Goal: Task Accomplishment & Management: Manage account settings

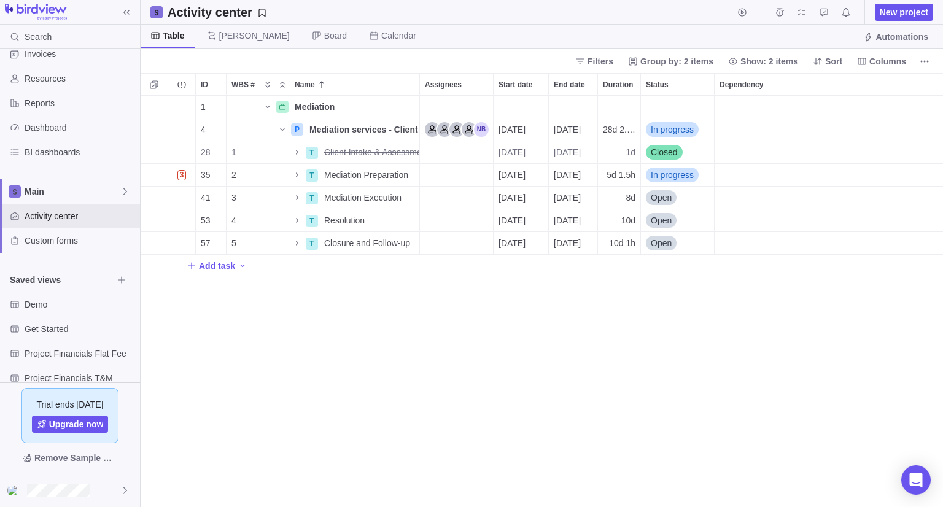
scroll to position [84, 0]
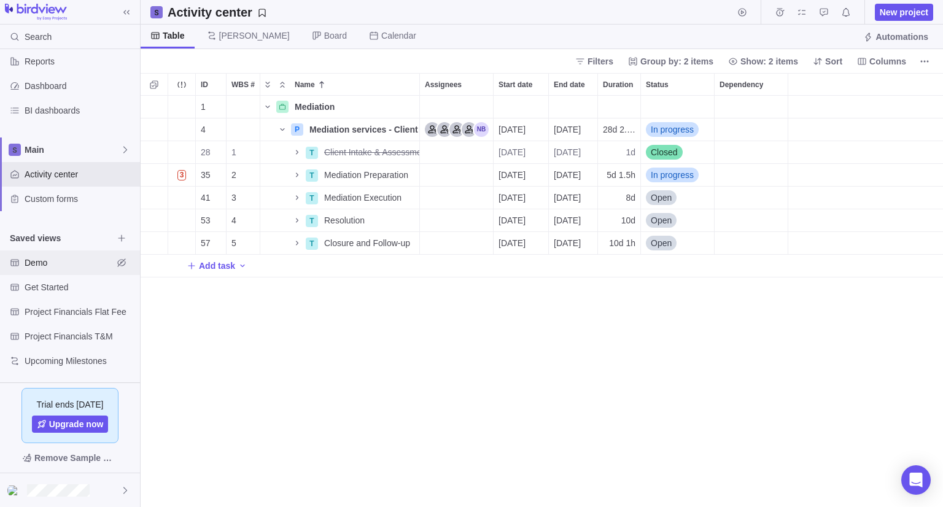
click at [76, 269] on div "Demo" at bounding box center [70, 263] width 140 height 25
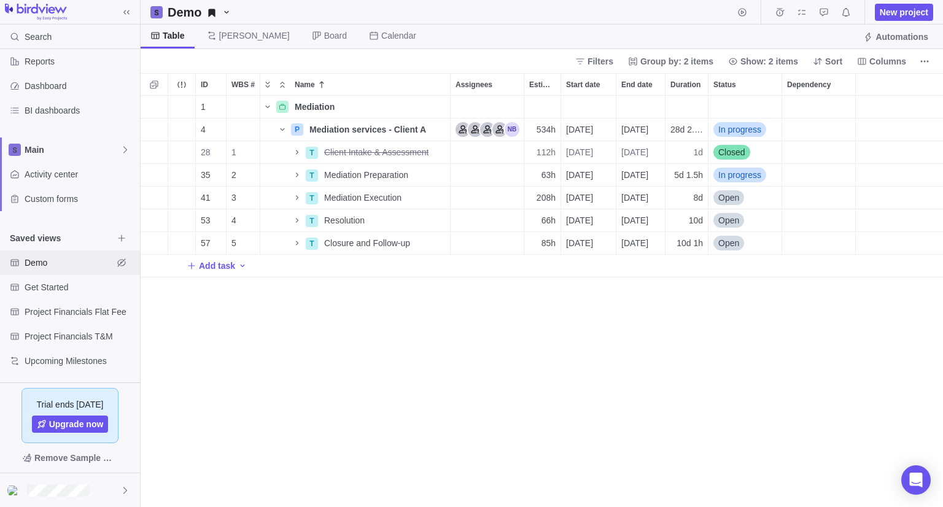
scroll to position [402, 794]
click at [84, 170] on span "Activity center" at bounding box center [80, 174] width 111 height 12
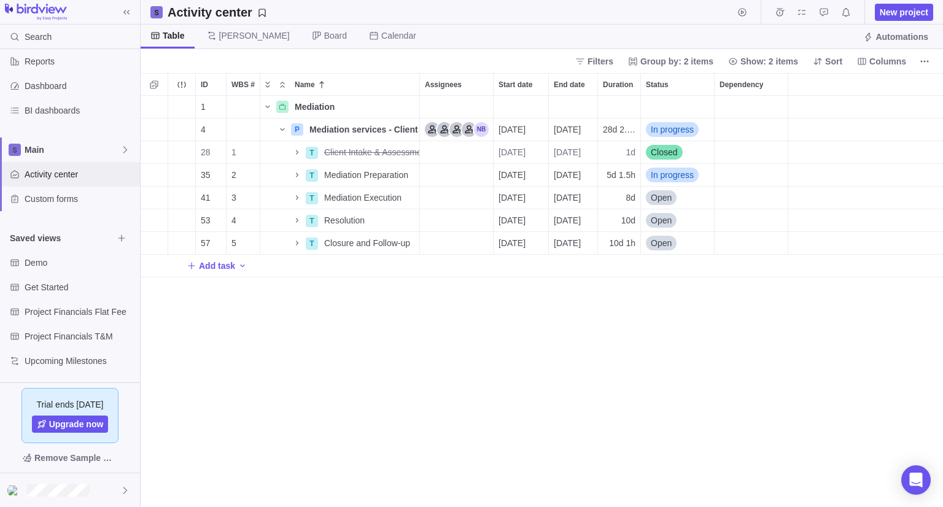
scroll to position [402, 794]
click at [64, 263] on span "Demo" at bounding box center [69, 263] width 88 height 12
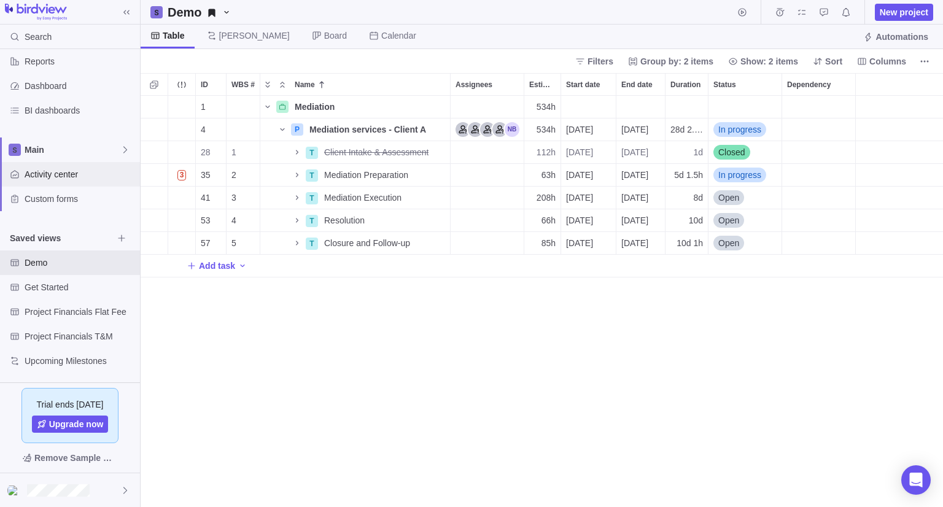
click at [86, 171] on span "Activity center" at bounding box center [80, 174] width 111 height 12
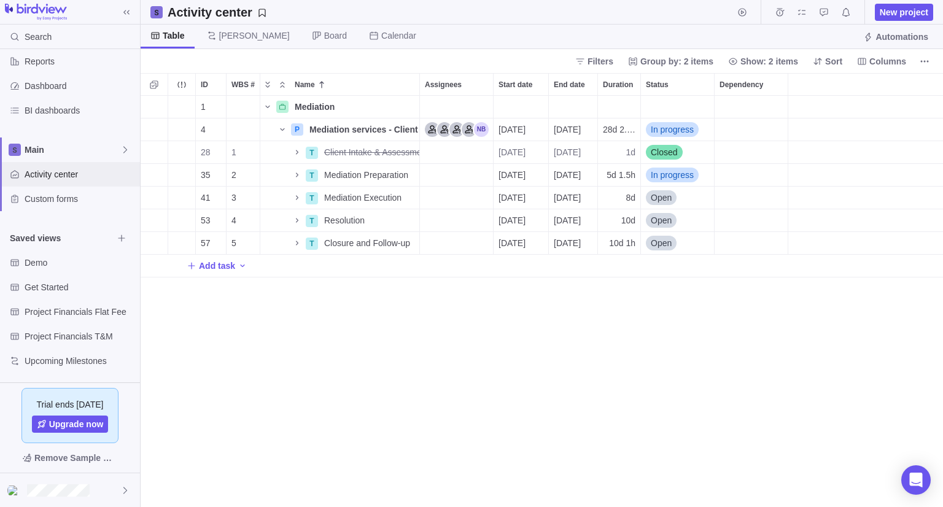
scroll to position [10, 10]
click at [48, 263] on span "Demo" at bounding box center [69, 263] width 88 height 12
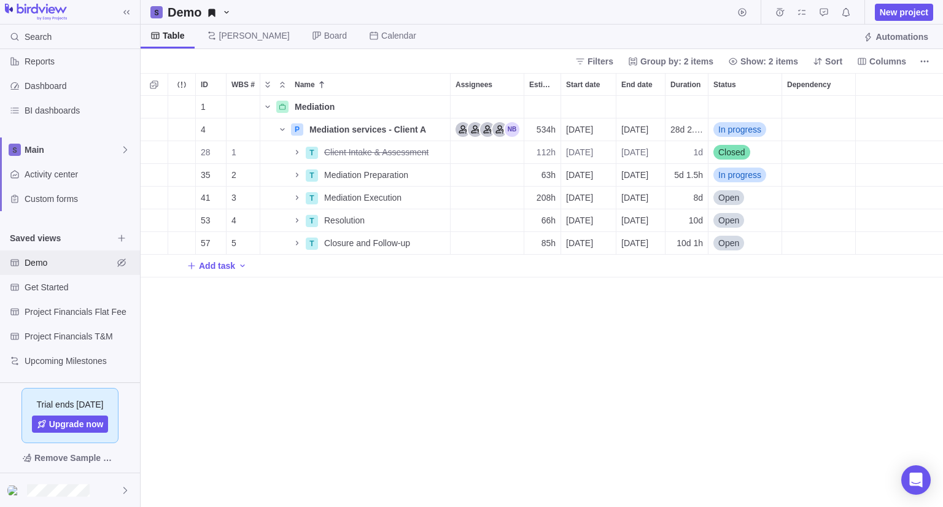
scroll to position [402, 794]
click at [90, 168] on span "Activity center" at bounding box center [80, 174] width 111 height 12
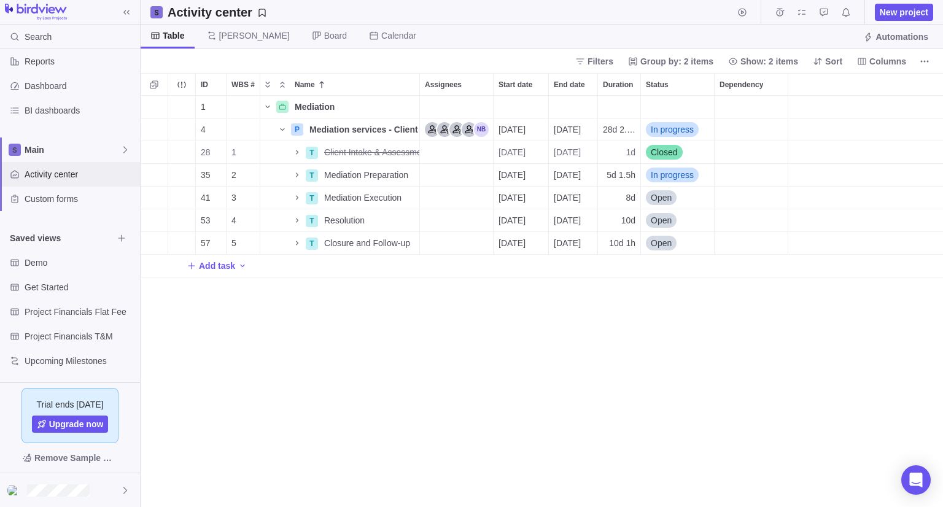
scroll to position [402, 794]
click at [47, 263] on span "Demo" at bounding box center [69, 263] width 88 height 12
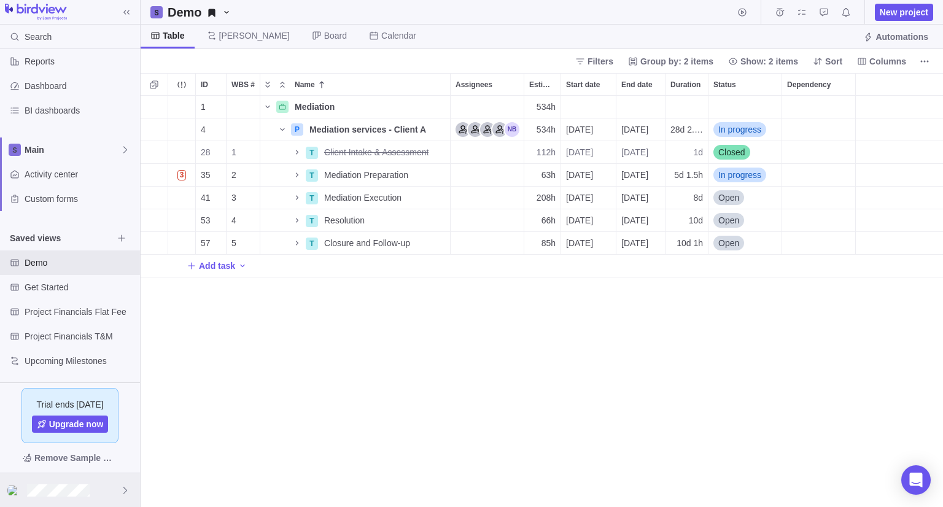
click at [81, 499] on div at bounding box center [70, 491] width 140 height 34
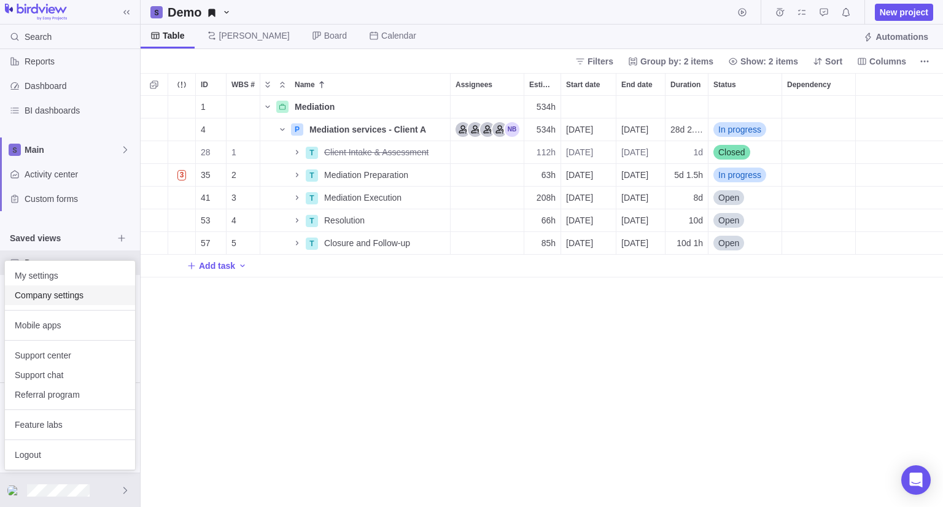
click at [89, 294] on span "Company settings" at bounding box center [70, 295] width 111 height 12
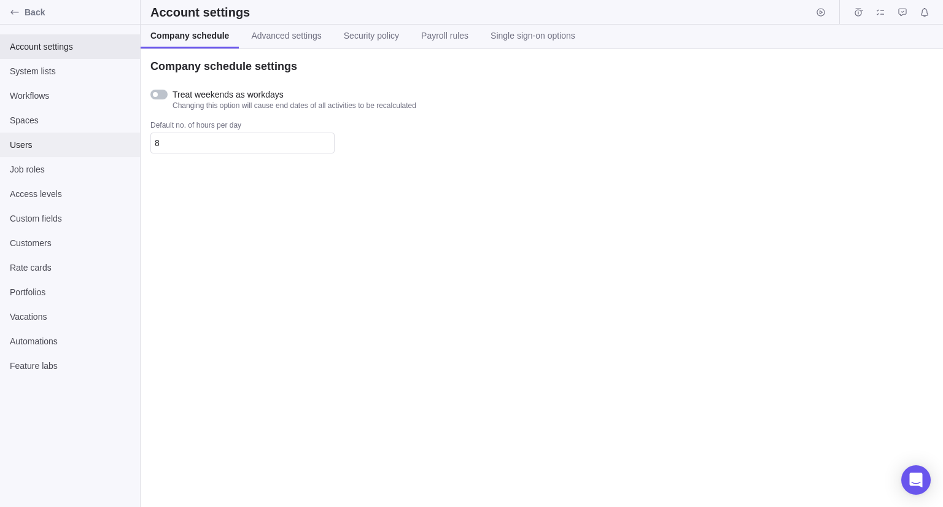
click at [71, 136] on div "Users" at bounding box center [70, 145] width 140 height 25
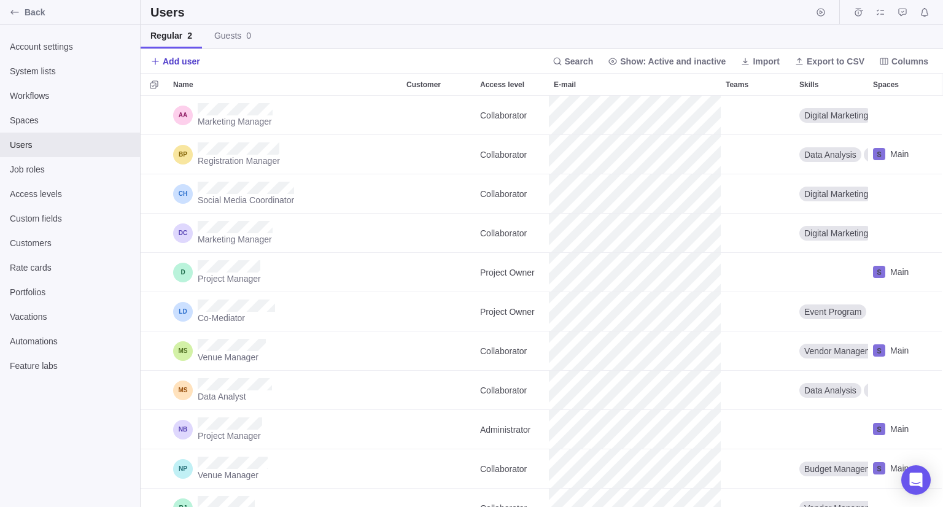
click at [184, 64] on span "Add user" at bounding box center [181, 61] width 37 height 12
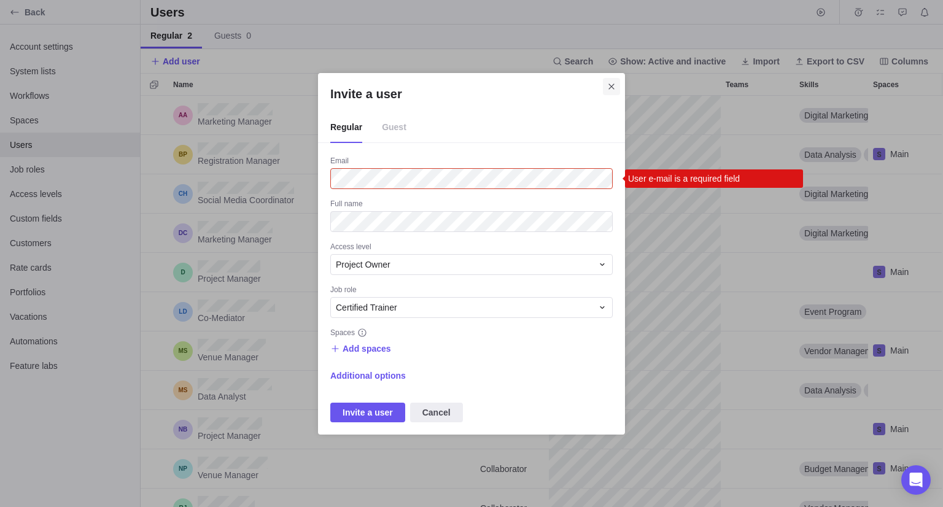
click at [612, 82] on icon "Close" at bounding box center [612, 87] width 10 height 10
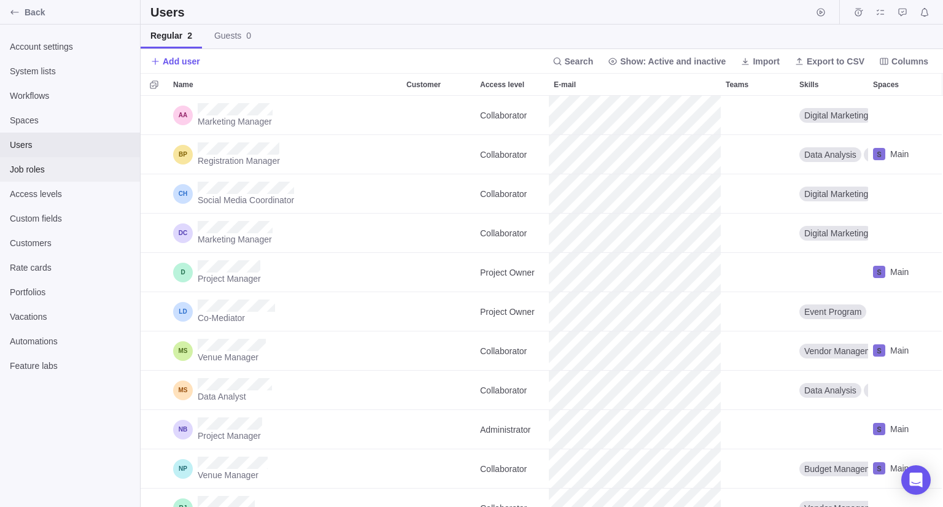
click at [63, 166] on span "Job roles" at bounding box center [70, 169] width 120 height 12
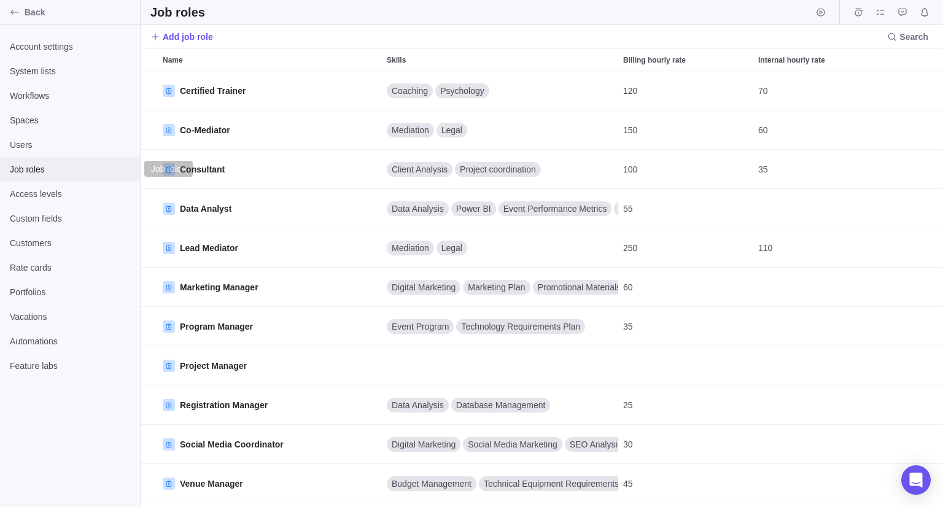
scroll to position [427, 794]
click at [75, 141] on span "Users" at bounding box center [70, 145] width 120 height 12
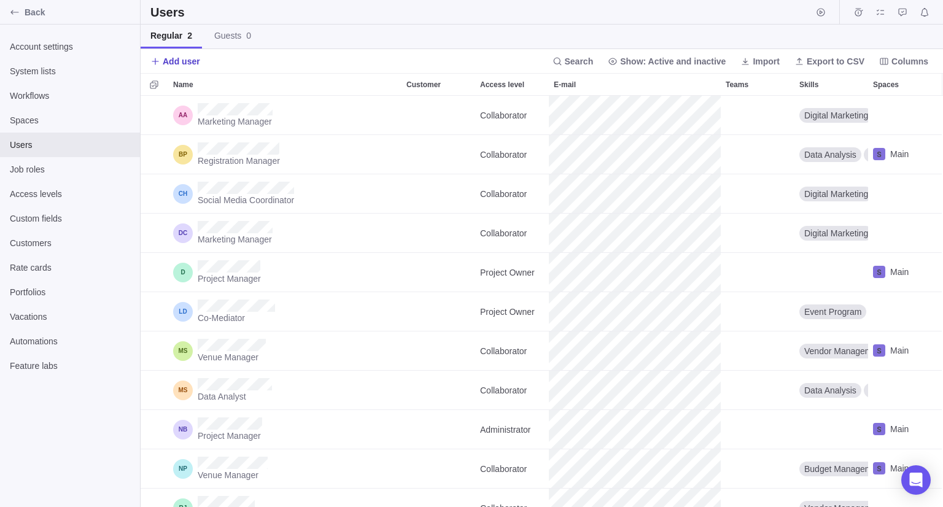
click at [174, 64] on span "Add user" at bounding box center [181, 61] width 37 height 12
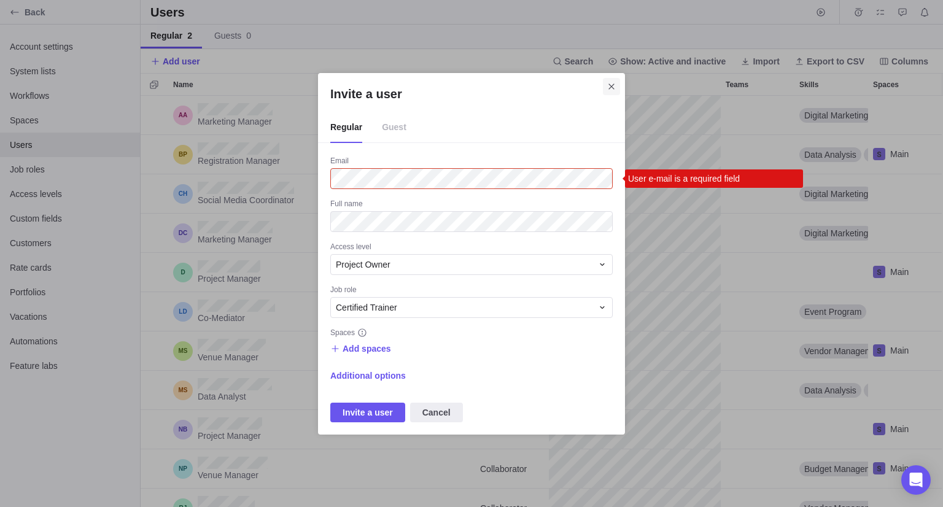
click at [614, 87] on icon "Close" at bounding box center [612, 87] width 10 height 10
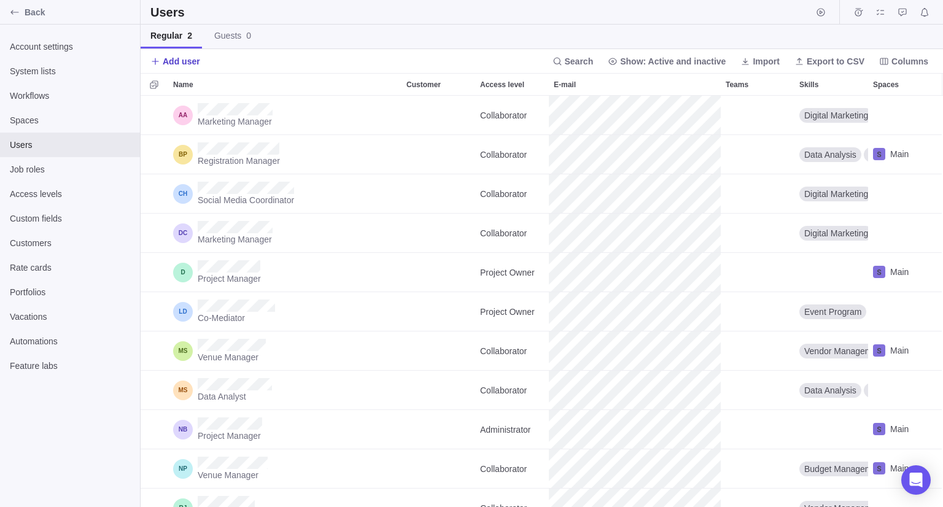
click at [190, 61] on span "Add user" at bounding box center [181, 61] width 37 height 12
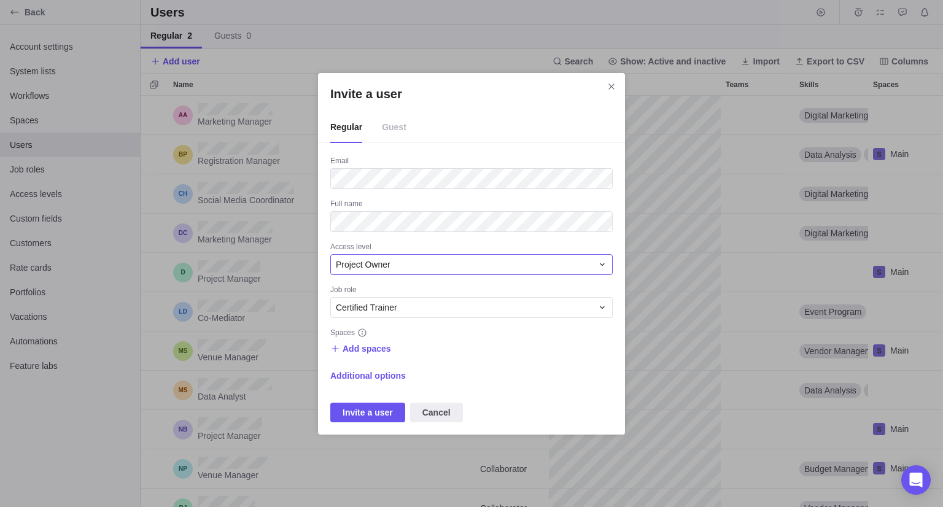
click at [408, 262] on div "Project Owner" at bounding box center [464, 265] width 257 height 12
click at [396, 314] on div "Certified Trainer" at bounding box center [471, 307] width 283 height 21
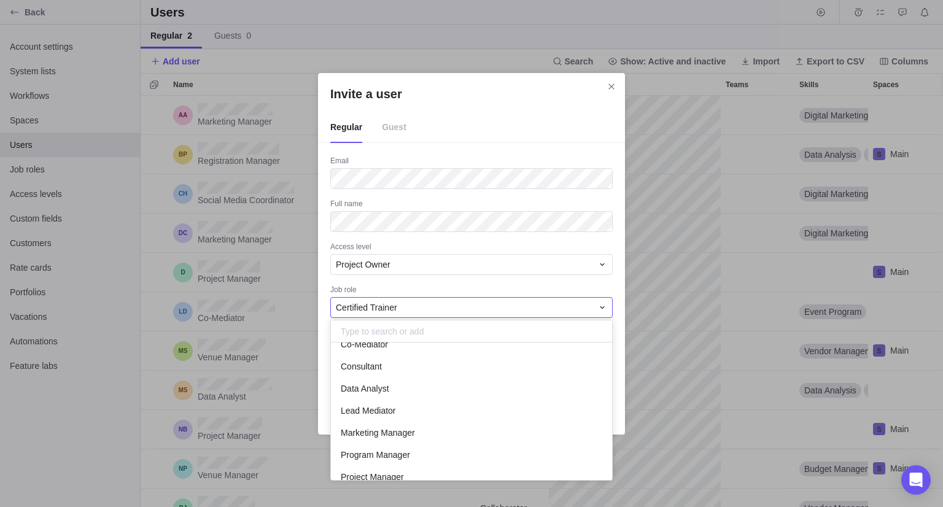
scroll to position [0, 0]
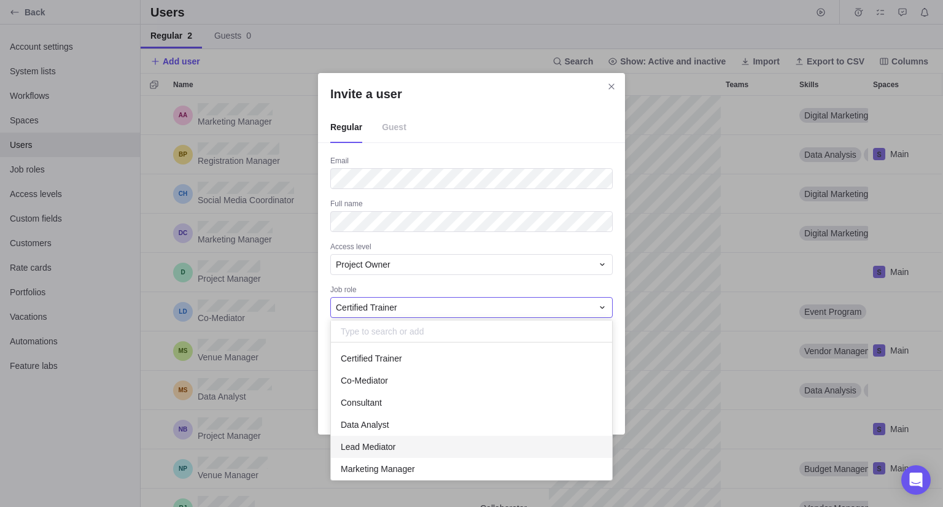
click at [416, 442] on div "Lead Mediator" at bounding box center [471, 447] width 281 height 22
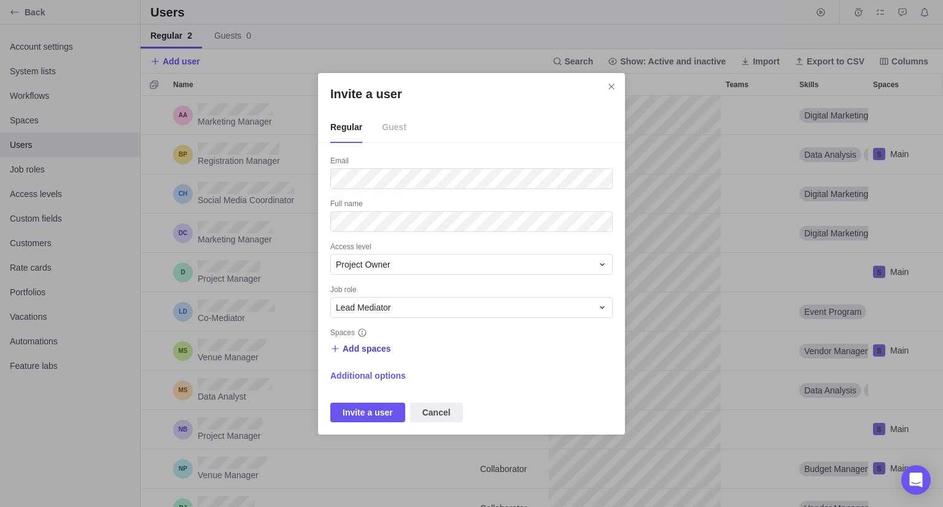
click at [381, 354] on span "Add spaces" at bounding box center [367, 349] width 49 height 12
click at [375, 401] on span "Main" at bounding box center [367, 399] width 18 height 12
click at [412, 345] on div "Invite a user Regular Guest Email Full name Access level Project Owner Job role…" at bounding box center [471, 253] width 943 height 507
click at [396, 260] on div "Project Owner" at bounding box center [464, 265] width 257 height 12
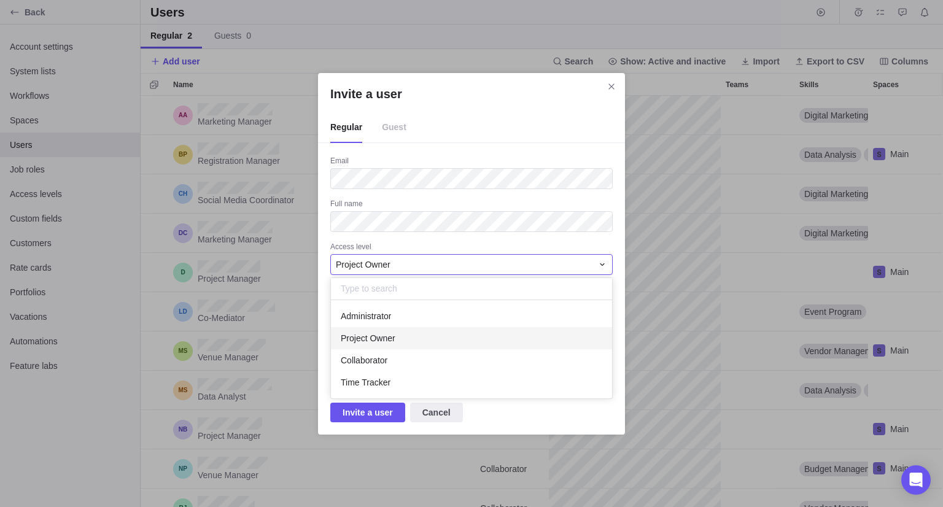
scroll to position [88, 272]
click at [396, 260] on div "Project Owner" at bounding box center [464, 265] width 257 height 12
click at [398, 263] on div "Project Owner" at bounding box center [464, 265] width 257 height 12
click at [397, 265] on div "Project Owner" at bounding box center [464, 265] width 257 height 12
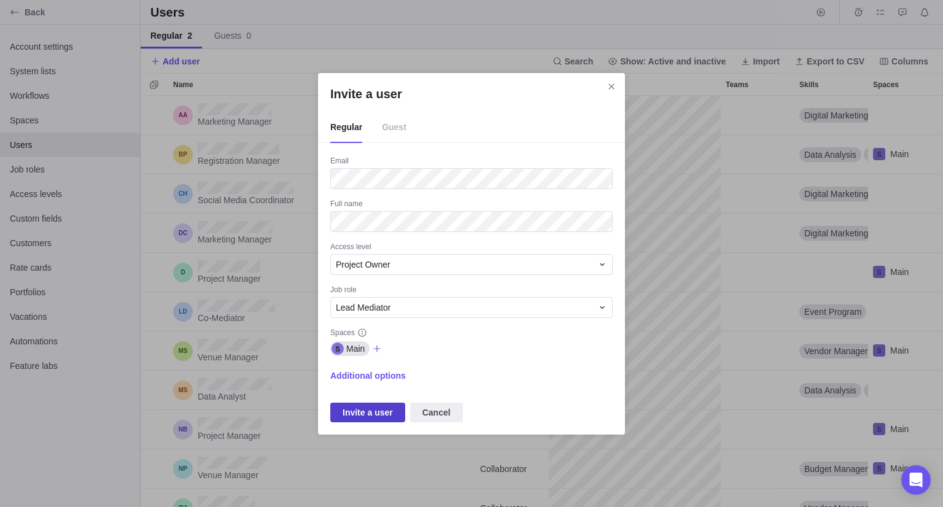
click at [368, 415] on span "Invite a user" at bounding box center [368, 412] width 50 height 15
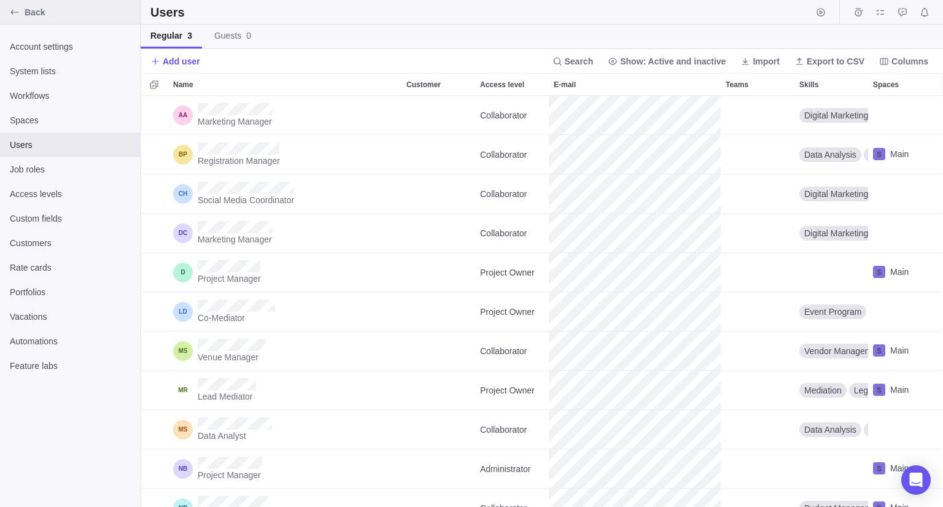
click at [57, 23] on div "Back" at bounding box center [70, 12] width 140 height 25
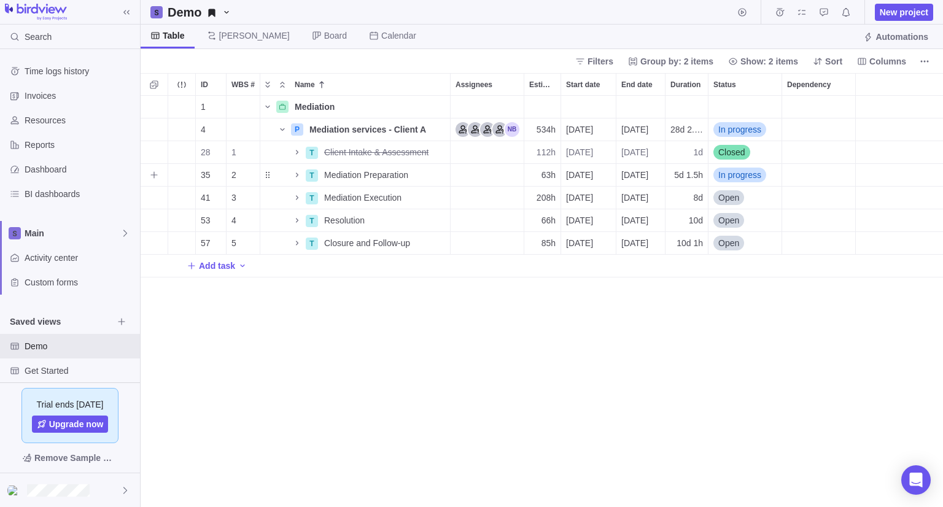
scroll to position [402, 794]
click at [86, 239] on span "Main" at bounding box center [73, 233] width 96 height 12
click at [86, 238] on span "Main" at bounding box center [73, 233] width 96 height 12
click at [87, 231] on span "Main" at bounding box center [73, 233] width 96 height 12
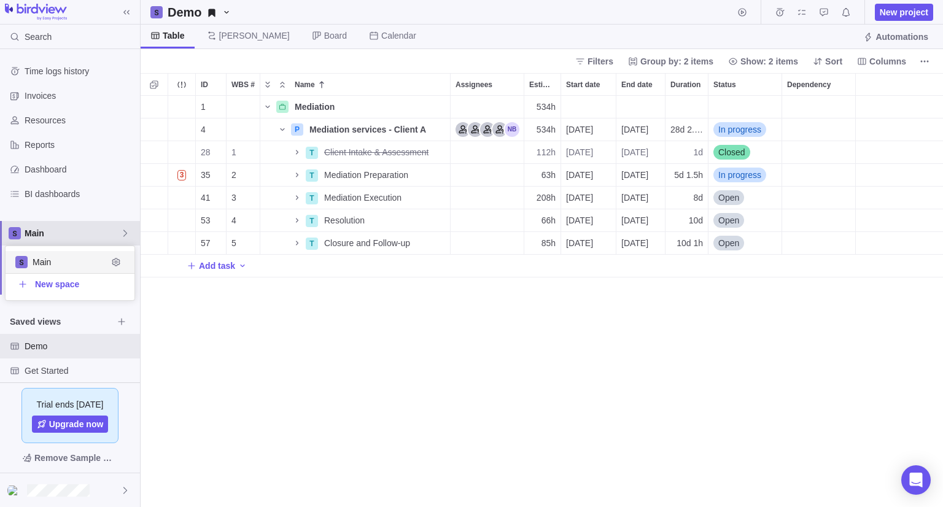
click at [87, 231] on span "Main" at bounding box center [73, 233] width 96 height 12
click at [68, 128] on div "Resources" at bounding box center [70, 120] width 140 height 25
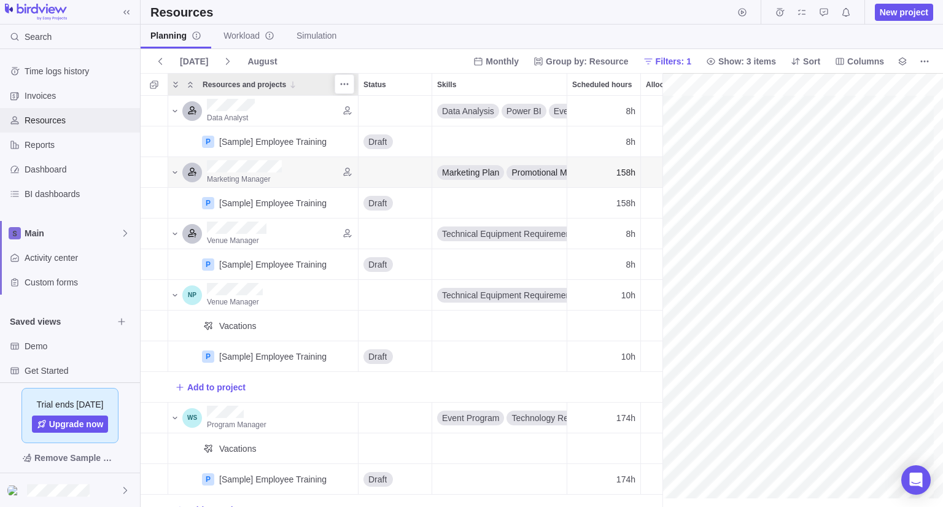
scroll to position [0, 225]
click at [249, 37] on span "Workload" at bounding box center [249, 35] width 51 height 12
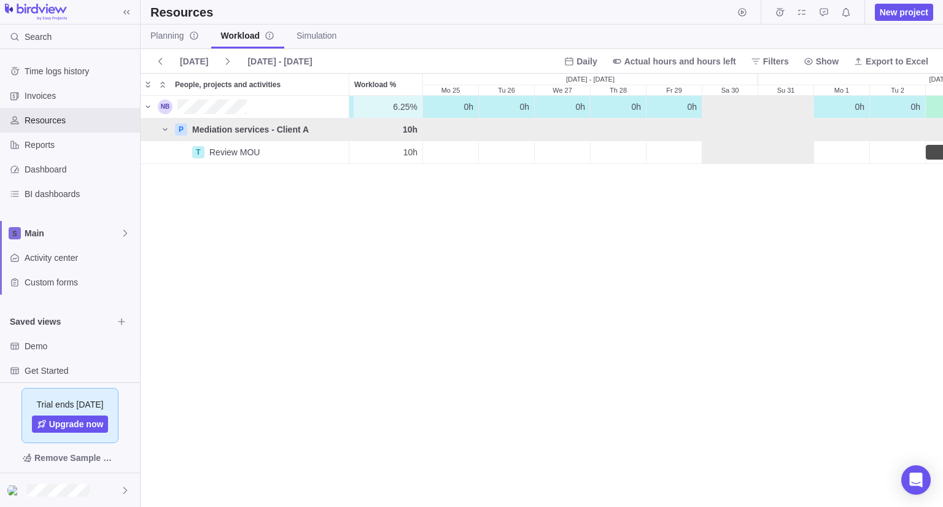
scroll to position [401, 794]
click at [199, 60] on span "[DATE]" at bounding box center [194, 61] width 28 height 12
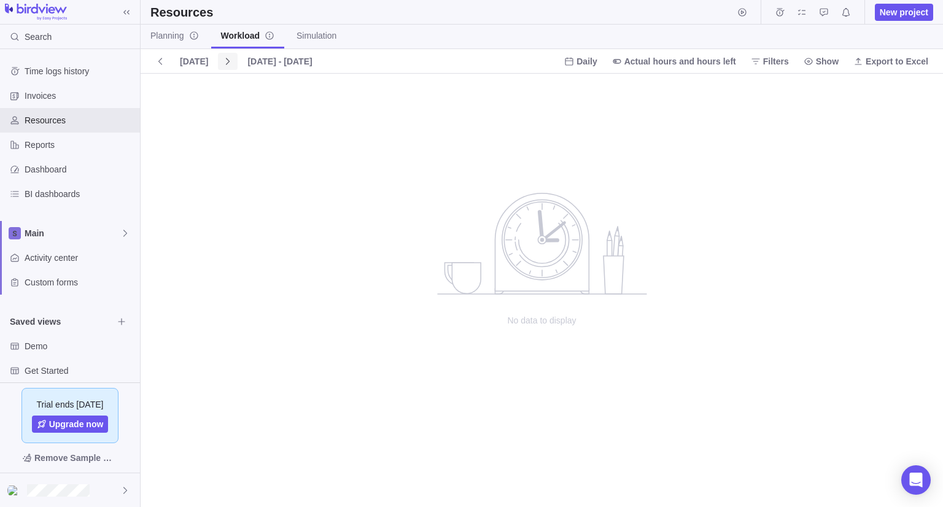
click at [223, 60] on icon at bounding box center [228, 62] width 10 height 10
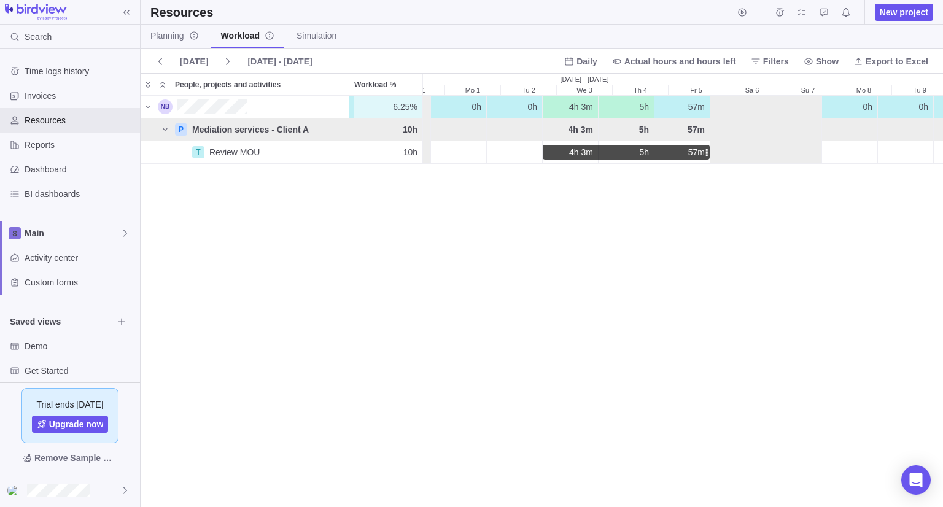
scroll to position [0, 383]
click at [621, 61] on icon at bounding box center [617, 61] width 8 height 4
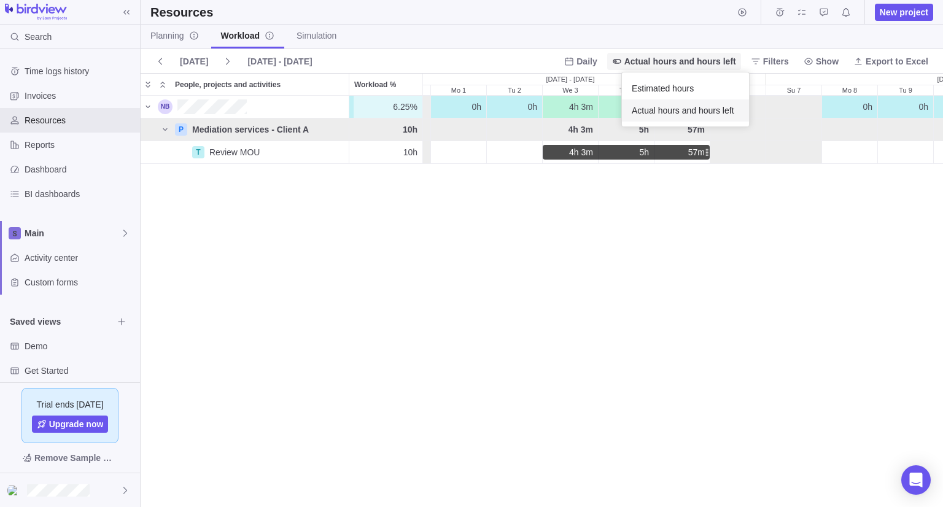
click at [621, 61] on icon at bounding box center [617, 61] width 8 height 4
click at [316, 39] on span "Simulation" at bounding box center [317, 35] width 40 height 12
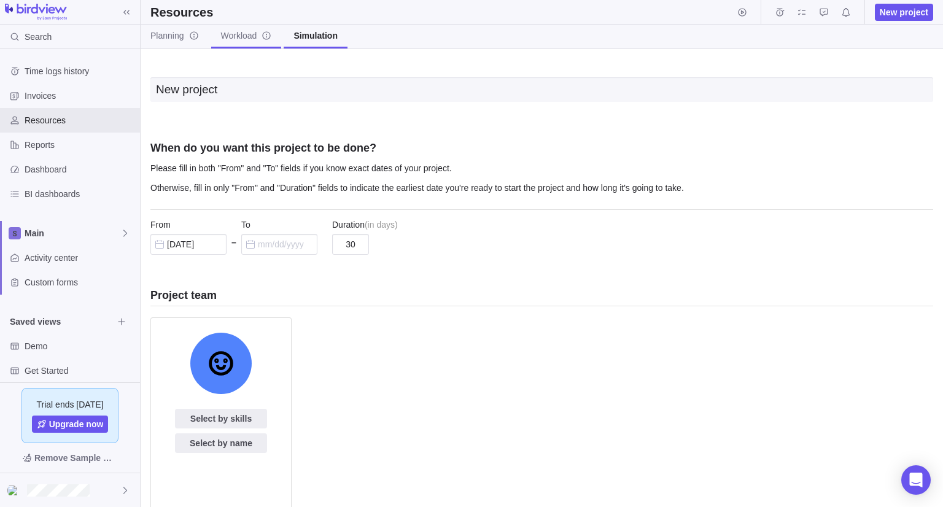
click at [230, 33] on span "Workload" at bounding box center [246, 35] width 51 height 12
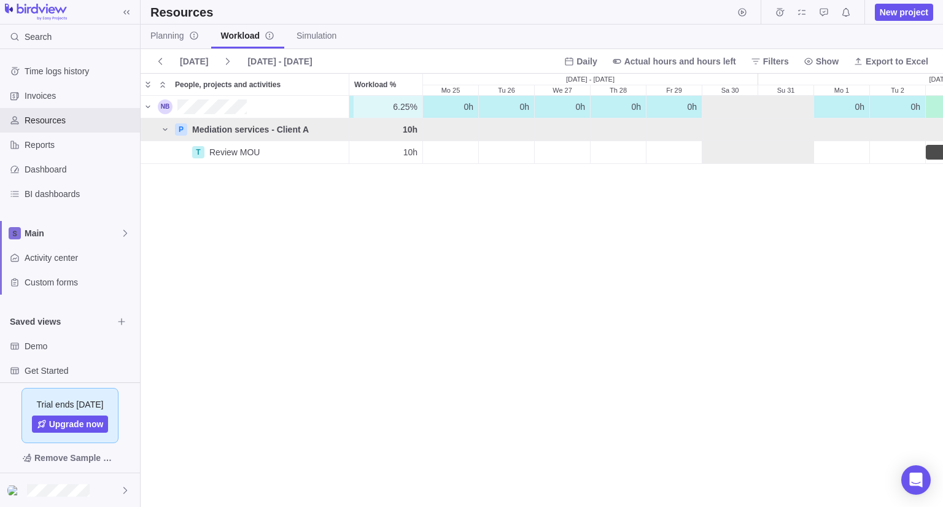
scroll to position [401, 794]
click at [597, 64] on span "Daily" at bounding box center [587, 61] width 20 height 12
click at [601, 112] on span "Weekly" at bounding box center [599, 110] width 28 height 12
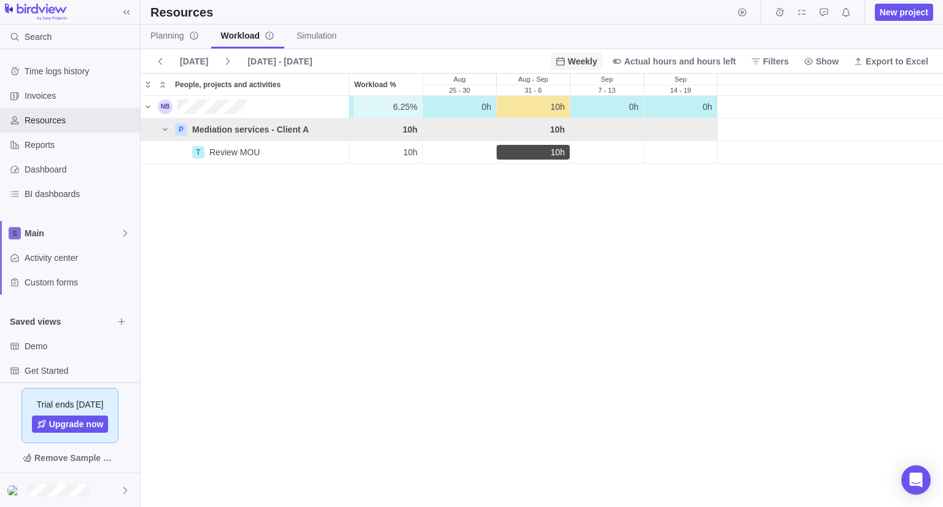
click at [564, 60] on icon at bounding box center [560, 61] width 8 height 8
click at [591, 136] on span "Monthly" at bounding box center [592, 133] width 30 height 12
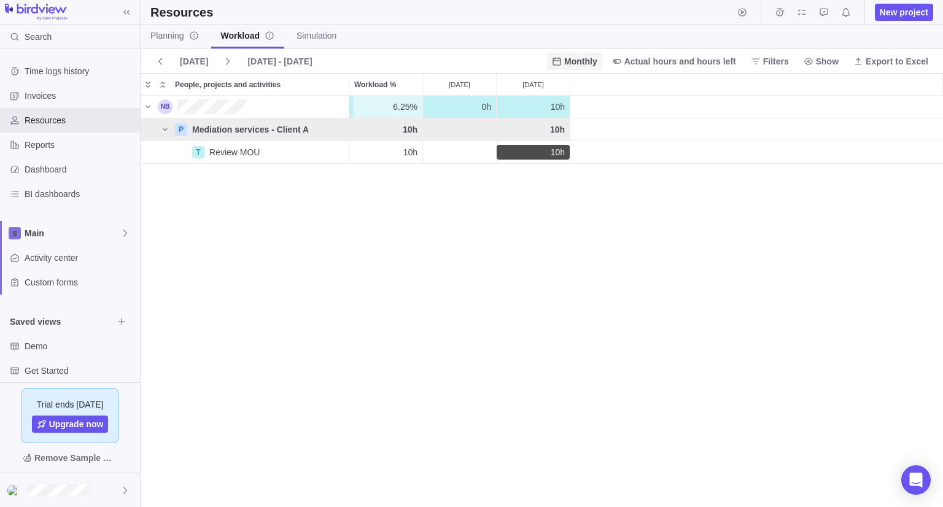
click at [593, 66] on span "Monthly" at bounding box center [580, 61] width 33 height 12
click at [596, 101] on div "Weekly" at bounding box center [589, 110] width 53 height 22
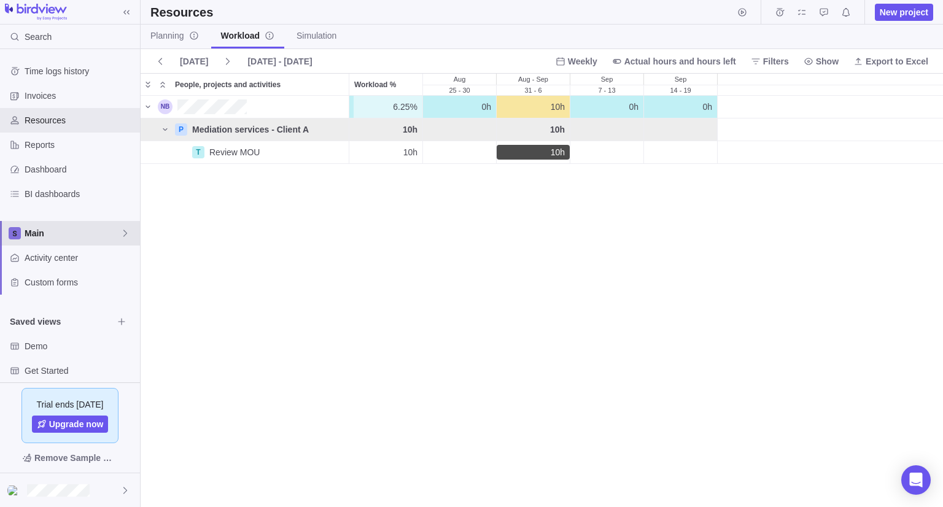
click at [51, 238] on span "Main" at bounding box center [73, 233] width 96 height 12
drag, startPoint x: 67, startPoint y: 262, endPoint x: 106, endPoint y: 261, distance: 38.7
click at [68, 262] on span "Main" at bounding box center [70, 262] width 75 height 12
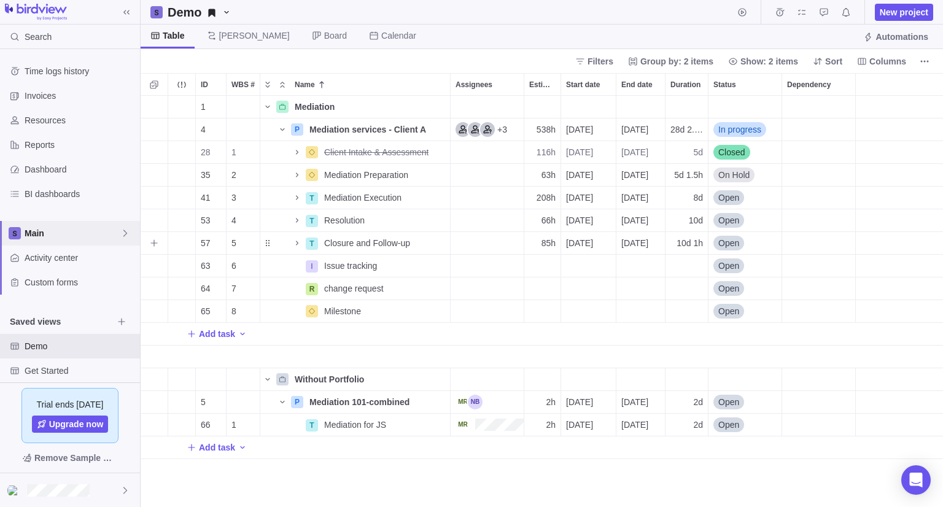
scroll to position [402, 794]
click at [281, 131] on icon "Name" at bounding box center [283, 130] width 10 height 10
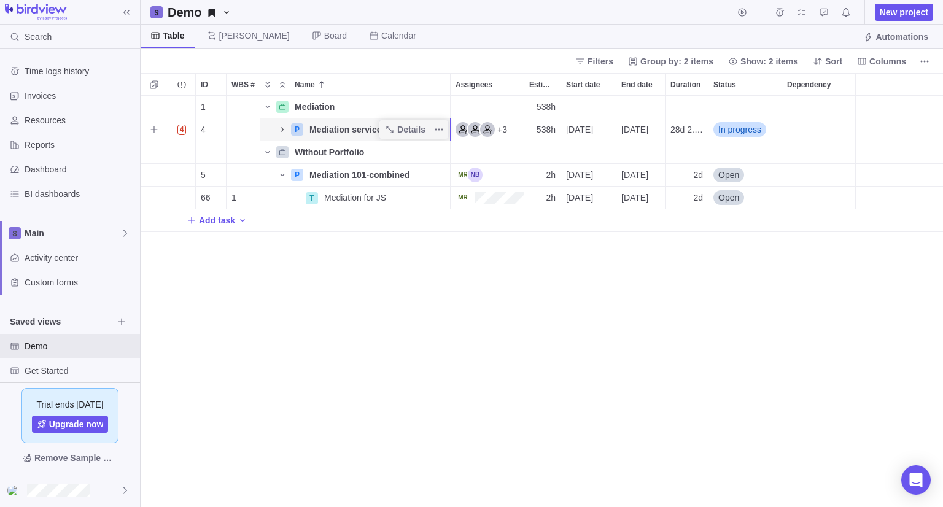
click at [281, 131] on icon "Name" at bounding box center [283, 130] width 10 height 10
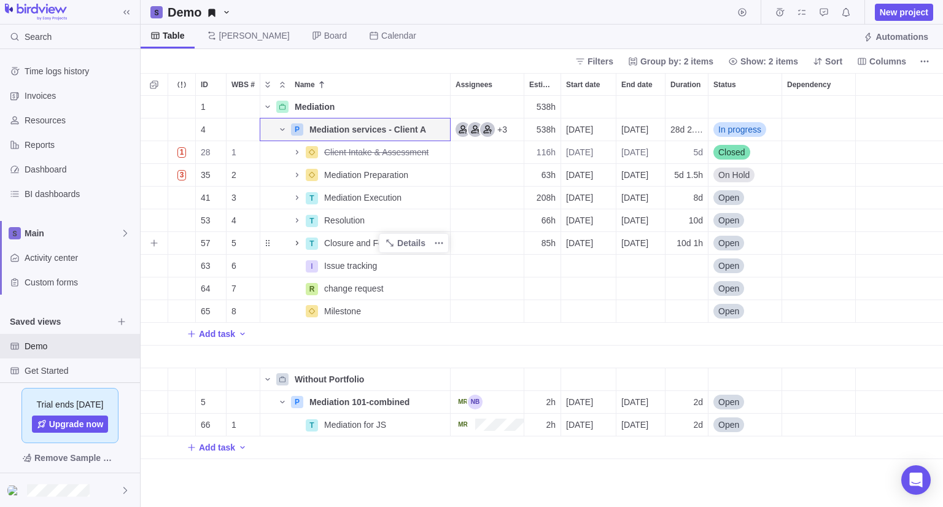
click at [297, 244] on icon "Name" at bounding box center [297, 243] width 2 height 4
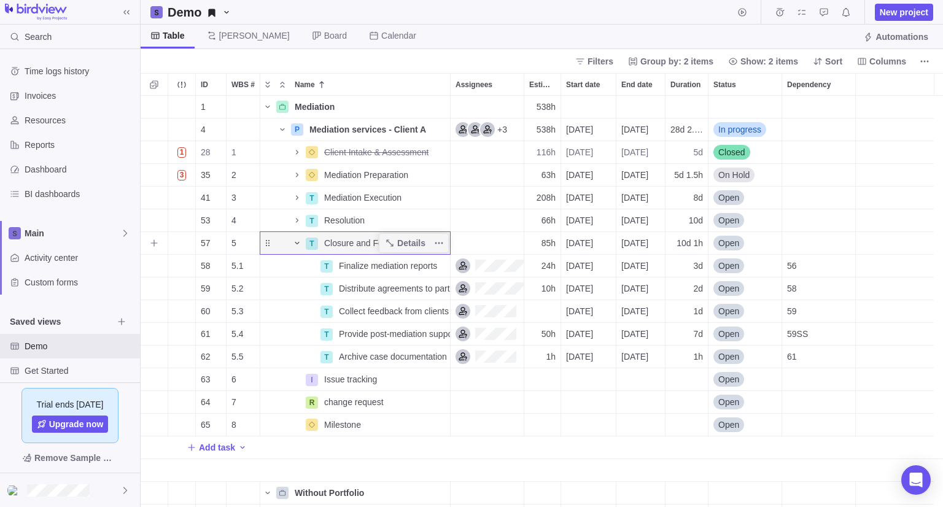
click at [295, 242] on icon "Name" at bounding box center [297, 243] width 4 height 2
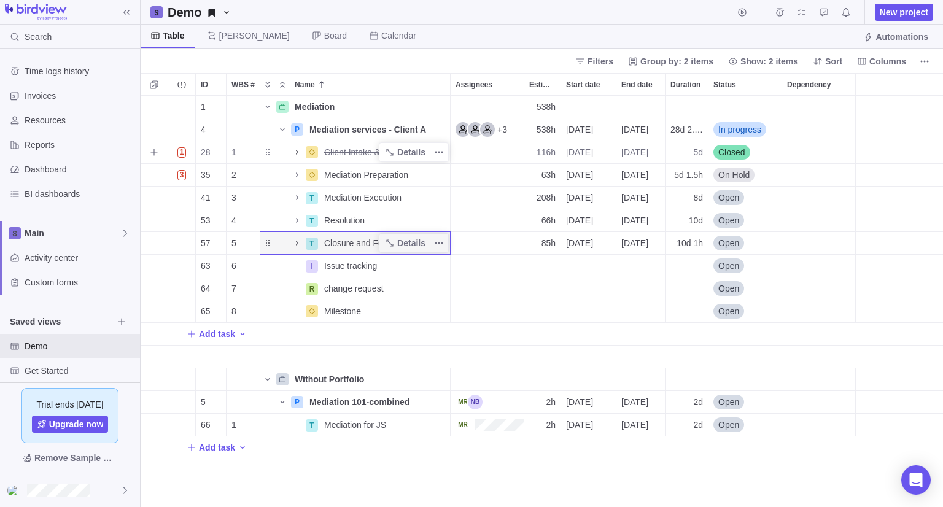
click at [295, 151] on icon "Name" at bounding box center [297, 152] width 10 height 10
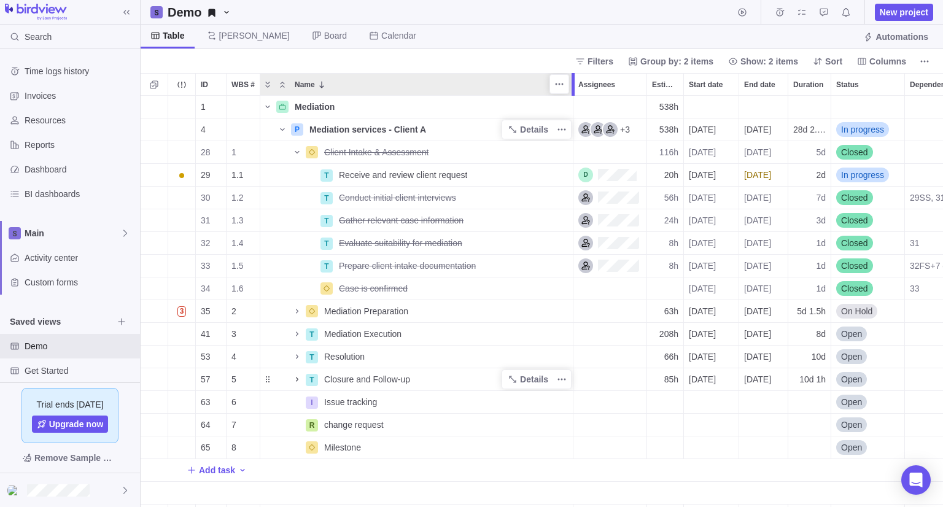
drag, startPoint x: 450, startPoint y: 87, endPoint x: 517, endPoint y: 123, distance: 76.4
click at [571, 55] on body "Search Time logs history Invoices Resources Reports Dashboard BI dashboards Mai…" at bounding box center [471, 253] width 943 height 507
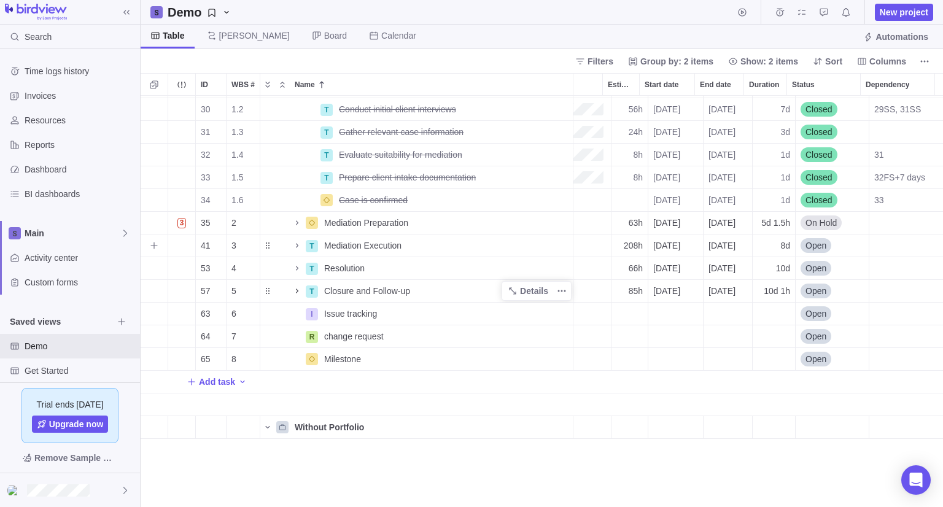
scroll to position [2, 44]
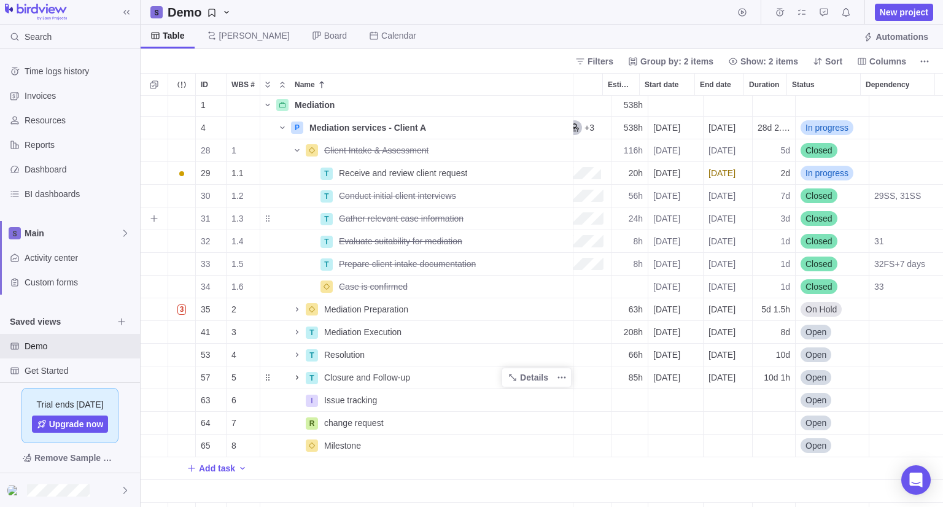
click at [711, 220] on span "[DATE]" at bounding box center [722, 219] width 27 height 12
click at [669, 248] on div "1 Mediation Details 538h 4 P Mediation services - Client A Details +3 538h [DAT…" at bounding box center [542, 302] width 803 height 412
click at [716, 174] on span "[DATE]" at bounding box center [722, 173] width 27 height 12
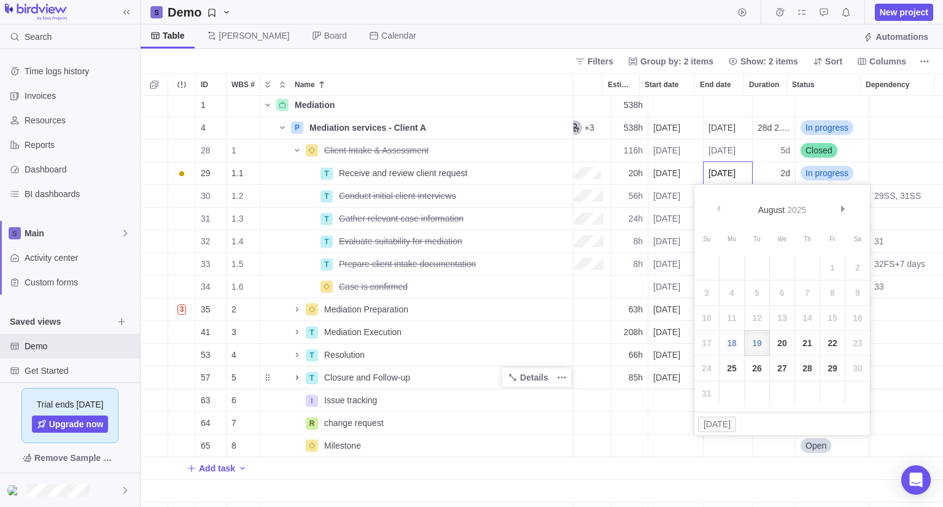
drag, startPoint x: 784, startPoint y: 345, endPoint x: 778, endPoint y: 350, distance: 7.4
click at [784, 345] on link "20" at bounding box center [782, 343] width 25 height 25
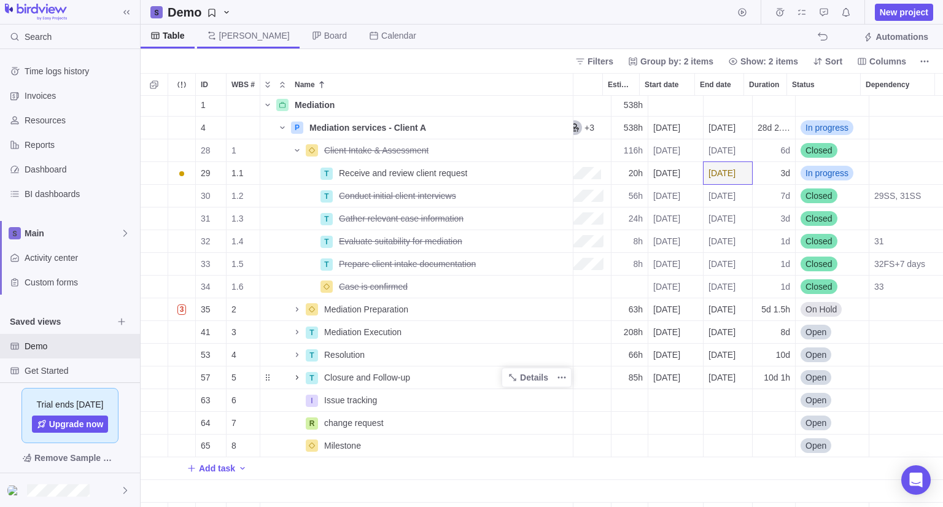
click at [226, 38] on span "[PERSON_NAME]" at bounding box center [254, 35] width 71 height 12
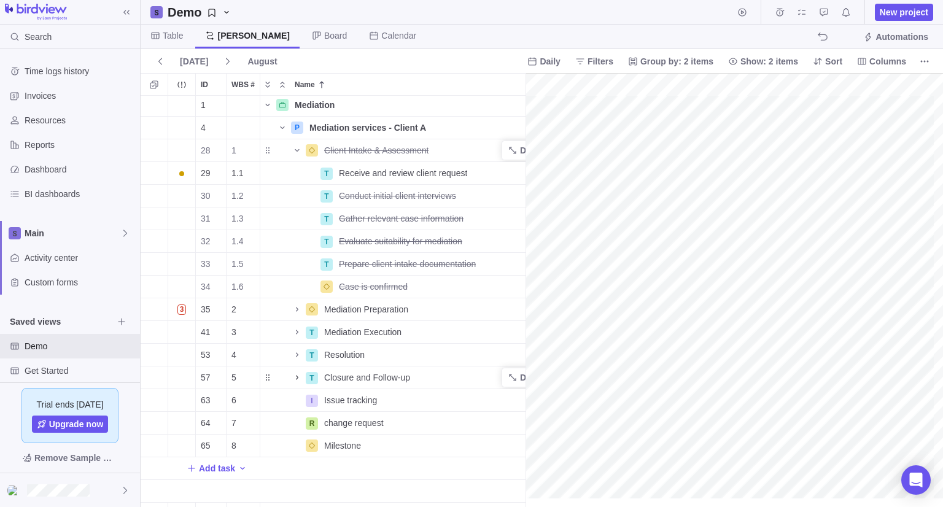
scroll to position [2, 356]
drag, startPoint x: 526, startPoint y: 249, endPoint x: 362, endPoint y: 271, distance: 164.9
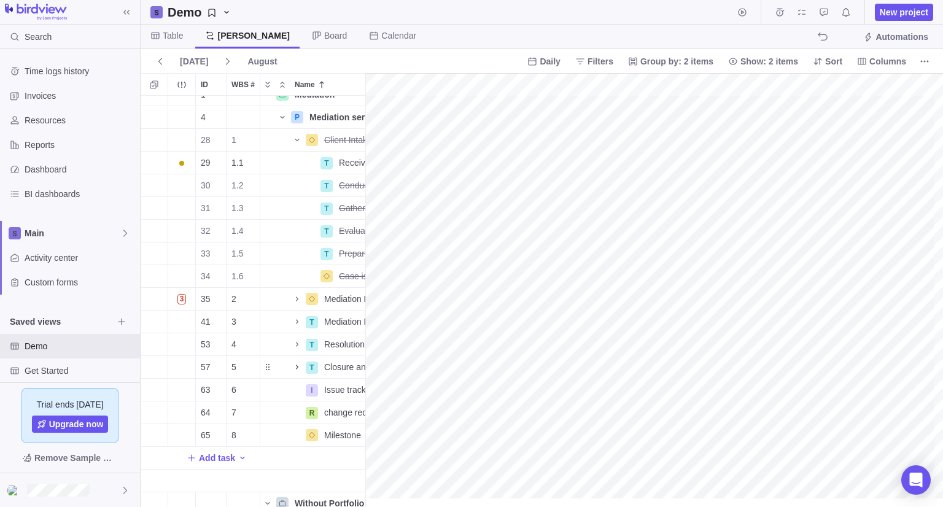
scroll to position [10, 35]
click at [555, 66] on span "Daily" at bounding box center [550, 61] width 20 height 12
click at [555, 107] on span "Weekly" at bounding box center [562, 110] width 28 height 12
click at [548, 61] on span "Weekly" at bounding box center [545, 61] width 29 height 12
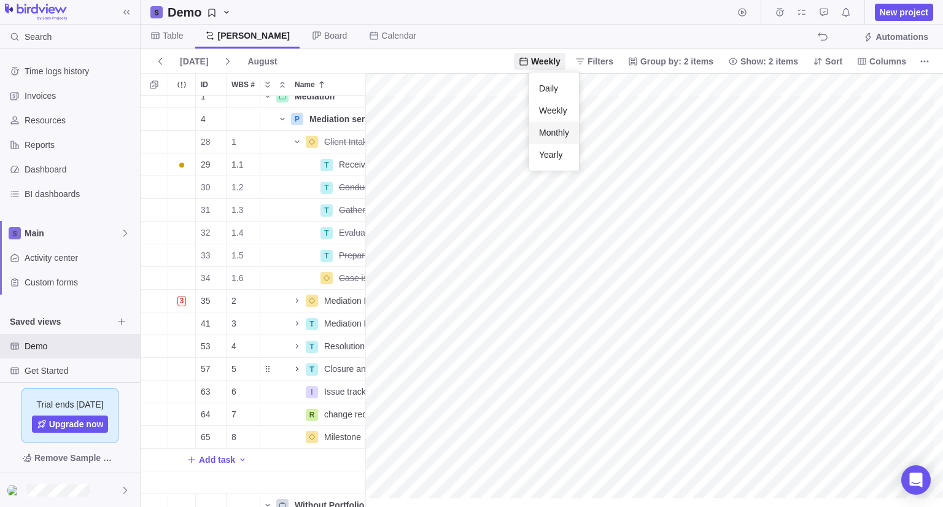
click at [559, 130] on span "Monthly" at bounding box center [554, 133] width 30 height 12
click at [561, 60] on span "Monthly" at bounding box center [544, 61] width 33 height 12
click at [583, 246] on body "Search Time logs history Invoices Resources Reports Dashboard BI dashboards Mai…" at bounding box center [471, 253] width 943 height 507
click at [324, 36] on span "Board" at bounding box center [335, 35] width 23 height 12
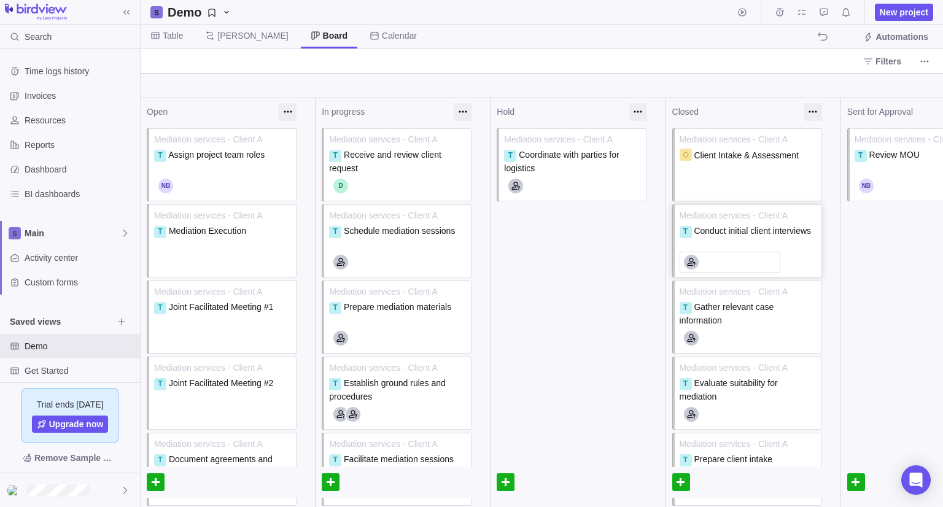
scroll to position [0, 0]
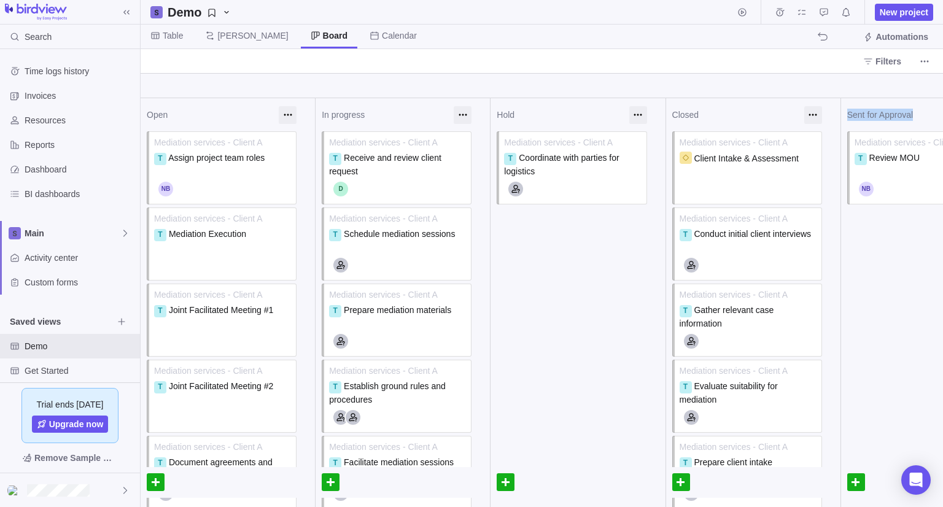
drag, startPoint x: 848, startPoint y: 115, endPoint x: 923, endPoint y: 111, distance: 74.4
click at [923, 111] on div "Sent for Approval" at bounding box center [911, 115] width 126 height 12
click at [871, 112] on div "Sent for Approval" at bounding box center [911, 115] width 126 height 12
click at [71, 252] on span "Activity center" at bounding box center [80, 258] width 111 height 12
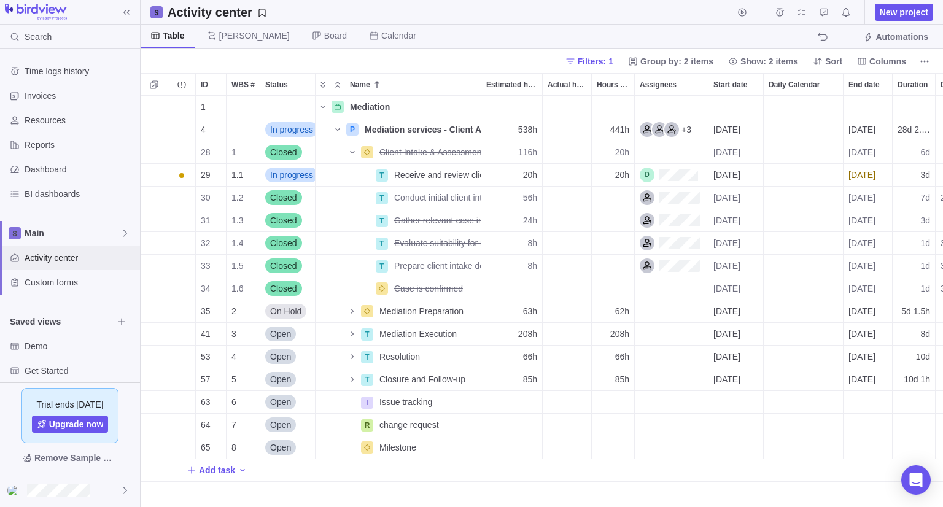
scroll to position [402, 794]
click at [351, 314] on icon "Name" at bounding box center [353, 311] width 10 height 10
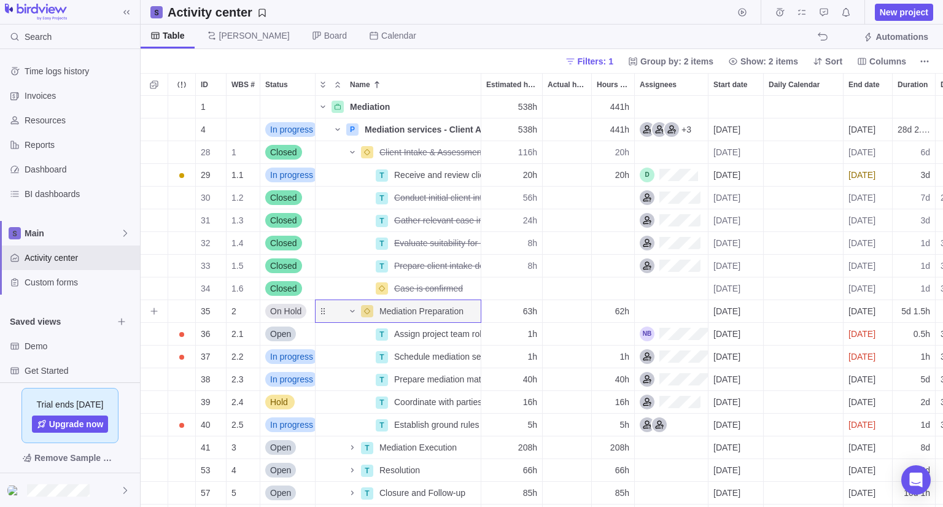
scroll to position [98, 0]
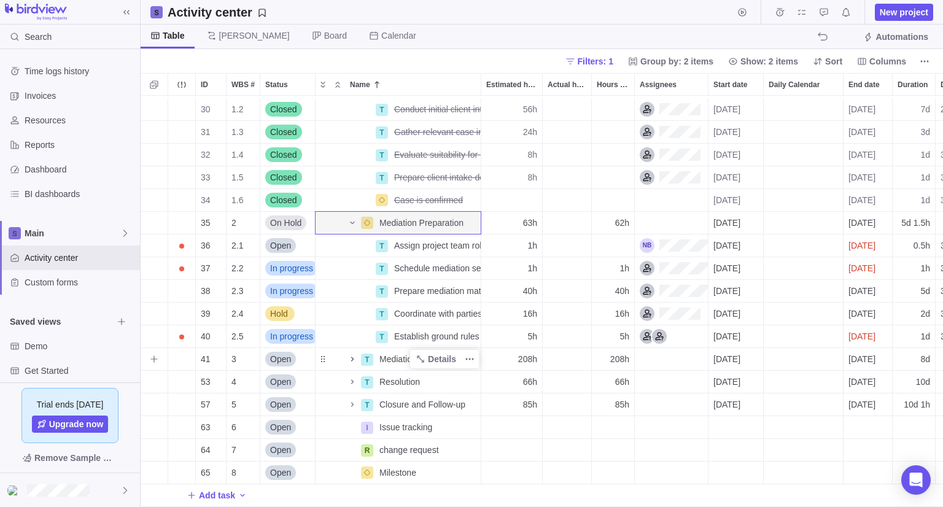
click at [350, 354] on icon "Name" at bounding box center [353, 359] width 10 height 10
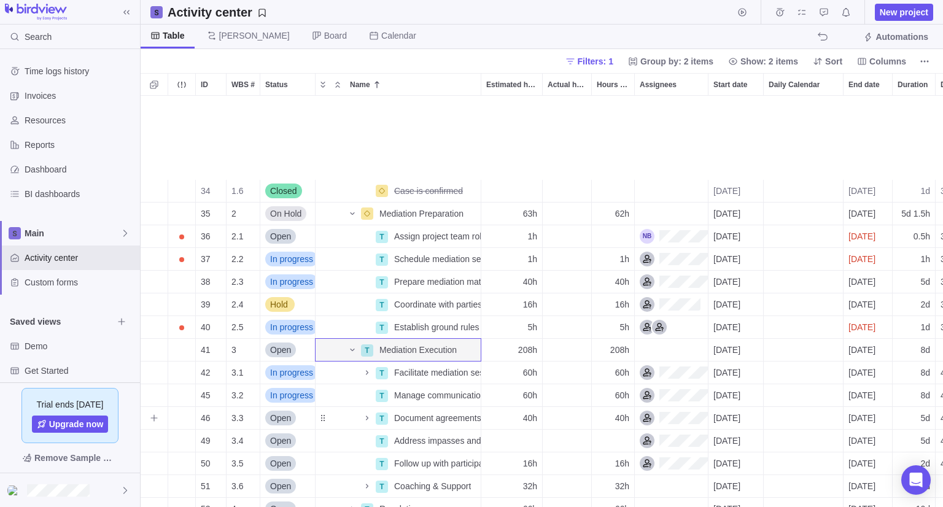
scroll to position [192, 0]
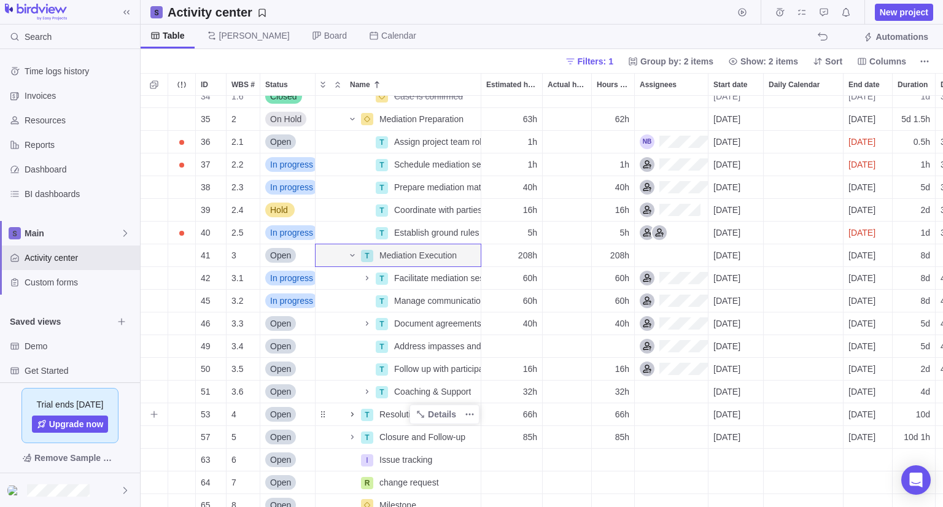
drag, startPoint x: 351, startPoint y: 412, endPoint x: 347, endPoint y: 418, distance: 7.2
click at [351, 412] on icon "Name" at bounding box center [353, 415] width 10 height 10
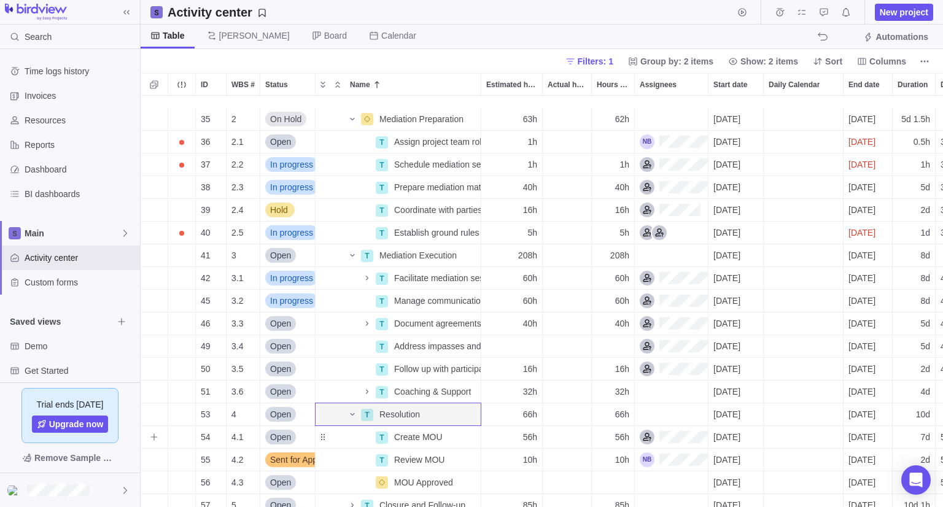
scroll to position [302, 0]
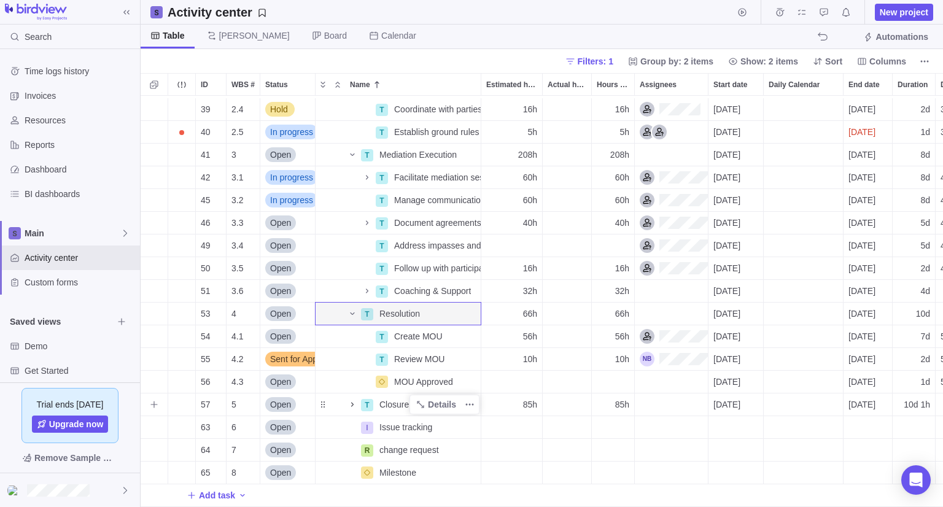
click at [349, 400] on icon "Name" at bounding box center [353, 405] width 10 height 10
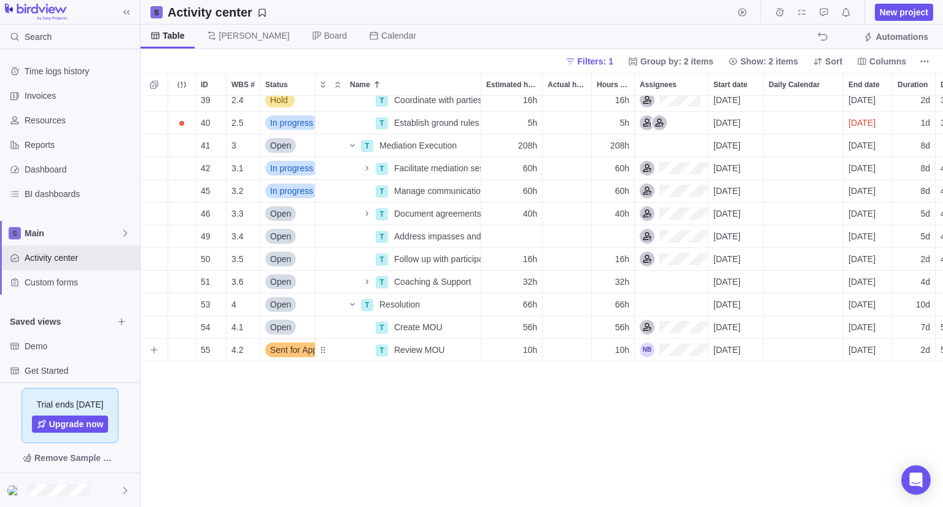
scroll to position [150, 0]
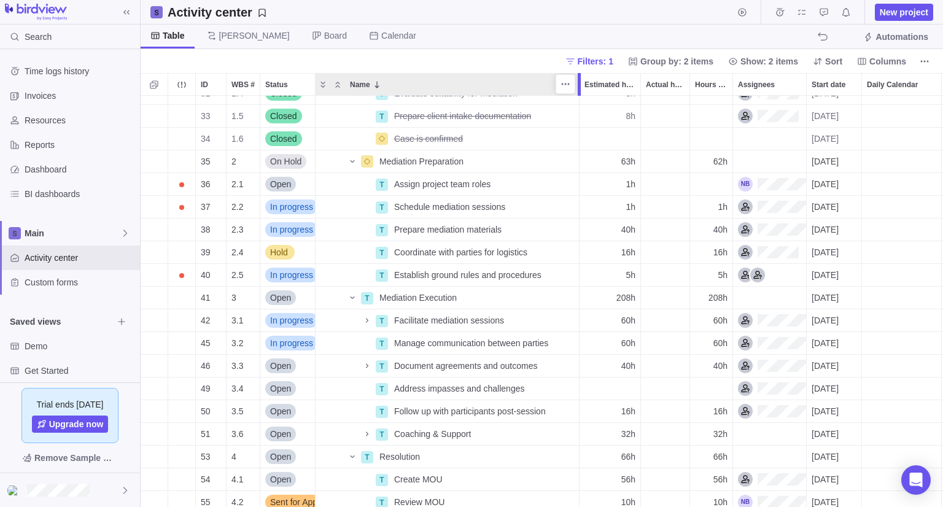
drag, startPoint x: 483, startPoint y: 84, endPoint x: 581, endPoint y: 82, distance: 97.7
click at [581, 82] on div at bounding box center [581, 84] width 10 height 23
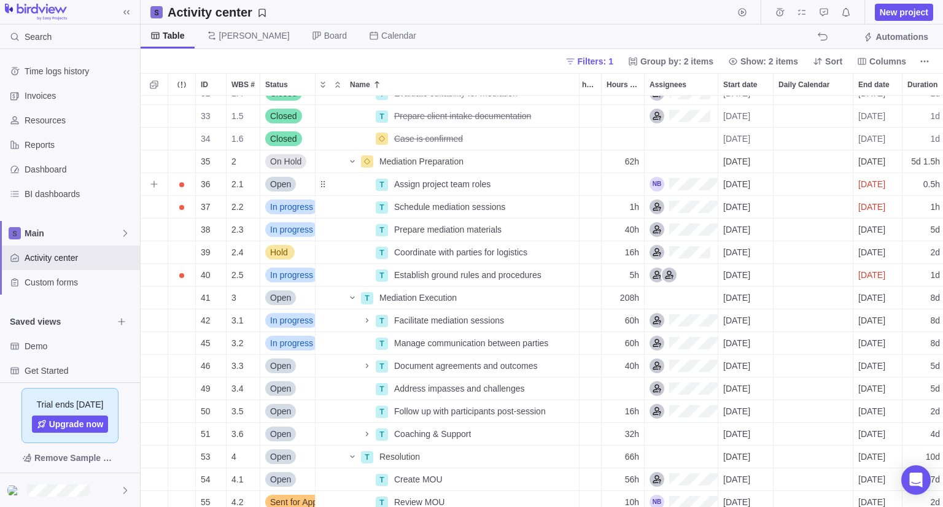
scroll to position [0, 174]
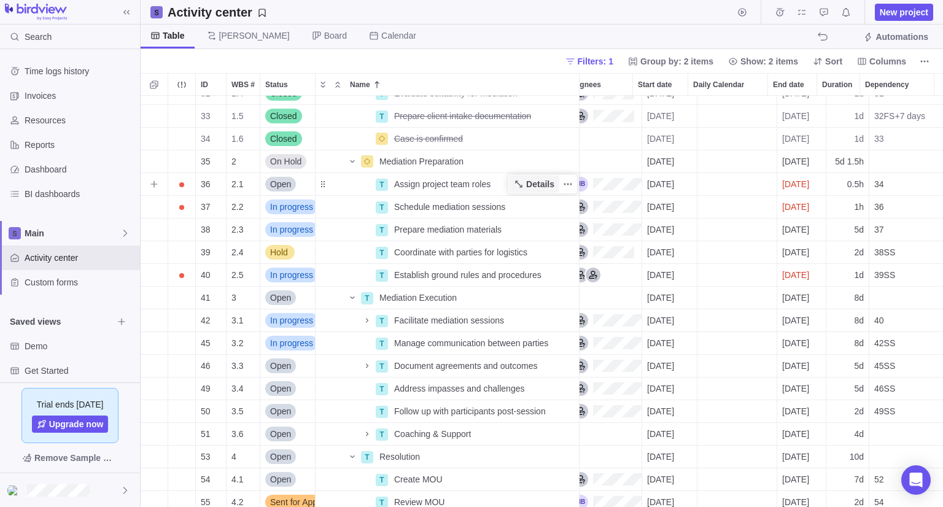
click at [529, 185] on span "Details" at bounding box center [540, 184] width 28 height 12
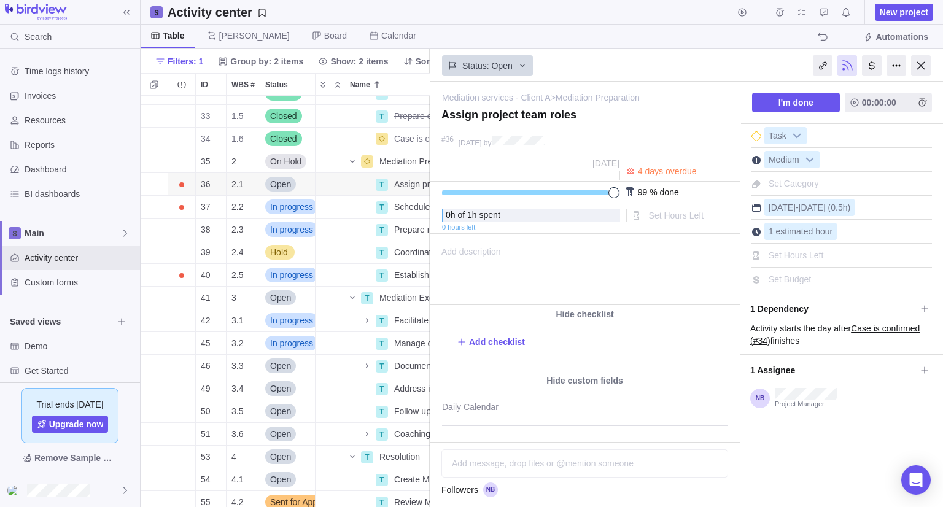
click at [865, 119] on div "I'm done 00:00:00" at bounding box center [842, 103] width 202 height 42
click at [919, 64] on div at bounding box center [921, 65] width 20 height 21
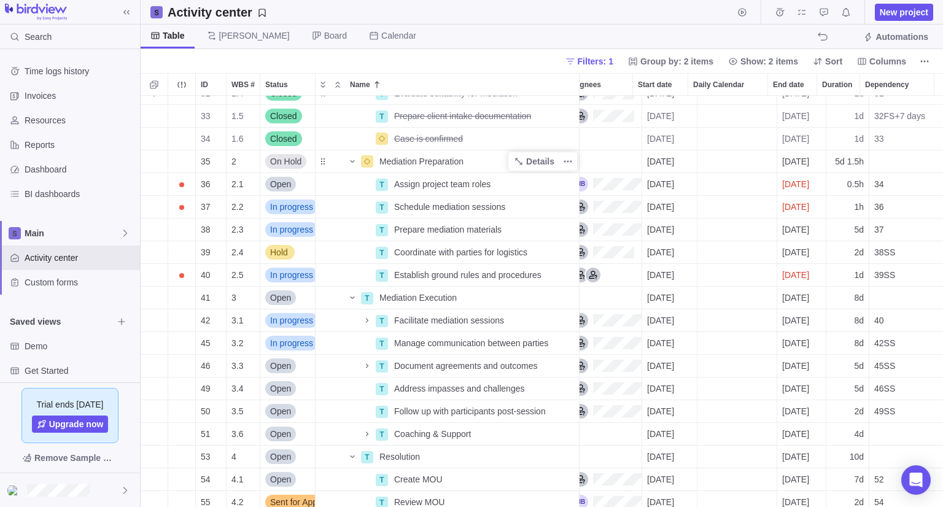
scroll to position [402, 794]
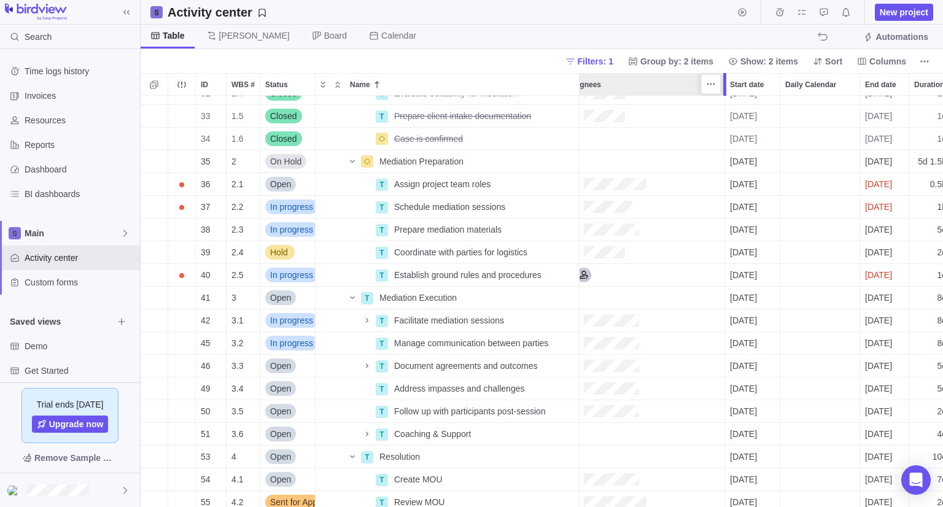
drag, startPoint x: 670, startPoint y: 88, endPoint x: 656, endPoint y: 112, distance: 28.3
click at [722, 74] on div at bounding box center [727, 84] width 10 height 23
drag, startPoint x: 578, startPoint y: 78, endPoint x: 536, endPoint y: 90, distance: 44.1
click at [578, 87] on div at bounding box center [579, 84] width 3 height 23
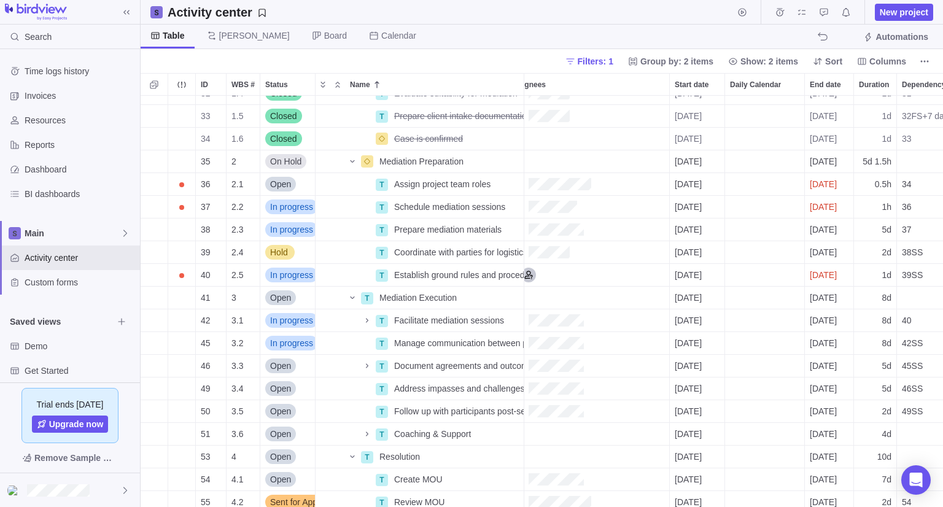
scroll to position [0, 0]
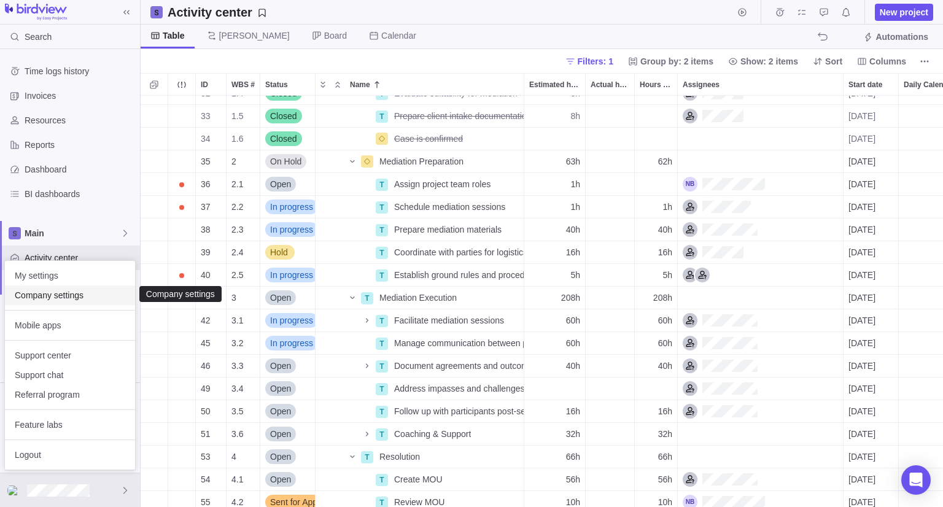
click at [65, 299] on span "Company settings" at bounding box center [70, 295] width 111 height 12
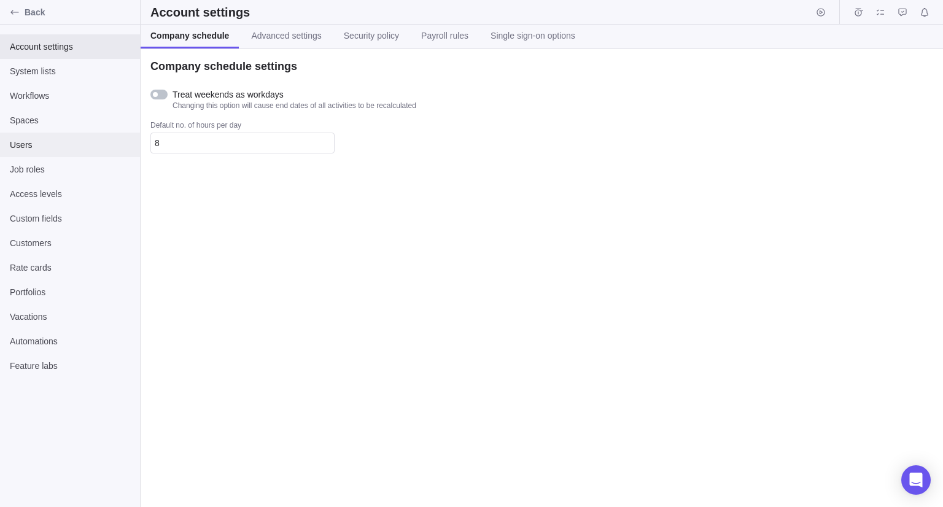
click at [43, 147] on span "Users" at bounding box center [70, 145] width 120 height 12
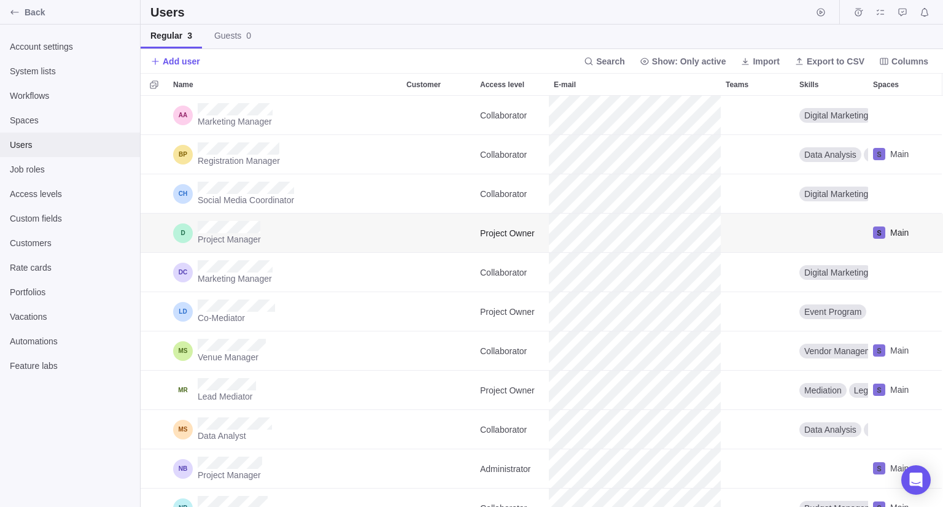
scroll to position [402, 794]
click at [173, 64] on span "Add user" at bounding box center [181, 61] width 37 height 12
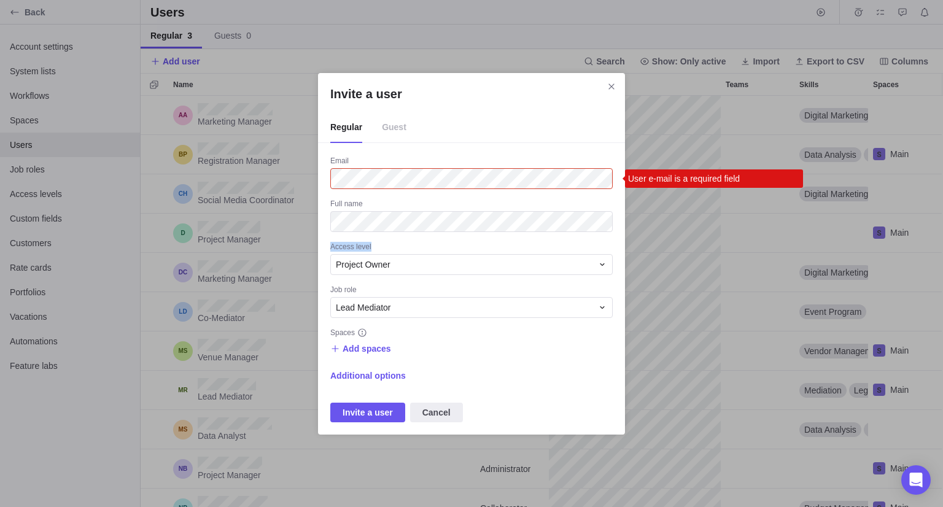
drag, startPoint x: 330, startPoint y: 247, endPoint x: 327, endPoint y: 283, distance: 35.7
click at [363, 245] on div "Access level" at bounding box center [471, 248] width 283 height 12
drag, startPoint x: 329, startPoint y: 291, endPoint x: 359, endPoint y: 289, distance: 29.6
click at [359, 288] on div "Invite a user Regular Guest Email User e-mail is a required field Full name Acc…" at bounding box center [471, 254] width 307 height 362
click at [386, 285] on div "Job role" at bounding box center [471, 291] width 283 height 12
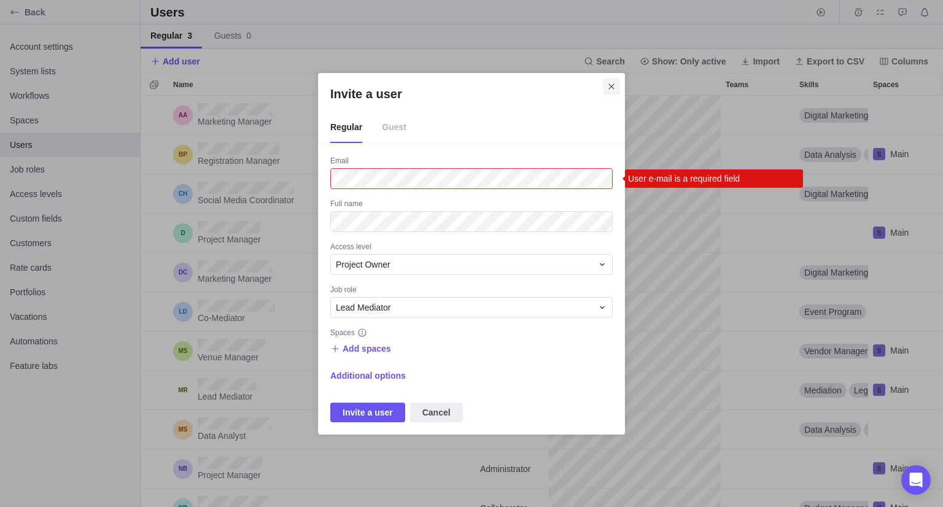
click at [614, 85] on icon "Close" at bounding box center [612, 87] width 10 height 10
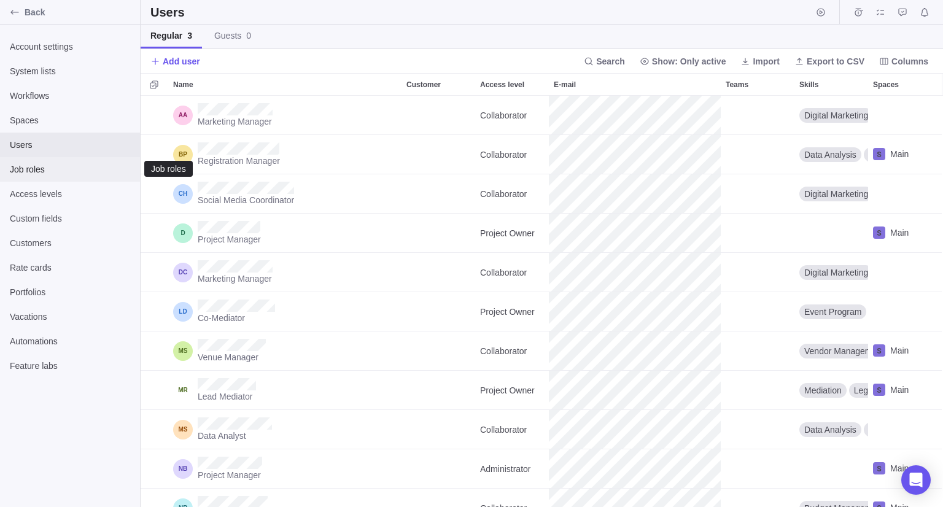
click at [37, 173] on span "Job roles" at bounding box center [70, 169] width 120 height 12
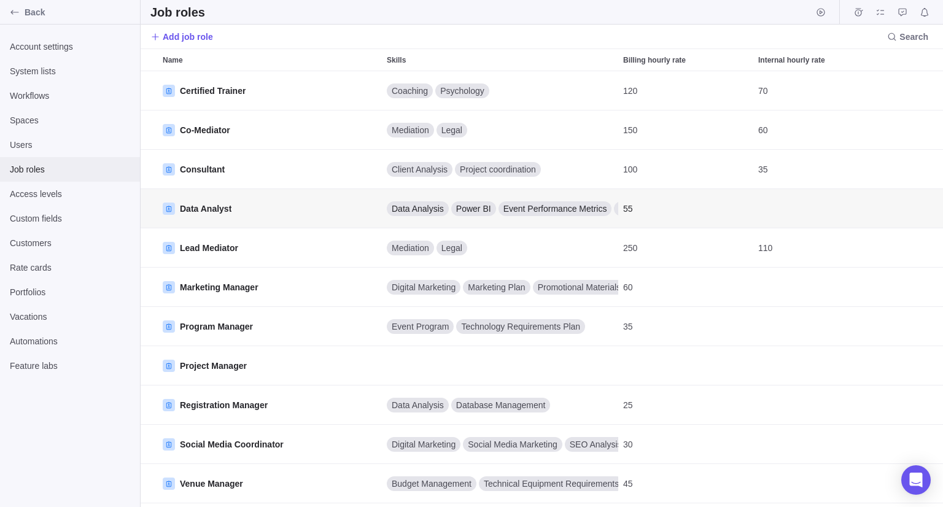
scroll to position [427, 794]
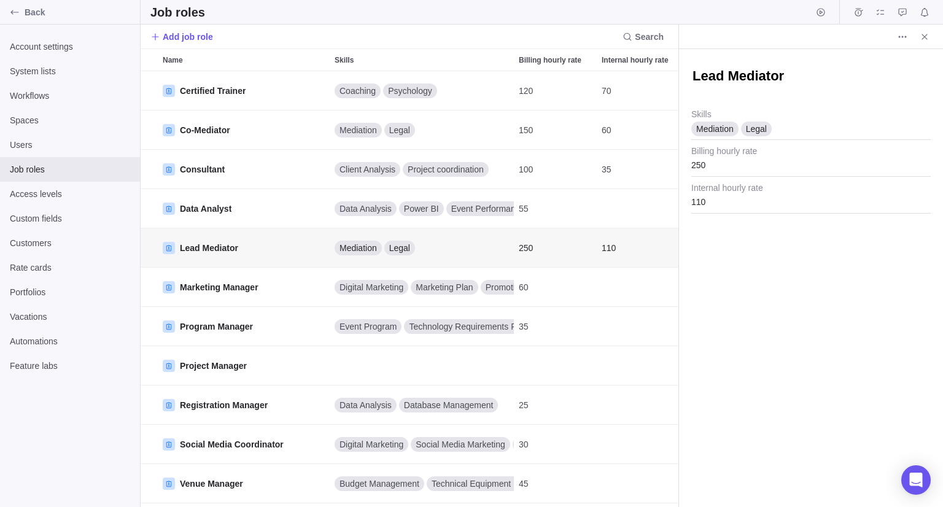
scroll to position [10, 9]
click at [815, 90] on div "Lead Mediator" at bounding box center [812, 76] width 240 height 55
click at [727, 163] on input "250" at bounding box center [812, 161] width 240 height 31
click at [784, 151] on input "250" at bounding box center [812, 161] width 240 height 31
click at [725, 206] on input "110" at bounding box center [812, 198] width 240 height 31
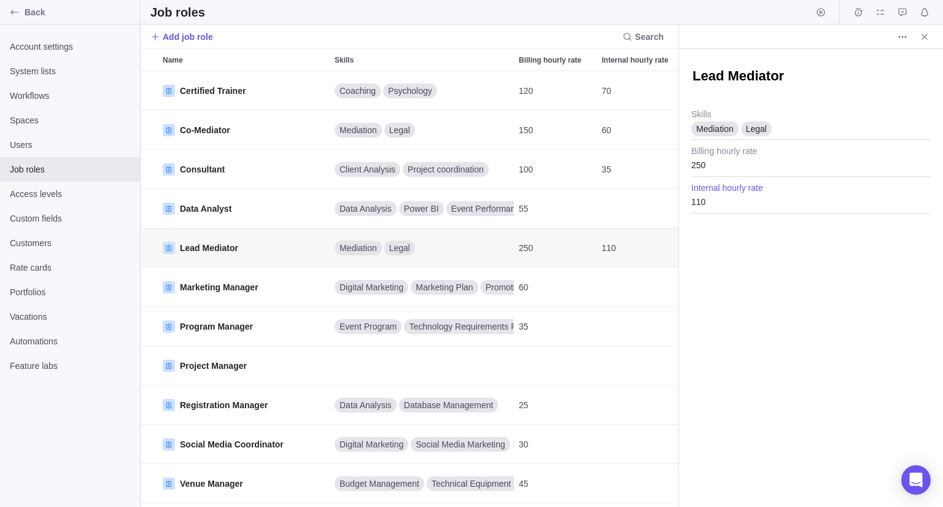
click at [743, 240] on div "Lead Mediator Mediation Legal Skills 250 Billing hourly rate 110 Internal hourl…" at bounding box center [811, 278] width 264 height 458
drag, startPoint x: 924, startPoint y: 36, endPoint x: 861, endPoint y: 78, distance: 75.6
click at [921, 37] on icon "Close" at bounding box center [925, 37] width 10 height 10
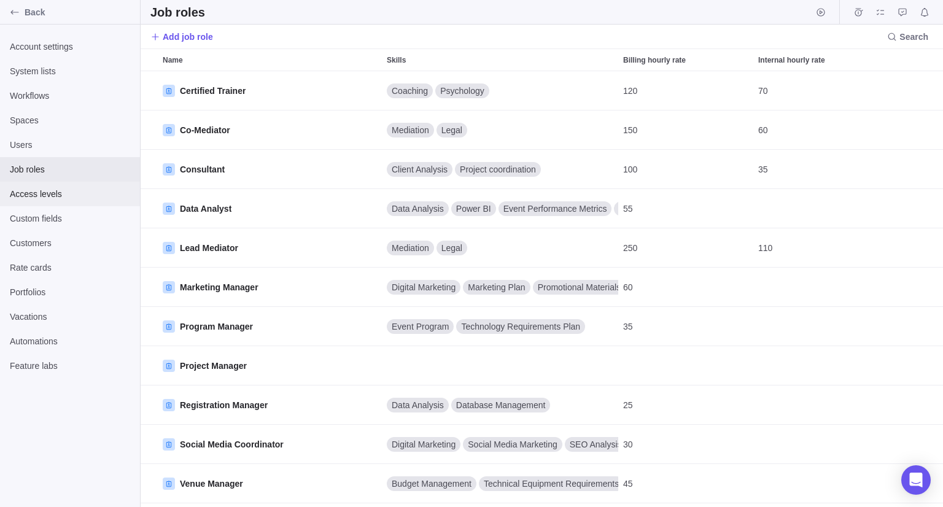
click at [49, 198] on span "Access levels" at bounding box center [70, 194] width 120 height 12
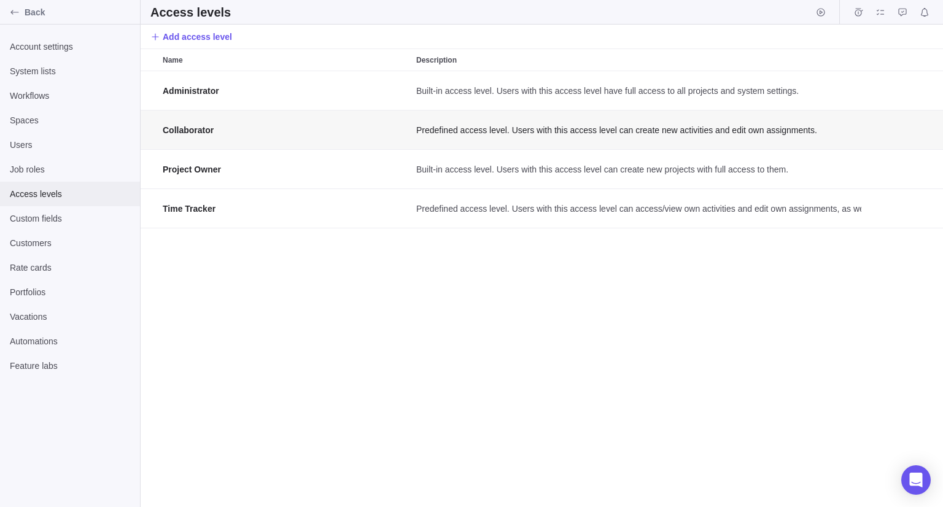
scroll to position [427, 794]
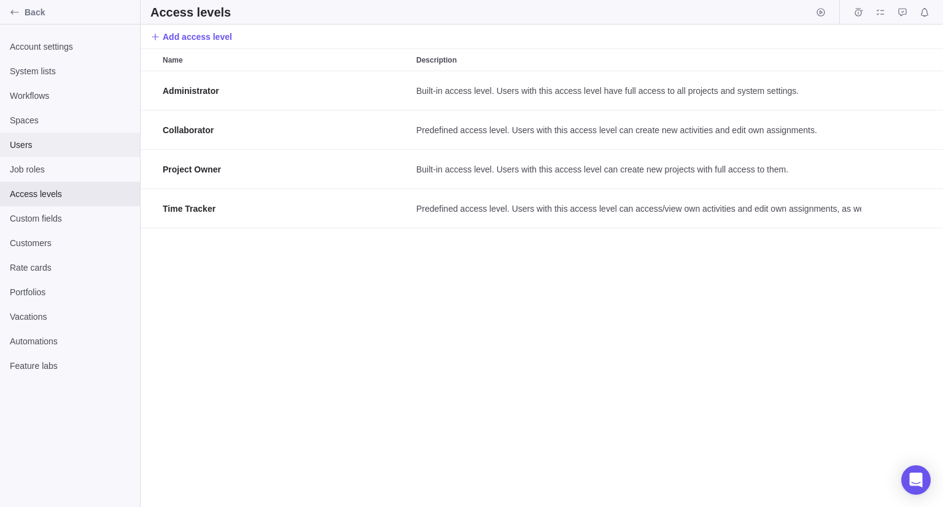
click at [60, 148] on span "Users" at bounding box center [70, 145] width 120 height 12
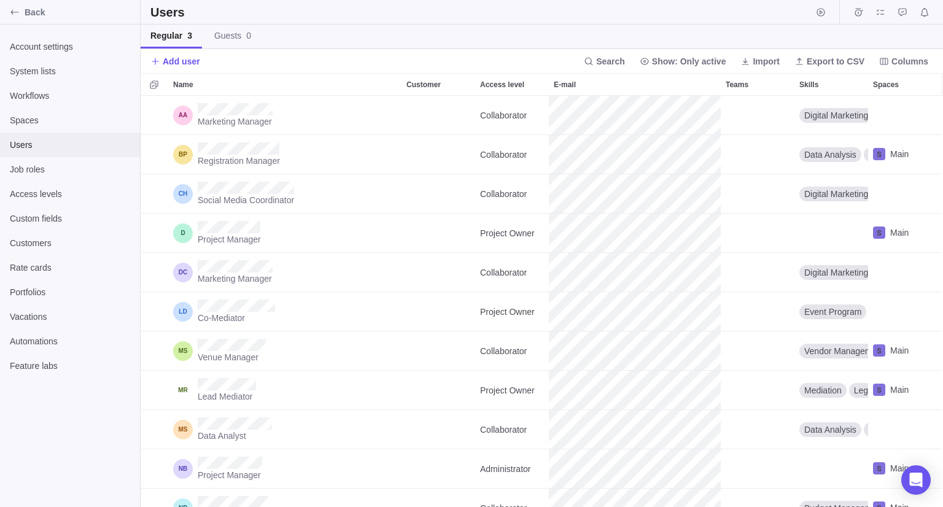
scroll to position [402, 794]
click at [175, 63] on span "Add user" at bounding box center [181, 61] width 37 height 12
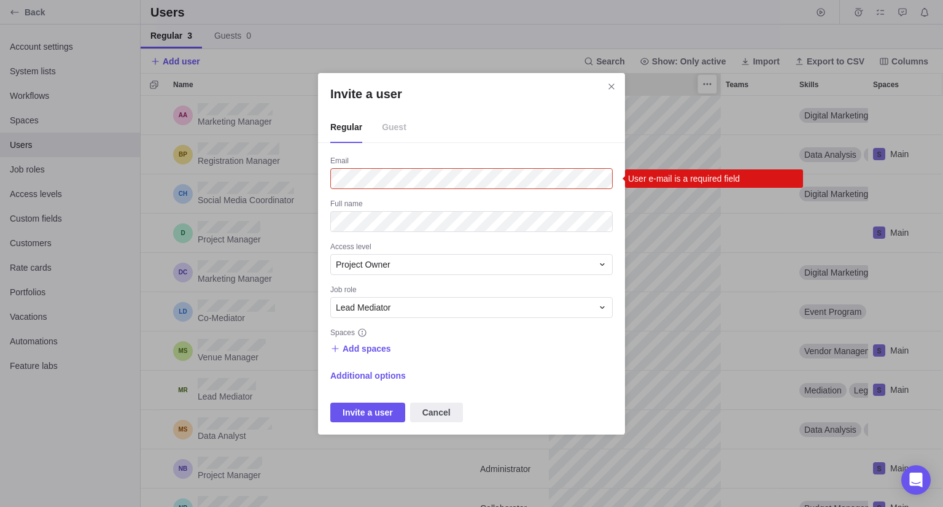
drag, startPoint x: 609, startPoint y: 85, endPoint x: 598, endPoint y: 90, distance: 12.4
click at [607, 87] on icon "Close" at bounding box center [612, 87] width 10 height 10
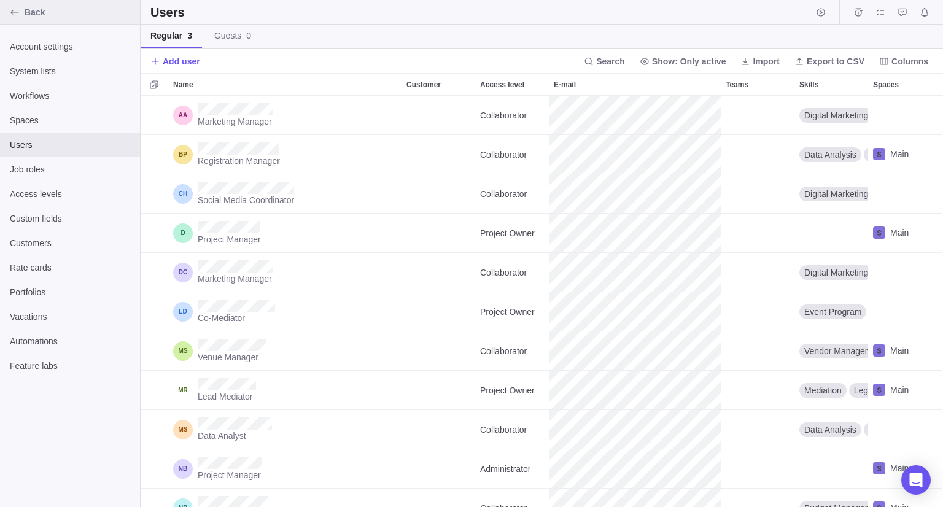
click at [50, 17] on span "Back" at bounding box center [80, 12] width 111 height 12
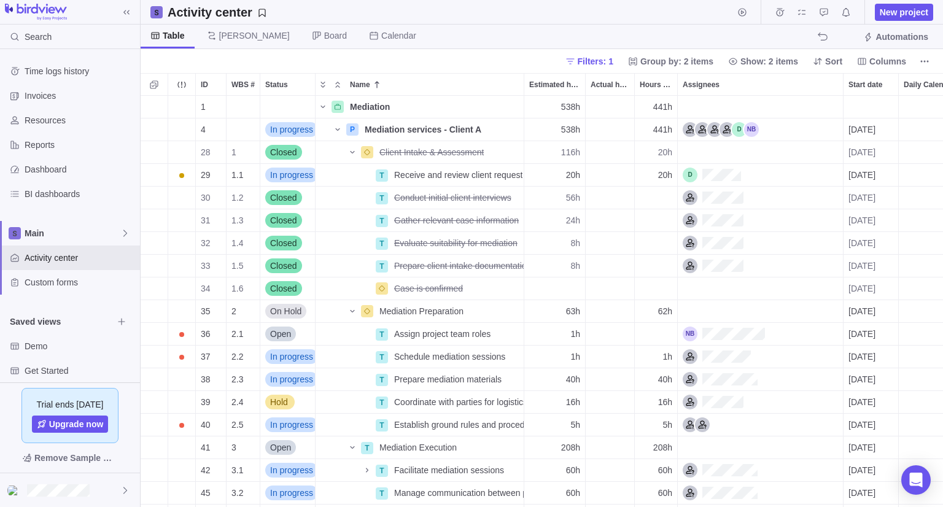
scroll to position [402, 794]
click at [754, 199] on div "Assignees" at bounding box center [760, 198] width 165 height 22
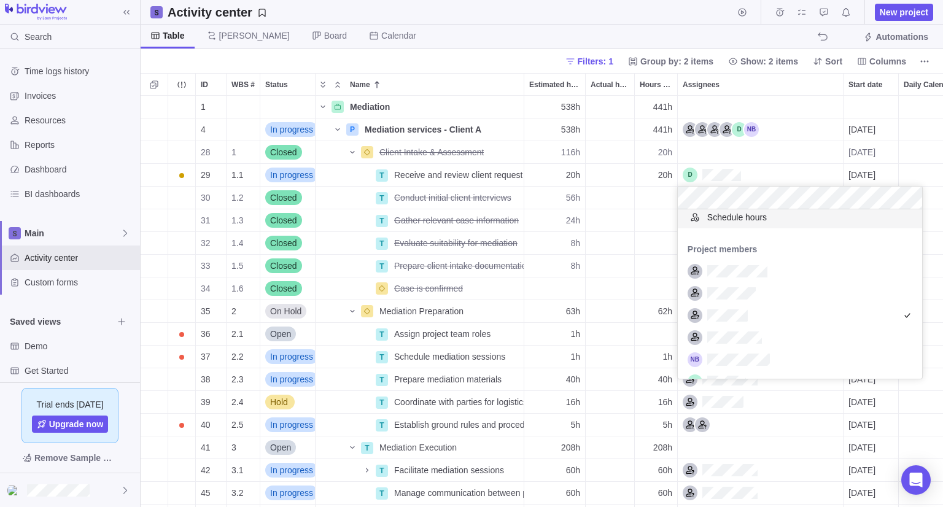
scroll to position [123, 0]
drag, startPoint x: 774, startPoint y: 177, endPoint x: 725, endPoint y: 210, distance: 59.5
click at [774, 178] on div "1 Mediation Details 538h 441h 4 In progress P Mediation services - Client A Det…" at bounding box center [542, 302] width 803 height 412
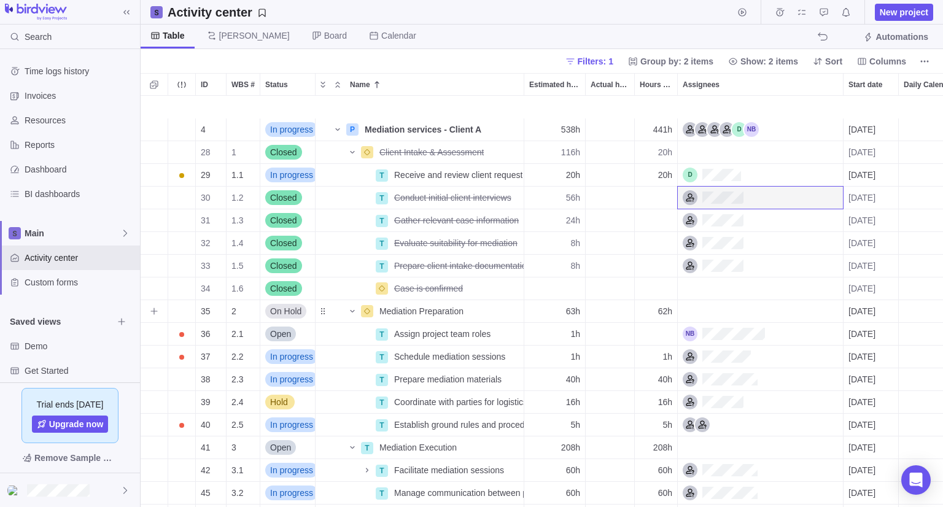
scroll to position [61, 0]
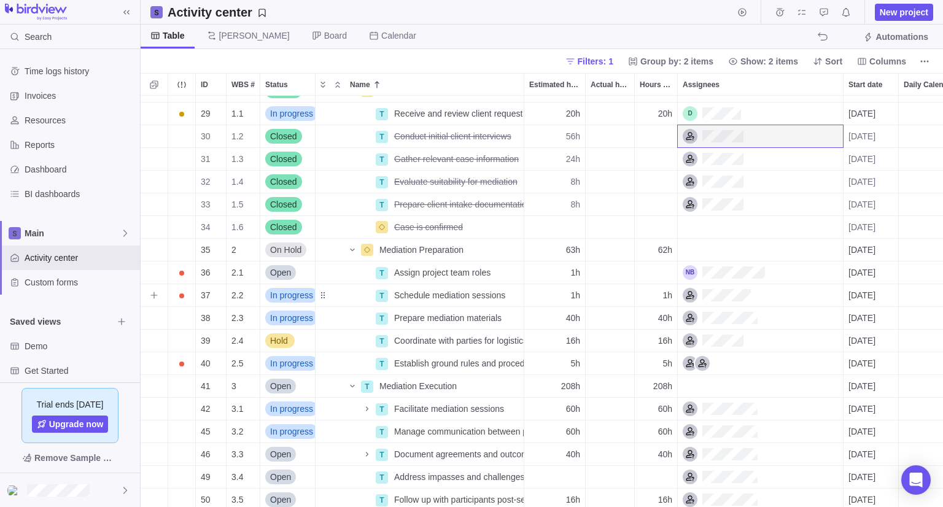
click at [754, 290] on div "Assignees" at bounding box center [760, 295] width 165 height 22
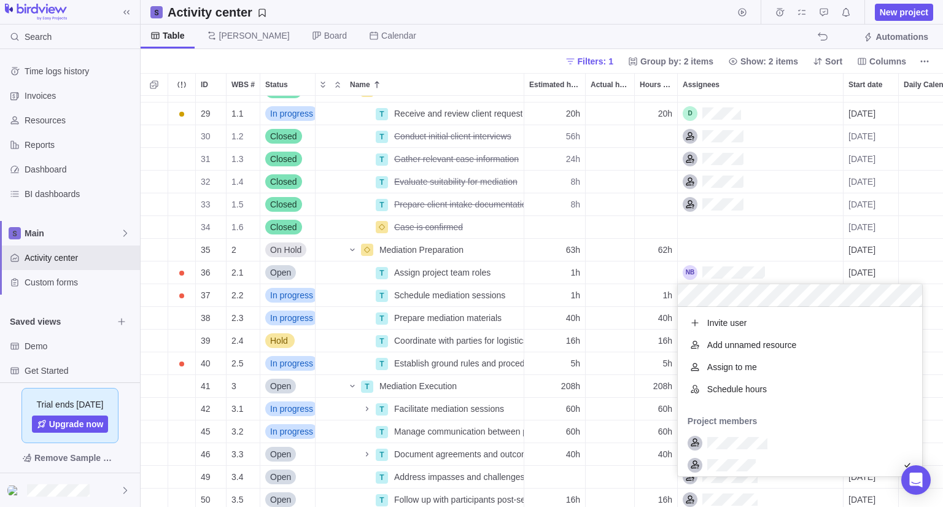
scroll to position [160, 235]
click at [650, 300] on div "28 1 Closed Client Intake & Assessment Details 116h 20h [DATE] [DATE] 6d 29 1.1…" at bounding box center [542, 302] width 803 height 412
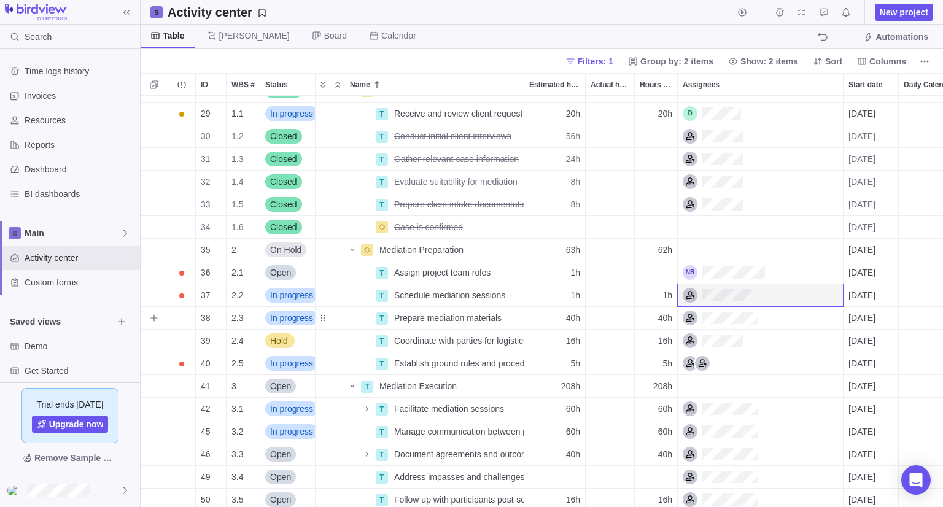
click at [763, 320] on div "Assignees" at bounding box center [760, 318] width 165 height 22
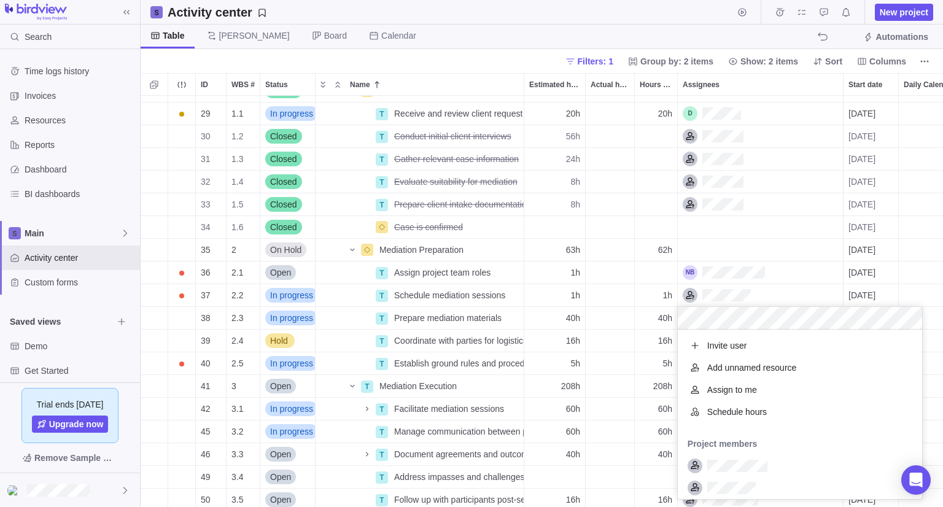
click at [645, 303] on div "28 1 Closed Client Intake & Assessment Details 116h 20h [DATE] [DATE] 6d 29 1.1…" at bounding box center [542, 302] width 803 height 412
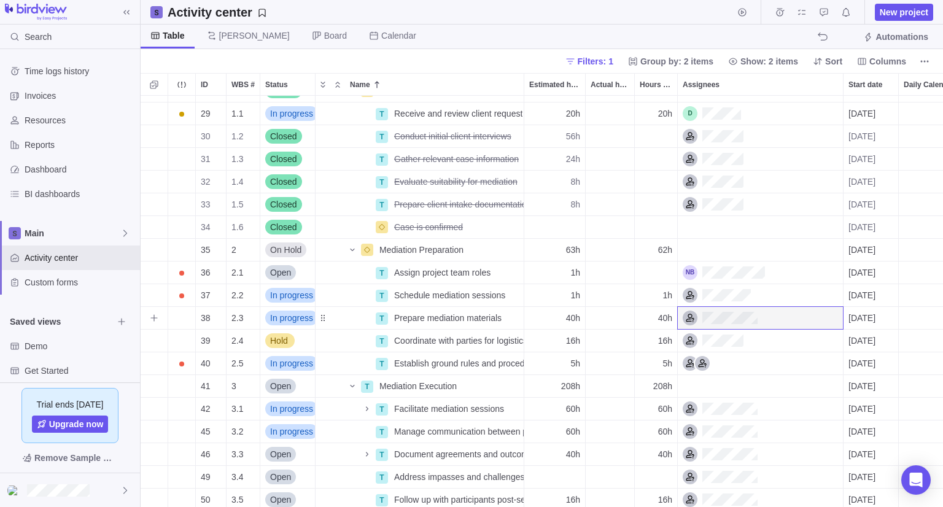
click at [760, 317] on div "Assignees" at bounding box center [760, 318] width 165 height 22
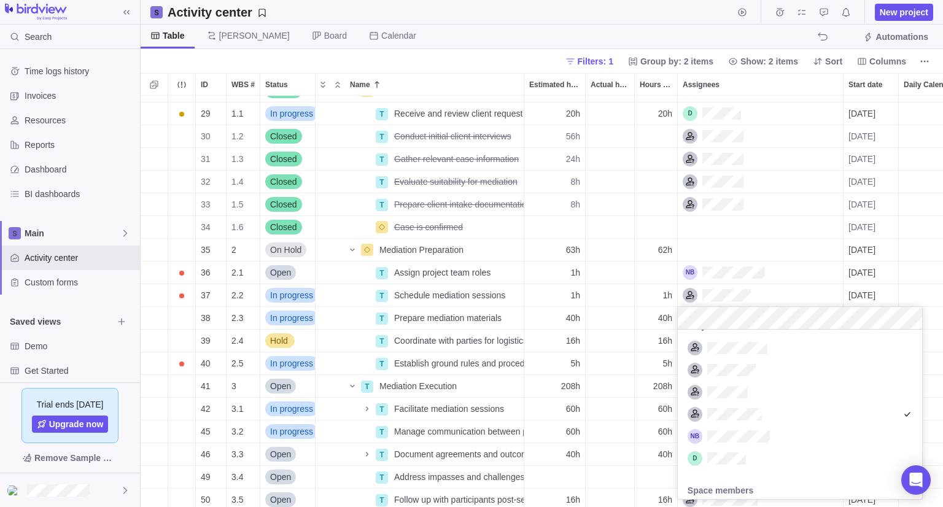
scroll to position [123, 0]
click at [657, 317] on div "28 1 Closed Client Intake & Assessment Details 116h 20h [DATE] [DATE] 6d 29 1.1…" at bounding box center [542, 302] width 803 height 412
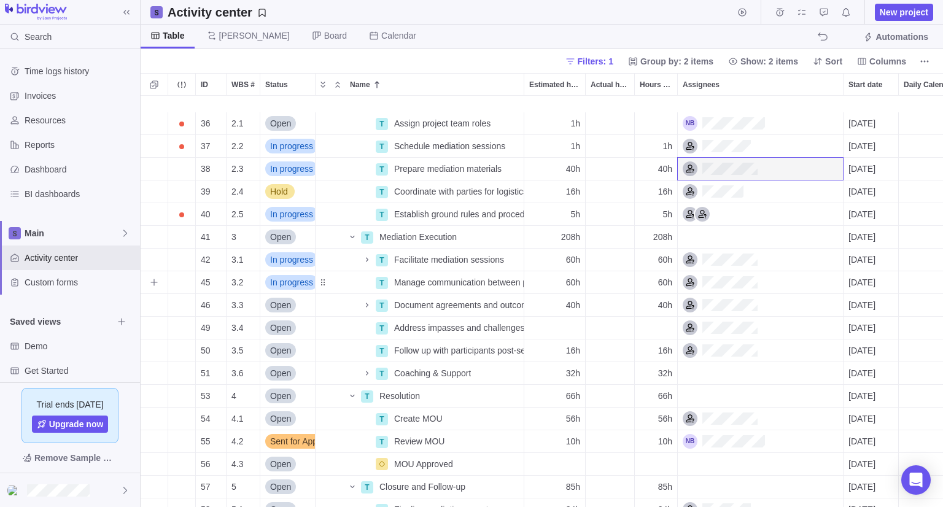
scroll to position [272, 0]
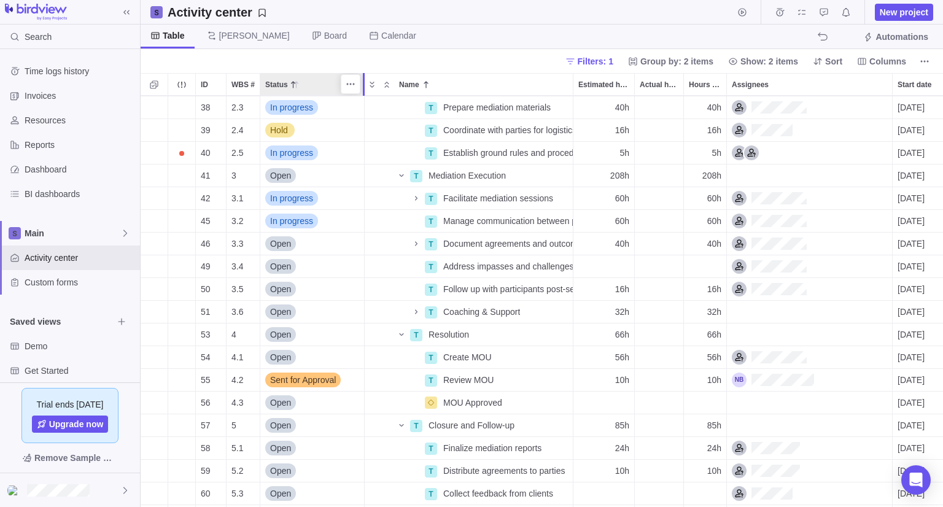
drag, startPoint x: 313, startPoint y: 88, endPoint x: 361, endPoint y: 80, distance: 48.6
click at [361, 80] on div at bounding box center [366, 84] width 10 height 23
click at [347, 381] on div "Sent for Approval" at bounding box center [312, 380] width 104 height 22
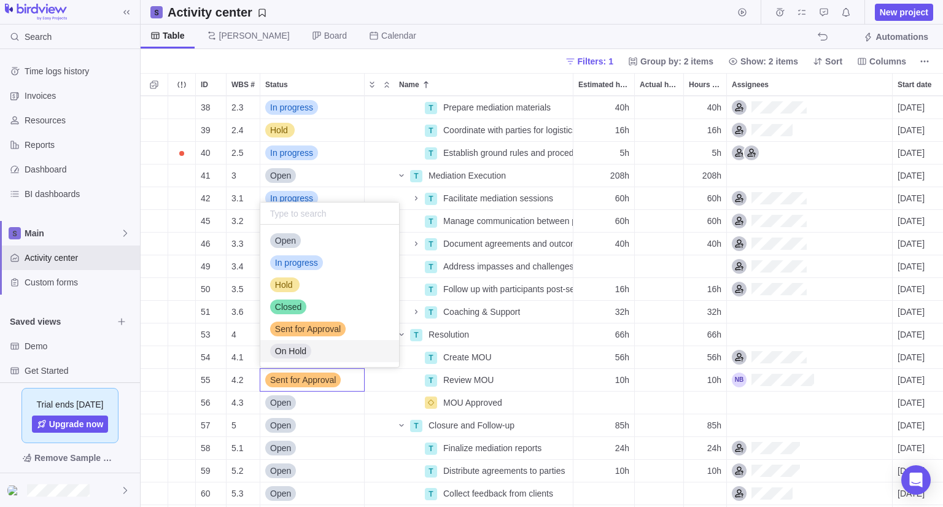
click at [351, 380] on div "Sent for Approval" at bounding box center [312, 380] width 105 height 23
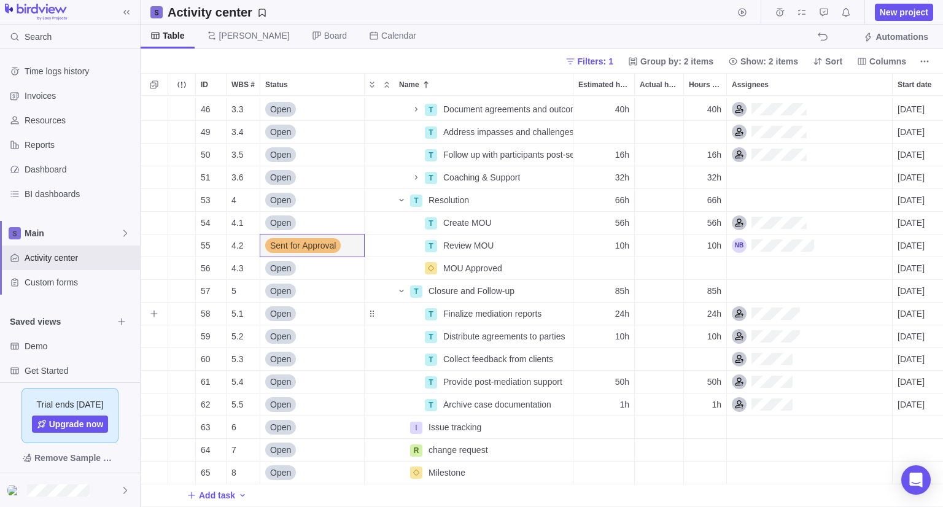
scroll to position [415, 0]
drag, startPoint x: 779, startPoint y: 221, endPoint x: 781, endPoint y: 213, distance: 8.4
click at [781, 216] on div "Assignees" at bounding box center [769, 223] width 75 height 15
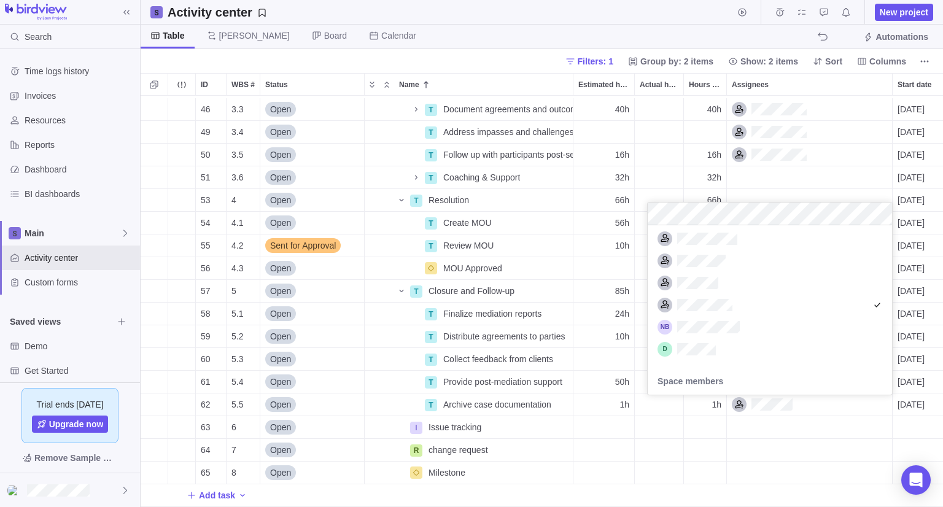
scroll to position [184, 0]
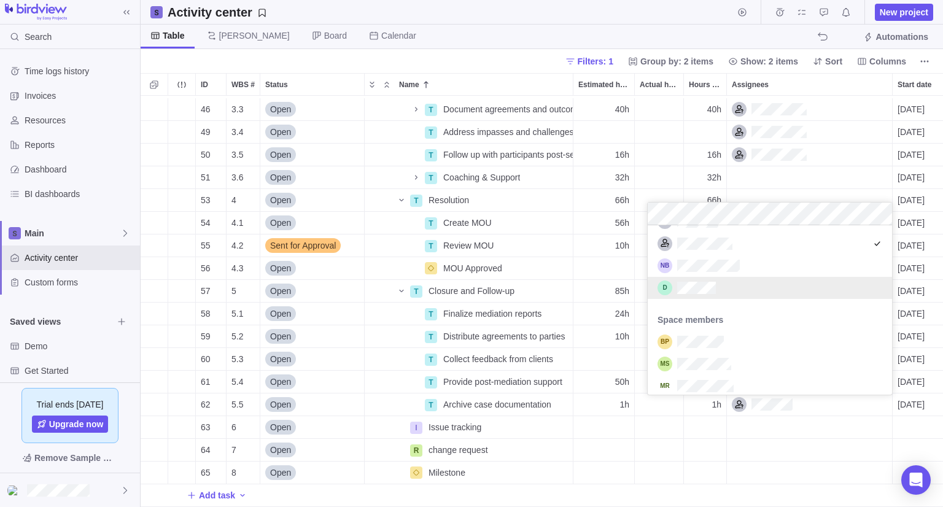
click at [730, 283] on div "grid" at bounding box center [770, 288] width 244 height 22
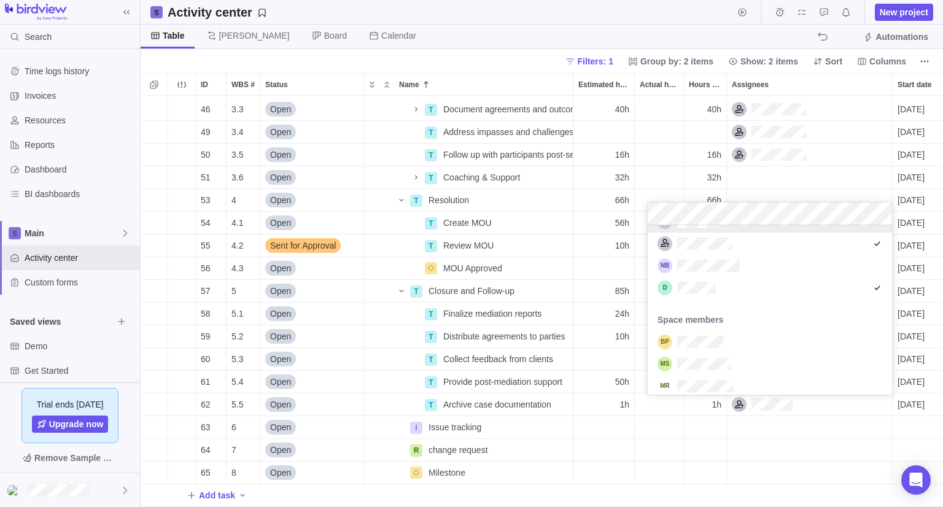
scroll to position [170, 0]
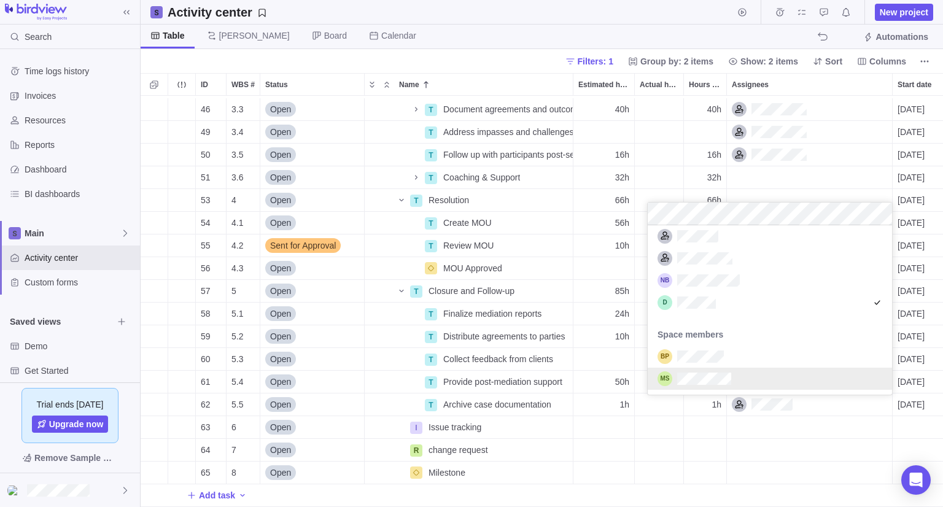
click at [781, 447] on div "46 3.3 Open T Document agreements and outcomes Details 40h 40h [DATE] [DATE] 5d…" at bounding box center [542, 302] width 803 height 412
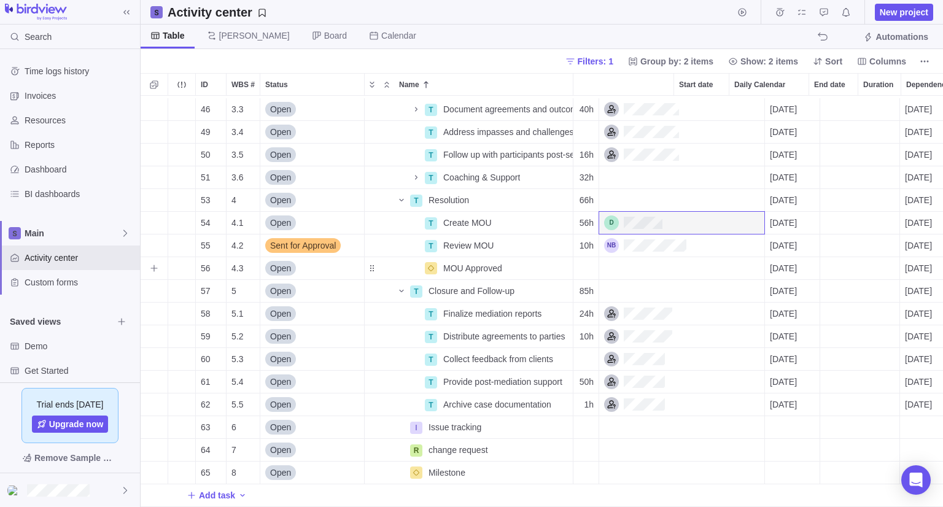
scroll to position [0, 0]
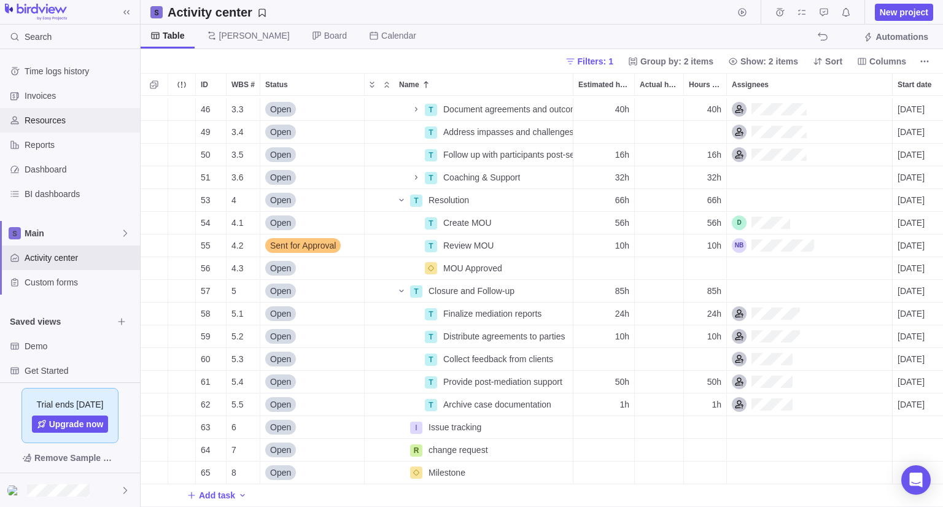
drag, startPoint x: 44, startPoint y: 117, endPoint x: 58, endPoint y: 130, distance: 19.1
click at [44, 118] on span "Resources" at bounding box center [80, 120] width 111 height 12
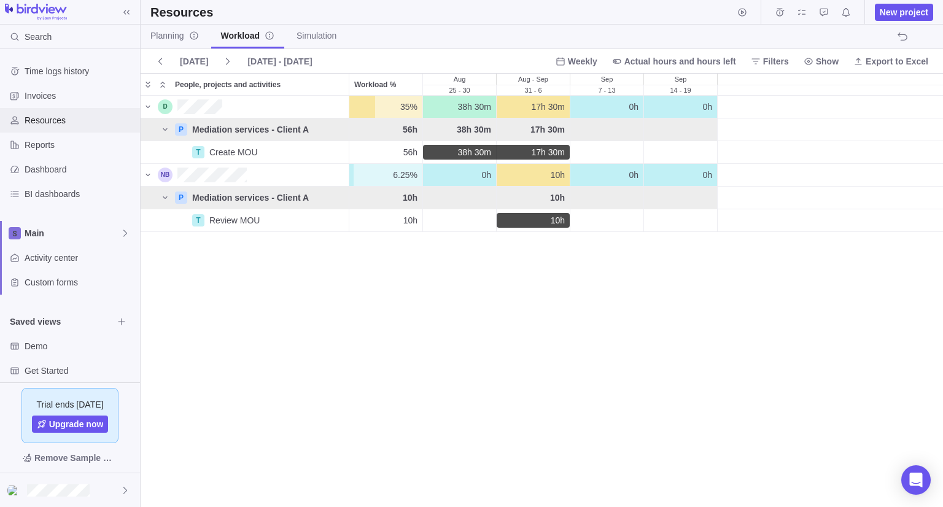
scroll to position [401, 794]
drag, startPoint x: 176, startPoint y: 35, endPoint x: 204, endPoint y: 87, distance: 58.5
click at [176, 35] on span "Planning" at bounding box center [174, 35] width 49 height 12
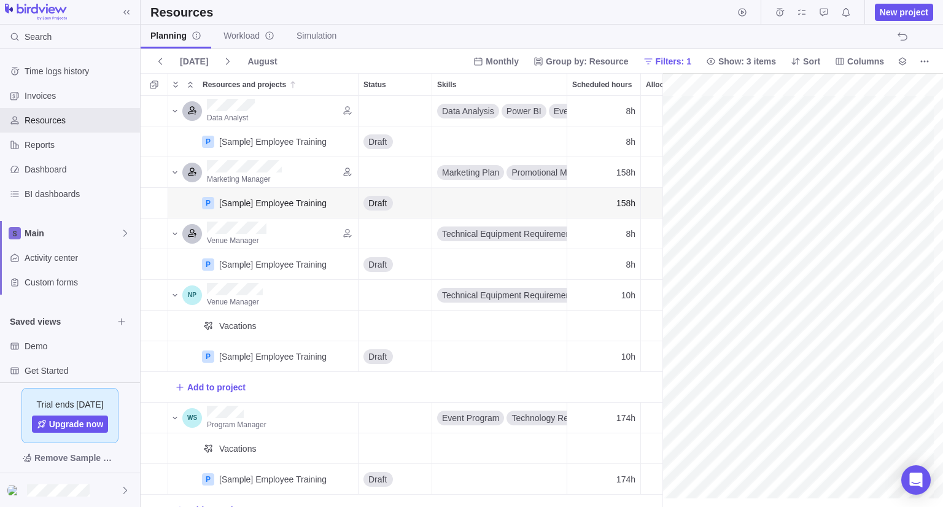
scroll to position [0, 225]
click at [197, 66] on span "[DATE]" at bounding box center [194, 61] width 28 height 12
click at [736, 53] on span "Show: 3 items" at bounding box center [741, 61] width 80 height 17
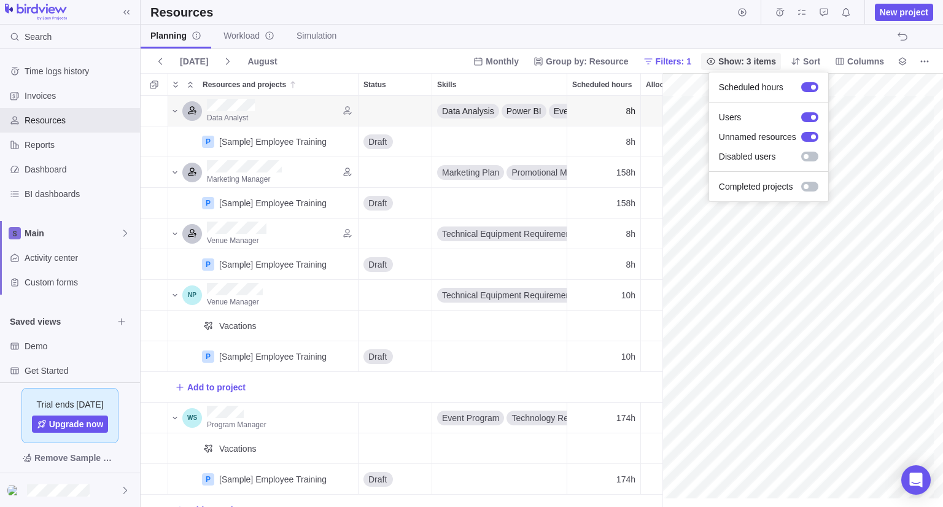
click at [737, 57] on span "Show: 3 items" at bounding box center [748, 61] width 58 height 12
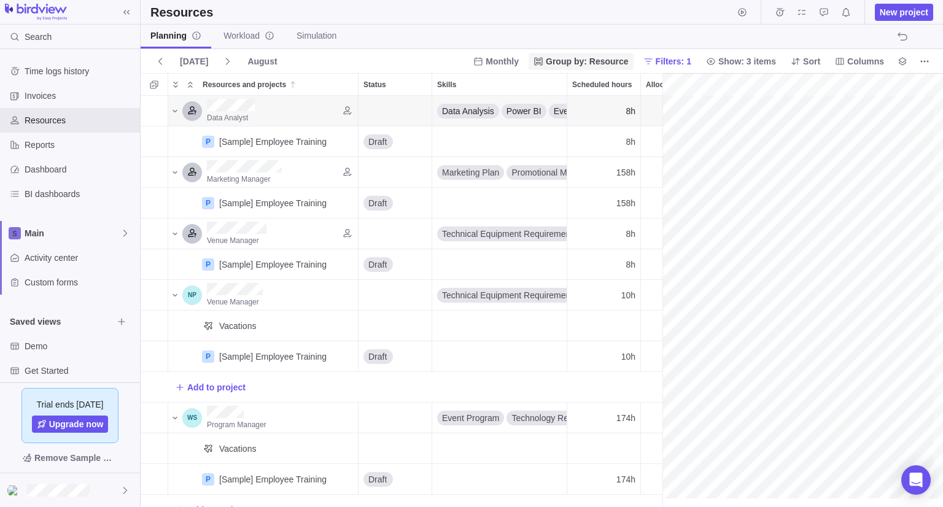
click at [617, 69] on span "Group by: Resource" at bounding box center [581, 61] width 105 height 17
click at [592, 84] on div "Project" at bounding box center [596, 88] width 97 height 22
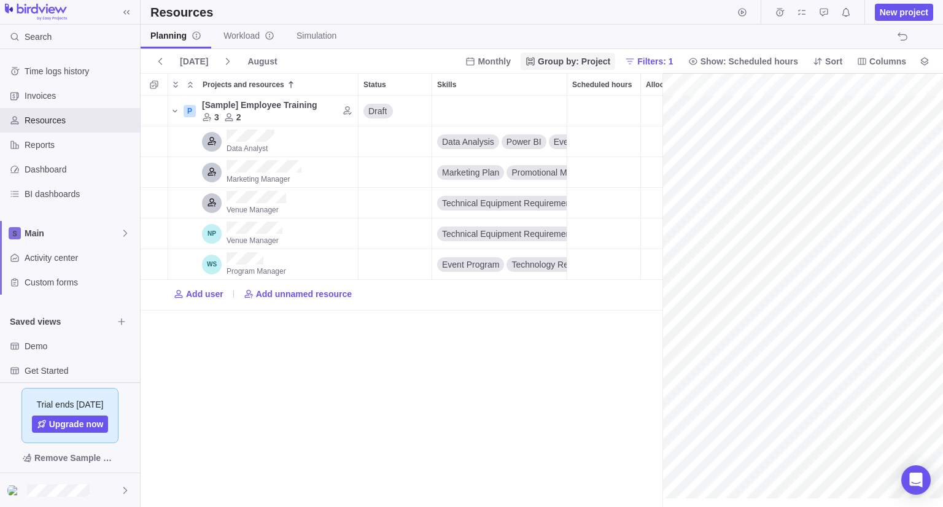
scroll to position [0, 225]
click at [607, 61] on span "Group by: Project" at bounding box center [574, 61] width 72 height 12
click at [578, 114] on span "Resource" at bounding box center [569, 110] width 37 height 12
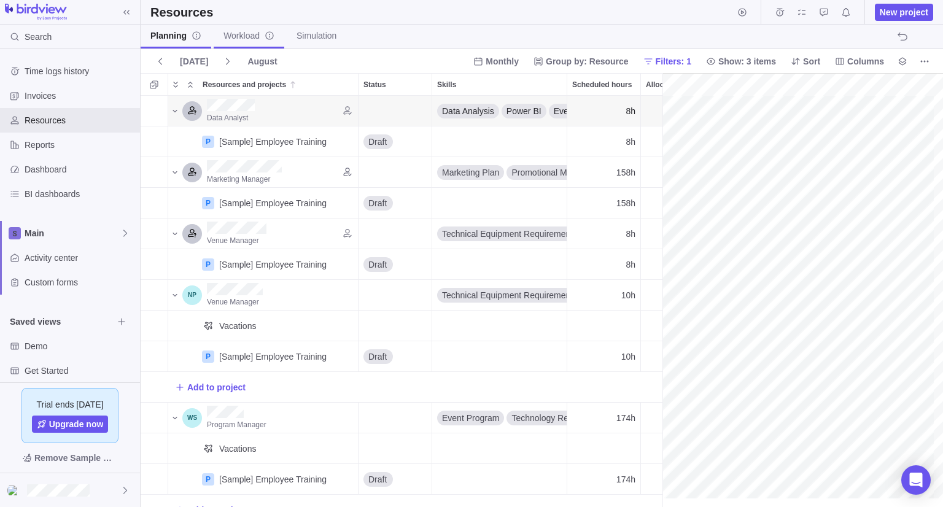
click at [256, 41] on span "Workload" at bounding box center [249, 35] width 51 height 12
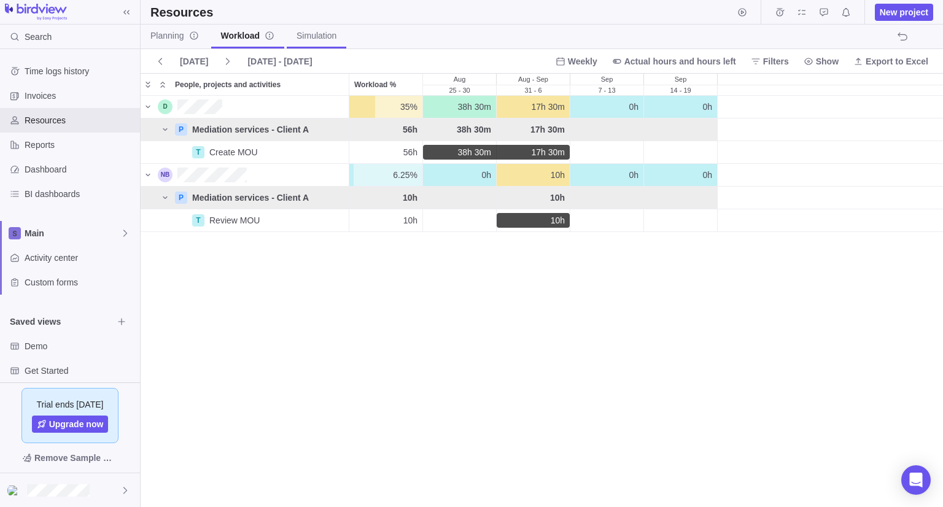
scroll to position [401, 794]
click at [781, 58] on span "Filters" at bounding box center [776, 61] width 26 height 12
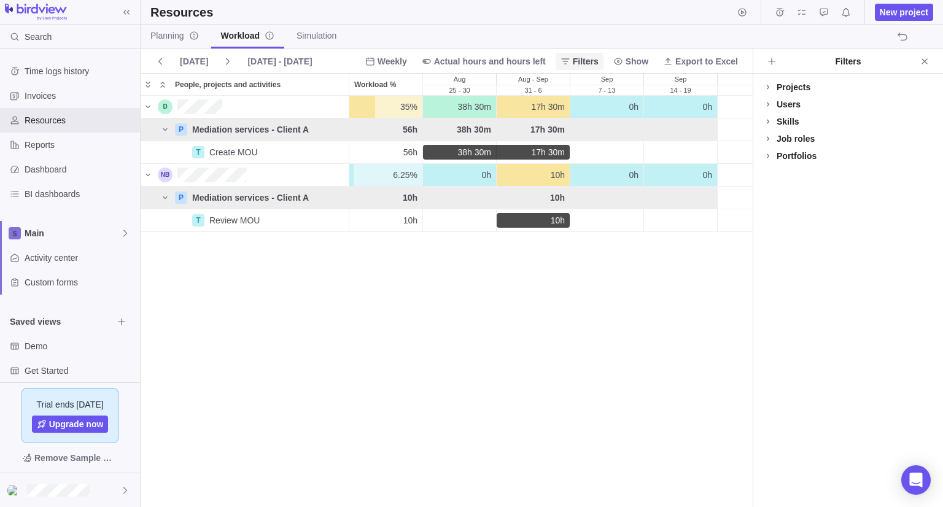
scroll to position [401, 603]
click at [790, 85] on div "Projects" at bounding box center [794, 87] width 34 height 12
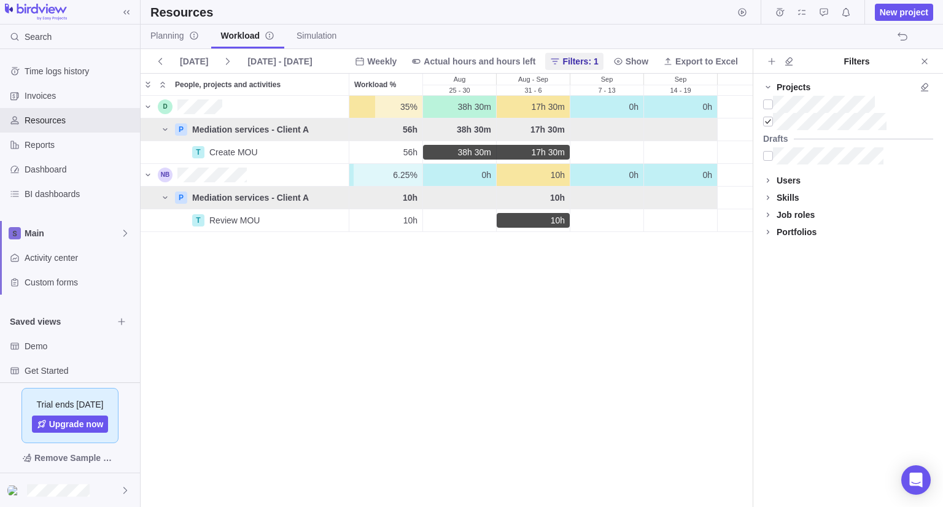
click at [781, 179] on div "Users" at bounding box center [789, 180] width 24 height 12
drag, startPoint x: 926, startPoint y: 58, endPoint x: 583, endPoint y: 173, distance: 361.3
click at [926, 59] on icon "Close" at bounding box center [925, 62] width 10 height 10
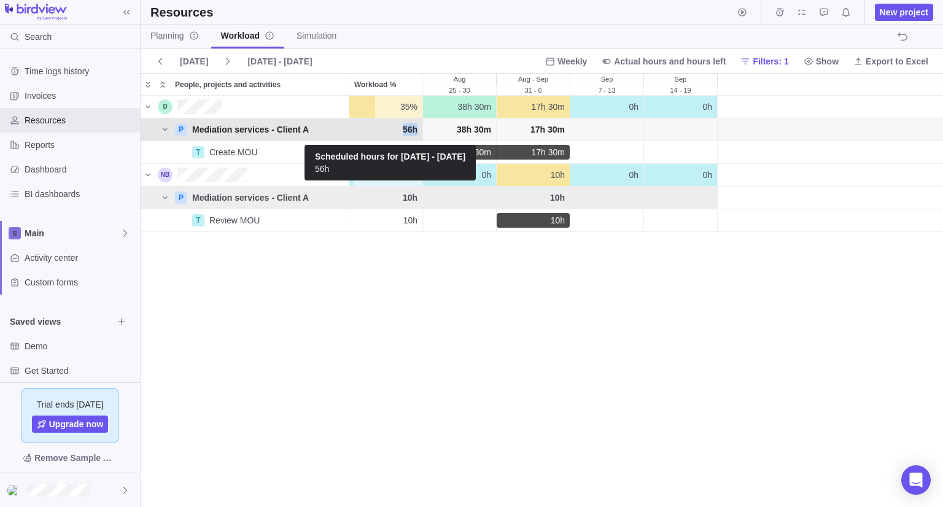
drag, startPoint x: 401, startPoint y: 129, endPoint x: 410, endPoint y: 123, distance: 10.7
click at [418, 131] on div "56h" at bounding box center [385, 130] width 73 height 22
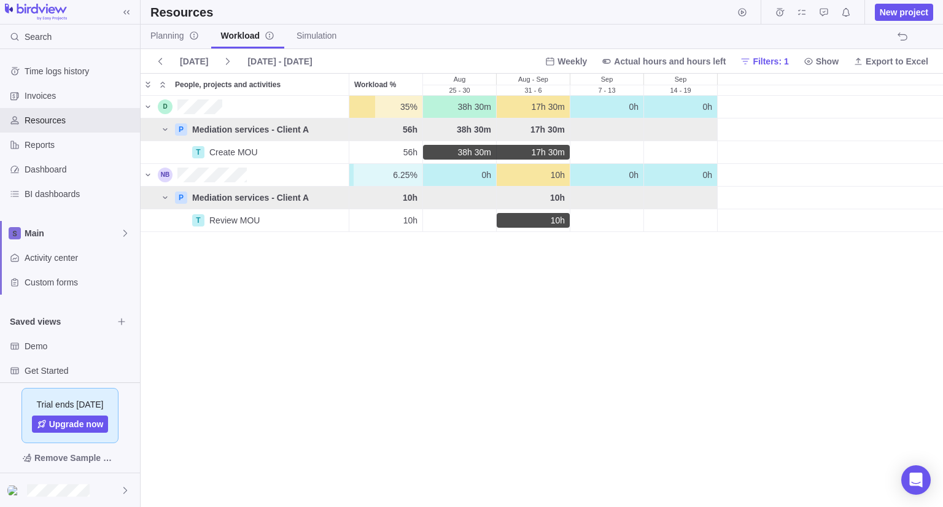
click at [410, 63] on div "[DATE] [DATE] - [DATE] Weekly Actual hours and hours left Filters: 1 Show Expor…" at bounding box center [542, 61] width 803 height 25
click at [275, 60] on span "[DATE] - [DATE]" at bounding box center [280, 61] width 64 height 12
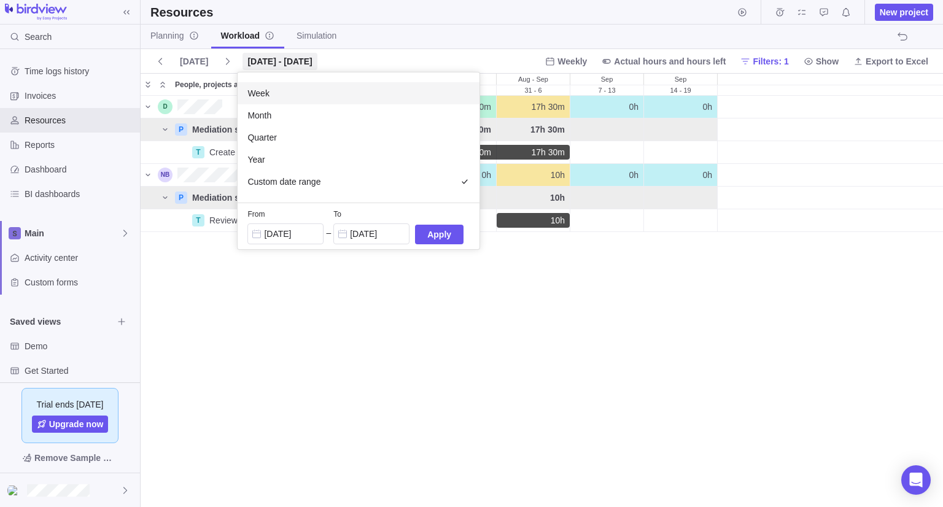
drag, startPoint x: 292, startPoint y: 55, endPoint x: 270, endPoint y: 109, distance: 58.6
click at [292, 55] on span "[DATE] - [DATE]" at bounding box center [280, 61] width 64 height 12
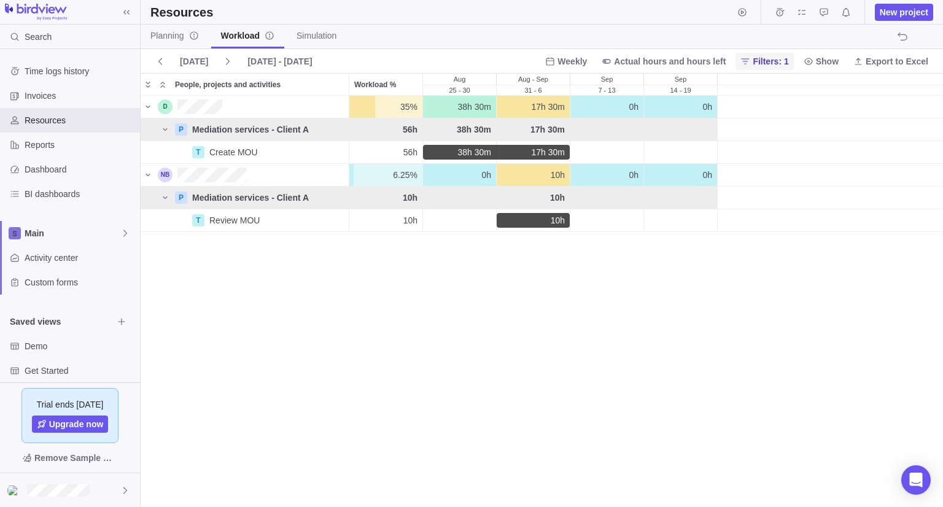
click at [765, 62] on span "Filters: 1" at bounding box center [771, 61] width 36 height 12
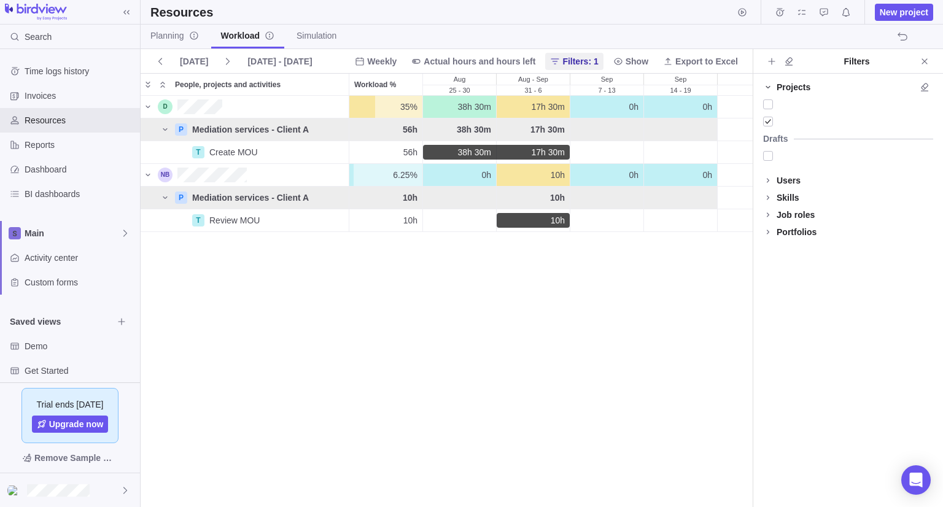
scroll to position [401, 603]
click at [780, 182] on div "Users" at bounding box center [789, 180] width 24 height 12
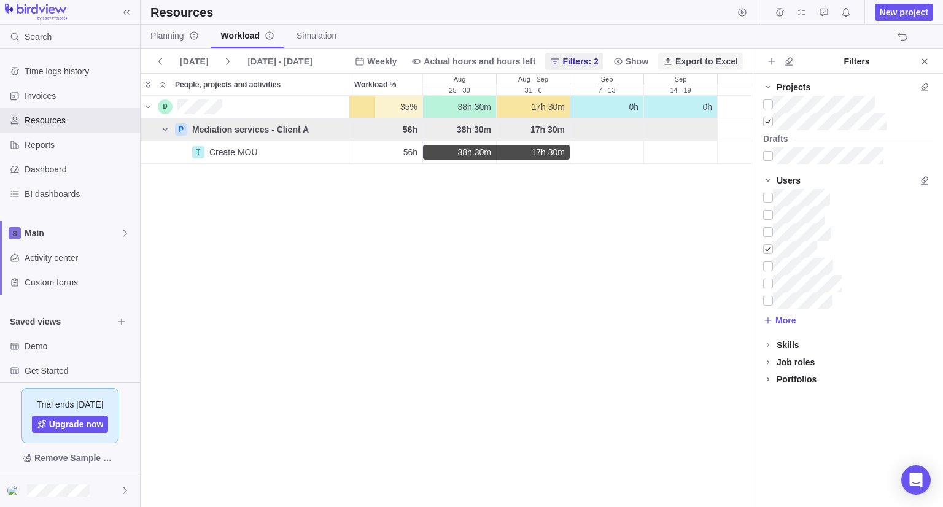
click at [705, 60] on span "Export to Excel" at bounding box center [707, 61] width 63 height 12
click at [164, 29] on link "Planning" at bounding box center [175, 37] width 68 height 24
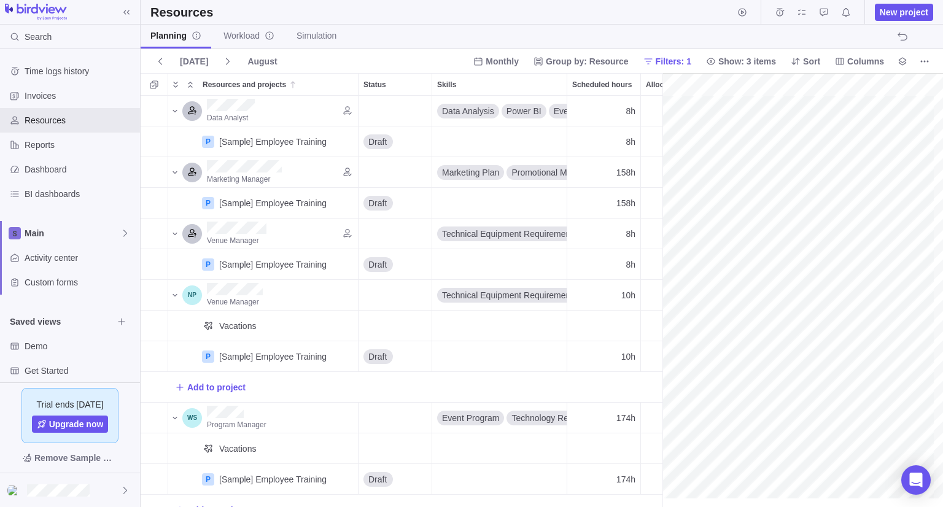
scroll to position [0, 225]
click at [247, 64] on div "August" at bounding box center [262, 61] width 39 height 17
click at [602, 61] on span "Group by: Resource" at bounding box center [587, 61] width 83 height 12
click at [591, 88] on div "Project" at bounding box center [596, 88] width 97 height 22
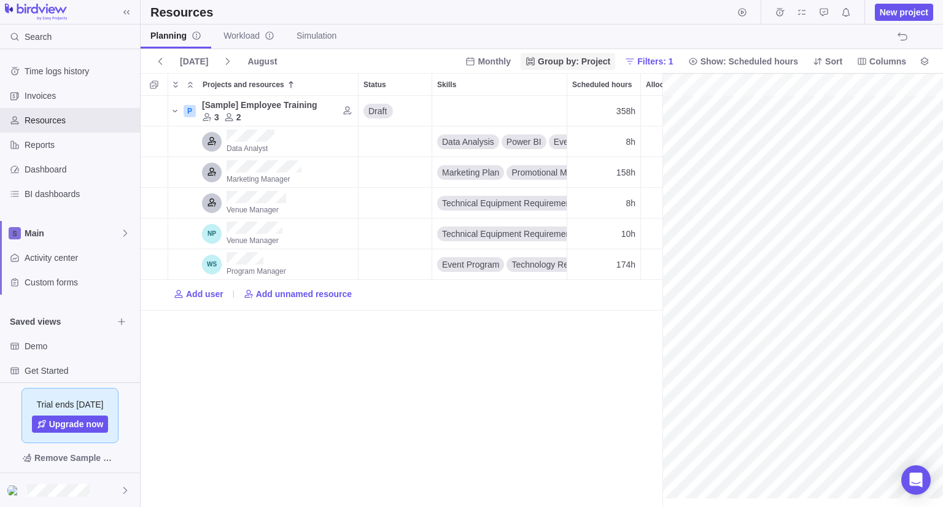
click at [610, 57] on span "Group by: Project" at bounding box center [574, 61] width 72 height 12
click at [577, 133] on span "Job role" at bounding box center [566, 133] width 31 height 12
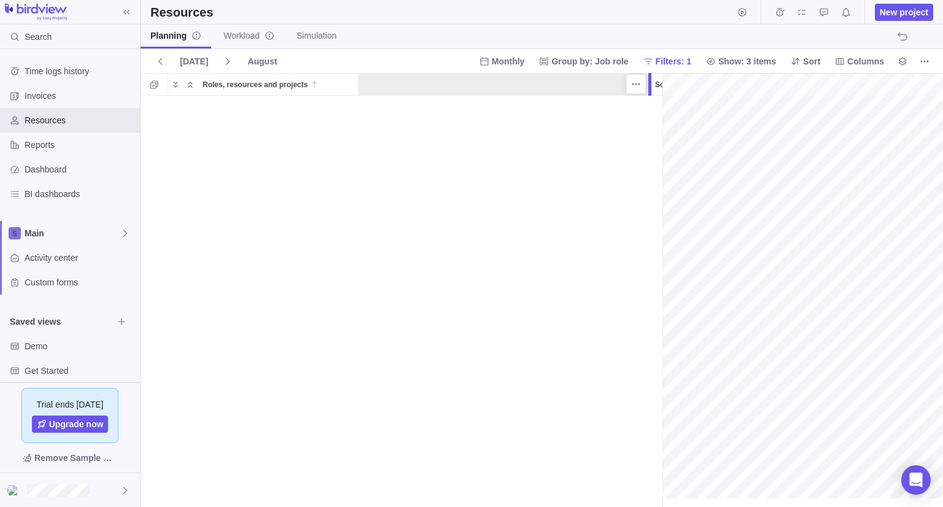
scroll to position [0, 1206]
drag, startPoint x: 674, startPoint y: 100, endPoint x: 625, endPoint y: 101, distance: 48.5
click at [628, 101] on div "Roles, resources and projects Status Skills Scheduled hours Allocated hours Dat…" at bounding box center [542, 290] width 803 height 434
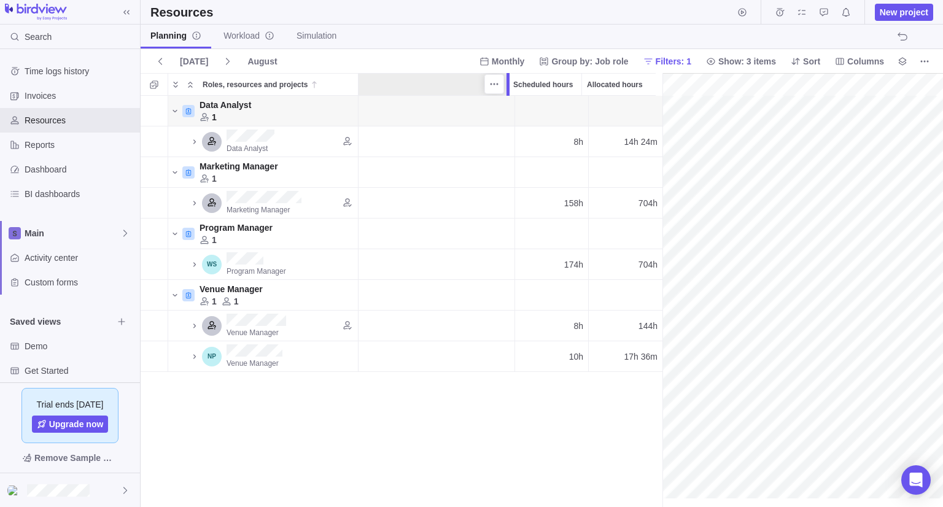
scroll to position [0, 617]
drag, startPoint x: 631, startPoint y: 87, endPoint x: 426, endPoint y: 104, distance: 206.5
click at [423, 90] on div "Roles, resources and projects Status Skills Scheduled hours Allocated hours Dat…" at bounding box center [542, 290] width 803 height 434
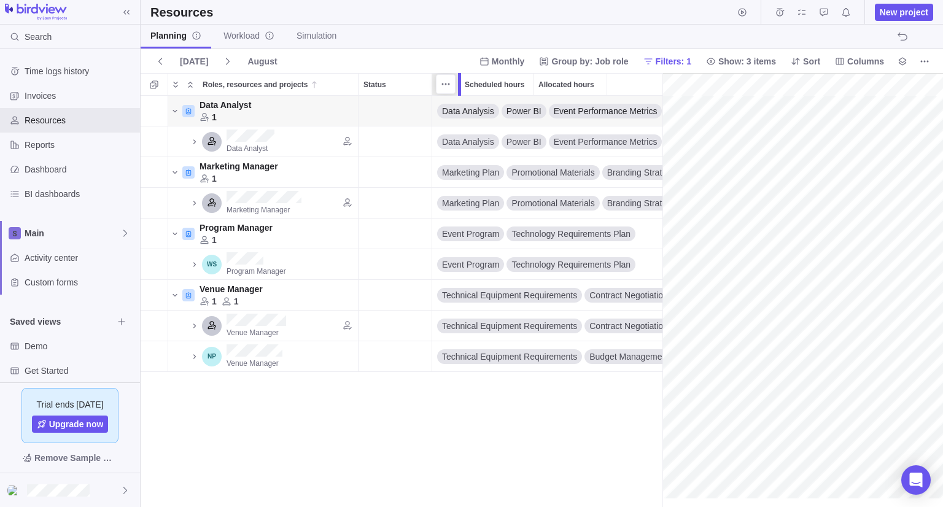
drag, startPoint x: 517, startPoint y: 81, endPoint x: 412, endPoint y: 84, distance: 105.1
click at [412, 84] on div "Roles, resources and projects Status Skills Scheduled hours Allocated hours Dat…" at bounding box center [542, 290] width 803 height 434
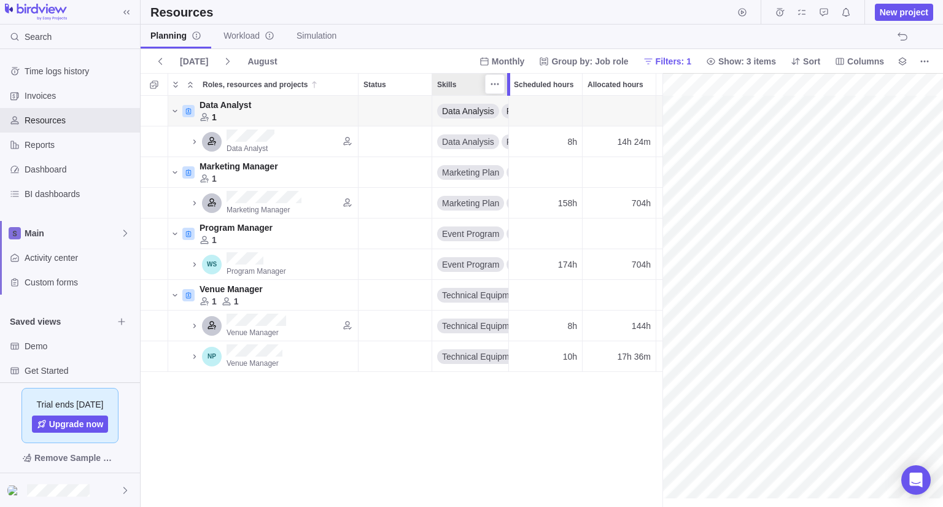
drag, startPoint x: 457, startPoint y: 88, endPoint x: 355, endPoint y: 104, distance: 103.2
click at [496, 99] on div "Roles, resources and projects Status Skills Scheduled hours Allocated hours Dat…" at bounding box center [542, 290] width 803 height 434
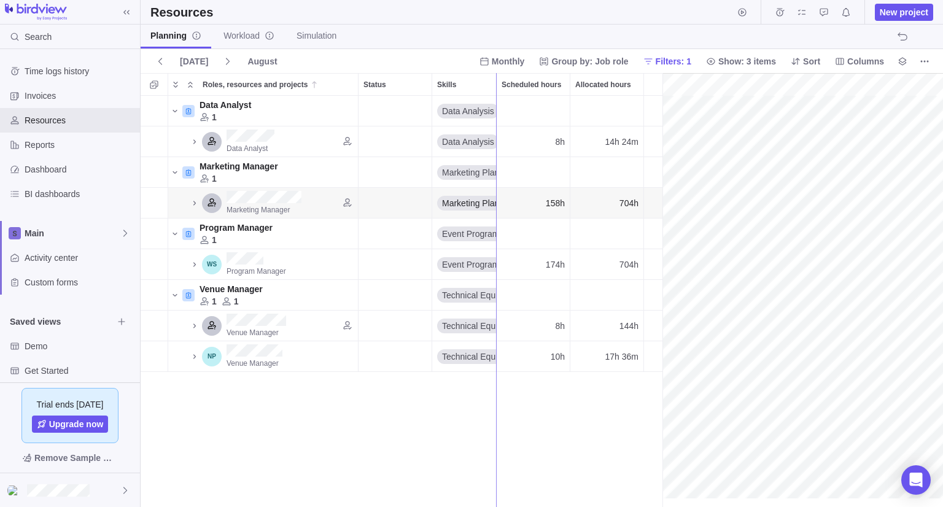
drag, startPoint x: 661, startPoint y: 185, endPoint x: 498, endPoint y: 189, distance: 162.8
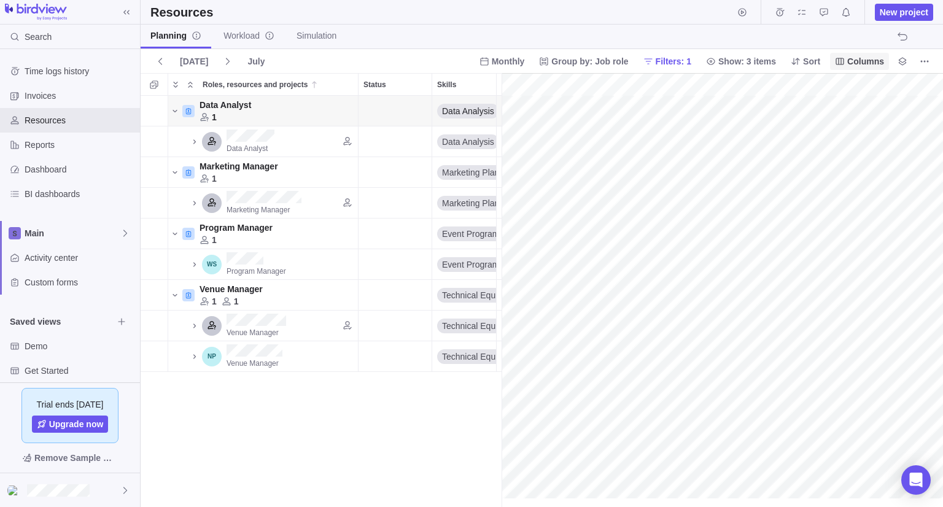
click at [862, 64] on span "Columns" at bounding box center [866, 61] width 37 height 12
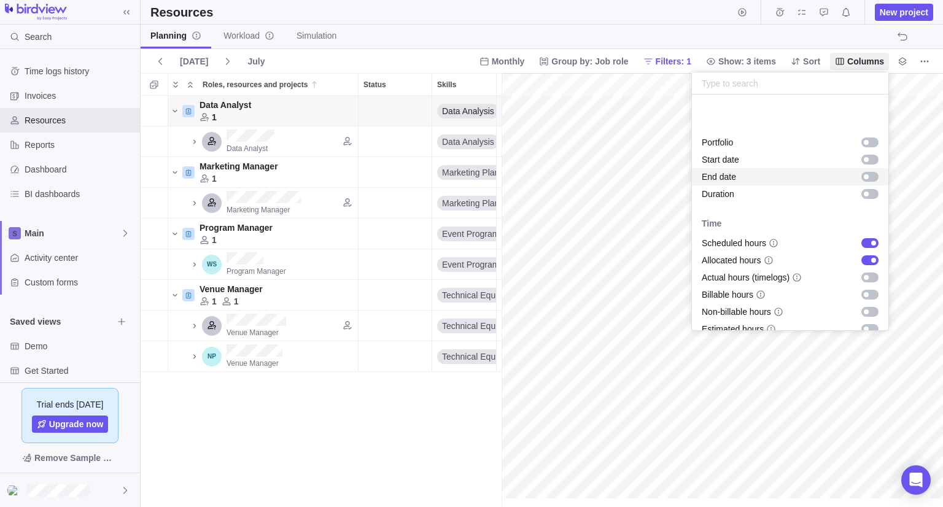
scroll to position [246, 0]
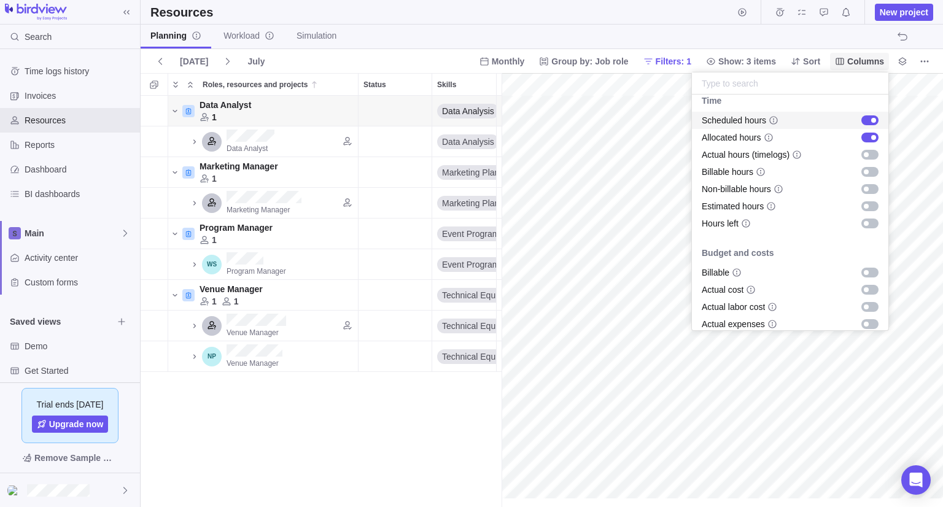
drag, startPoint x: 874, startPoint y: 62, endPoint x: 859, endPoint y: 66, distance: 15.8
click at [873, 62] on span "Columns" at bounding box center [866, 61] width 37 height 12
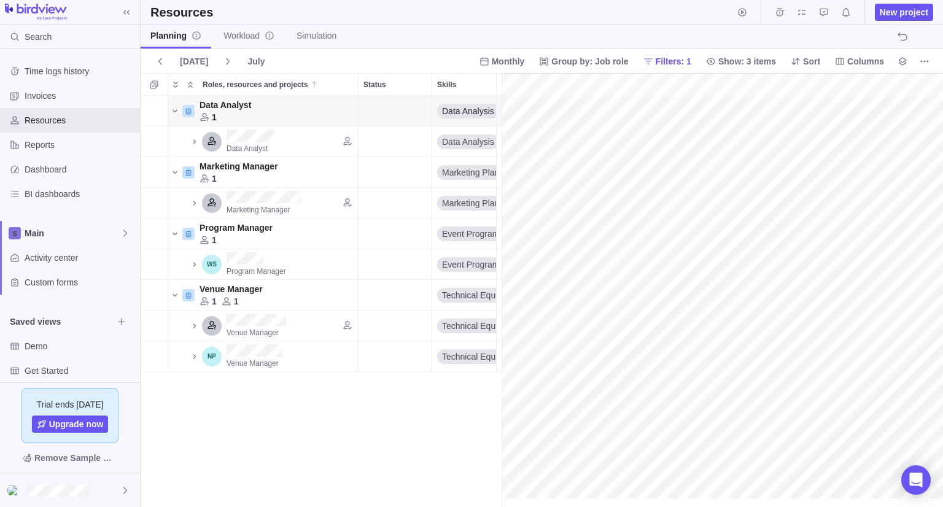
drag, startPoint x: 236, startPoint y: 35, endPoint x: 254, endPoint y: 56, distance: 27.4
click at [236, 35] on span "Workload" at bounding box center [249, 35] width 51 height 12
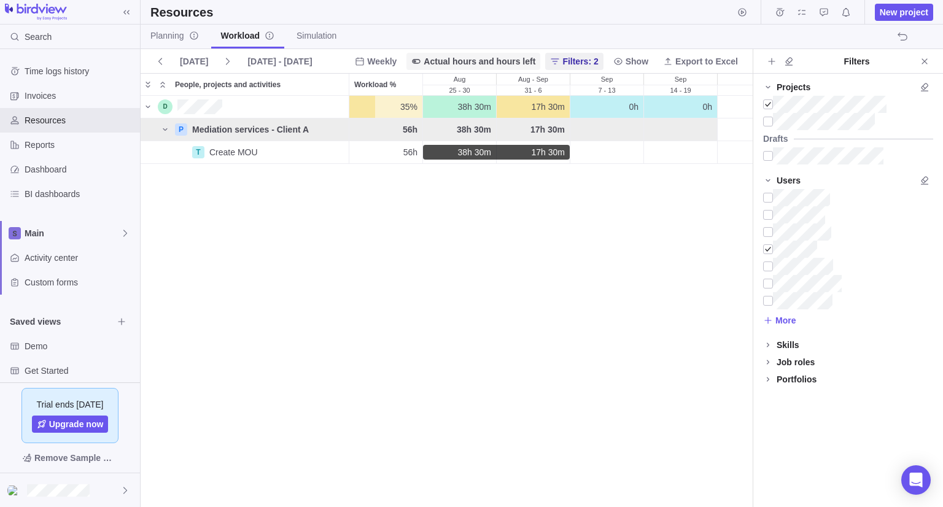
scroll to position [401, 603]
click at [37, 222] on div "Main" at bounding box center [70, 233] width 140 height 25
click at [77, 227] on span "Main" at bounding box center [73, 233] width 96 height 12
click at [66, 259] on span "Activity center" at bounding box center [80, 258] width 111 height 12
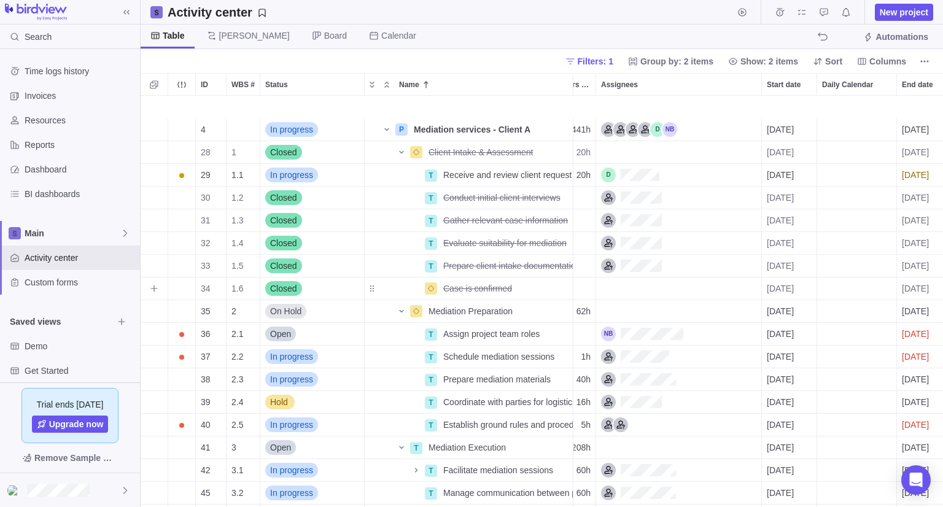
scroll to position [61, 131]
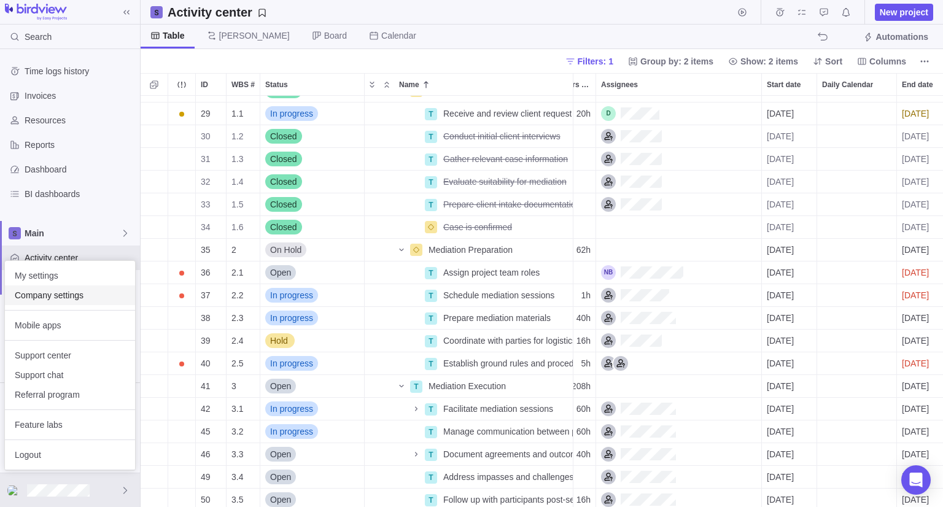
click at [29, 293] on span "Company settings" at bounding box center [70, 295] width 111 height 12
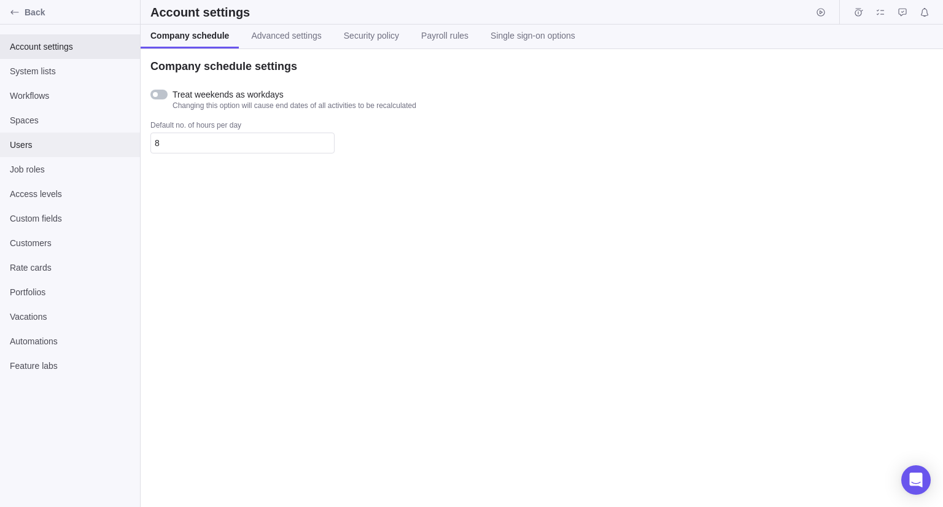
drag, startPoint x: 37, startPoint y: 142, endPoint x: 61, endPoint y: 143, distance: 23.3
click at [38, 142] on span "Users" at bounding box center [70, 145] width 120 height 12
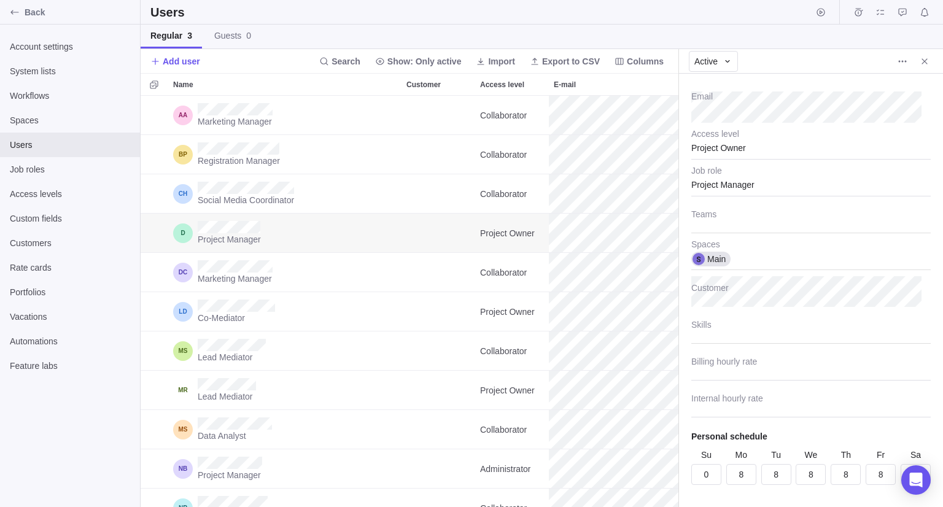
scroll to position [112, 0]
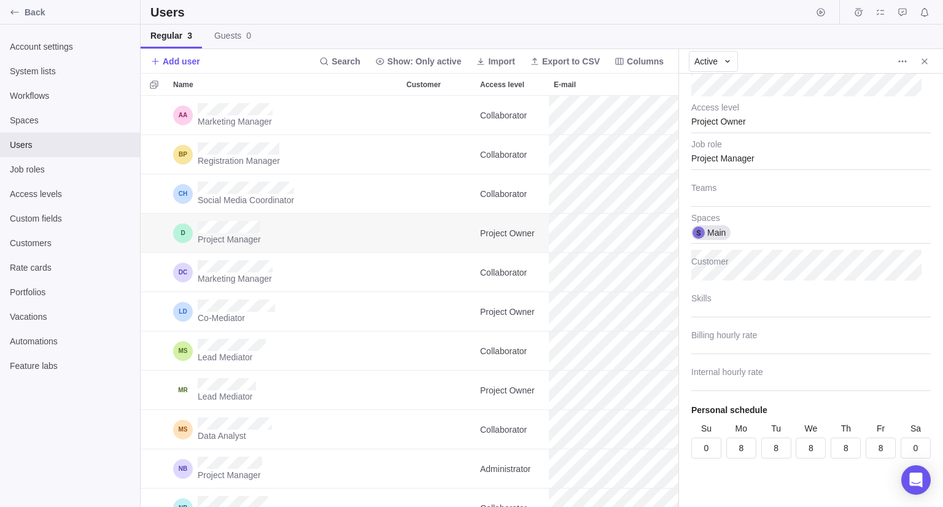
type textarea "x"
drag, startPoint x: 728, startPoint y: 426, endPoint x: 882, endPoint y: 423, distance: 154.2
click at [882, 423] on div "Su 0 Mo 8 Tu 8 We 8 Th 8 Fr 8 Sa 0" at bounding box center [812, 441] width 240 height 36
click at [856, 407] on div "Personal schedule" at bounding box center [812, 410] width 240 height 12
drag, startPoint x: 929, startPoint y: 61, endPoint x: 859, endPoint y: 87, distance: 74.6
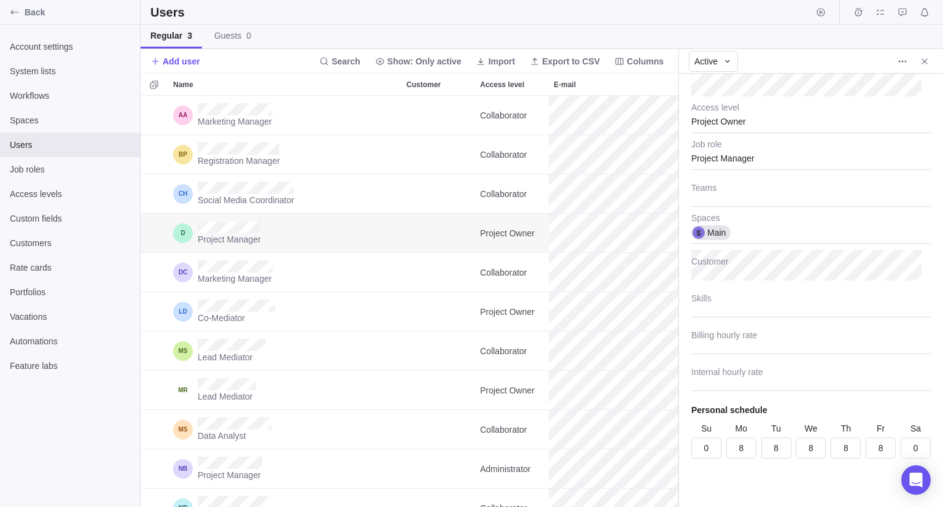
click at [928, 61] on icon "Close" at bounding box center [925, 62] width 10 height 10
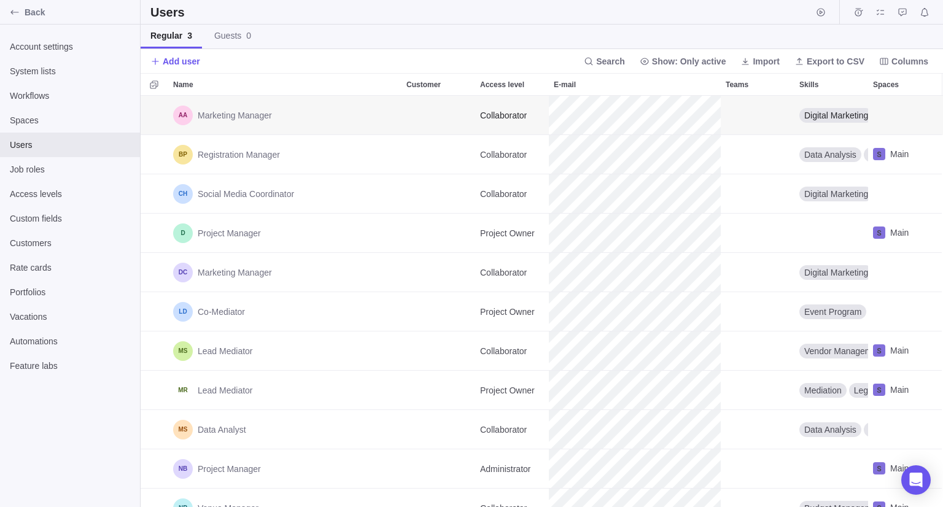
scroll to position [402, 794]
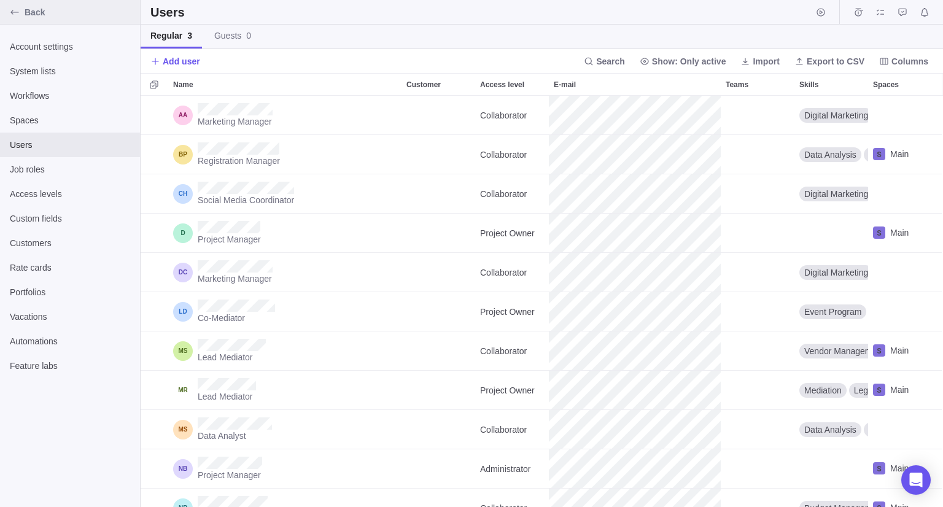
click at [66, 13] on span "Back" at bounding box center [80, 12] width 111 height 12
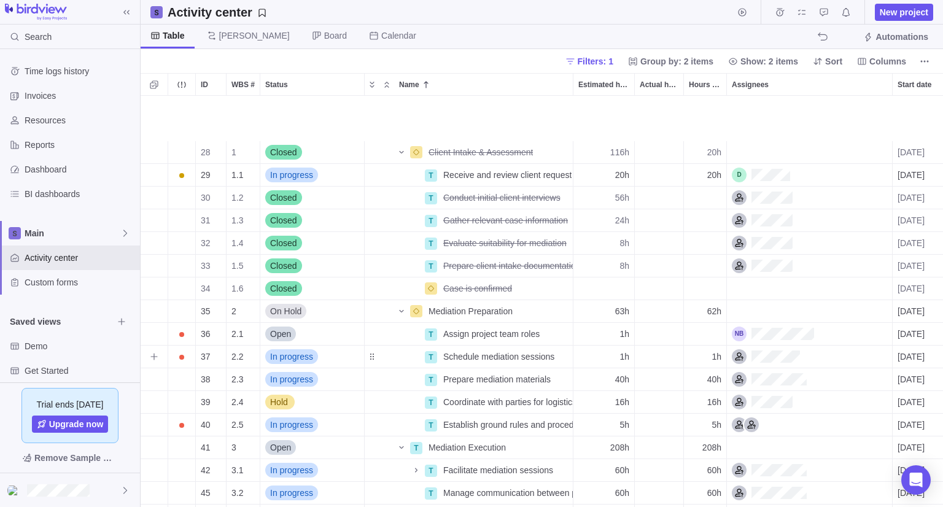
scroll to position [61, 0]
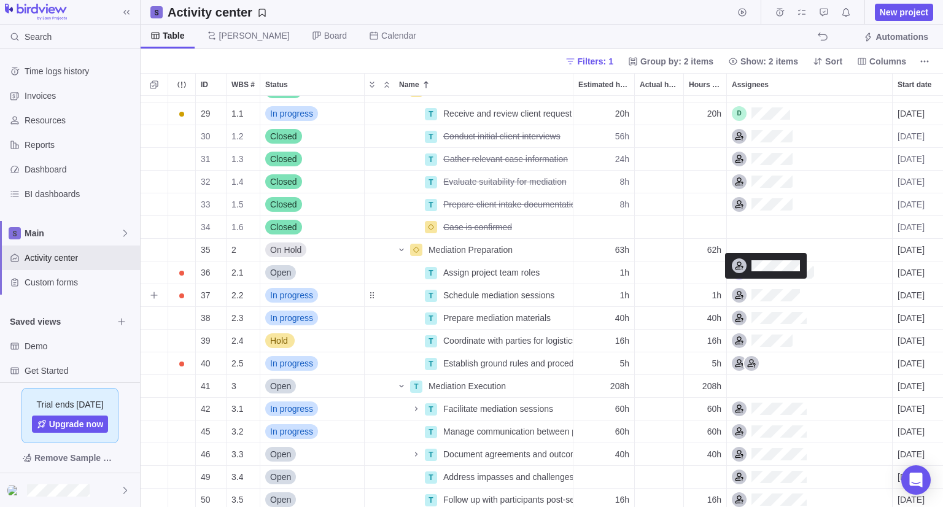
click at [800, 294] on div "Assignees" at bounding box center [766, 295] width 68 height 15
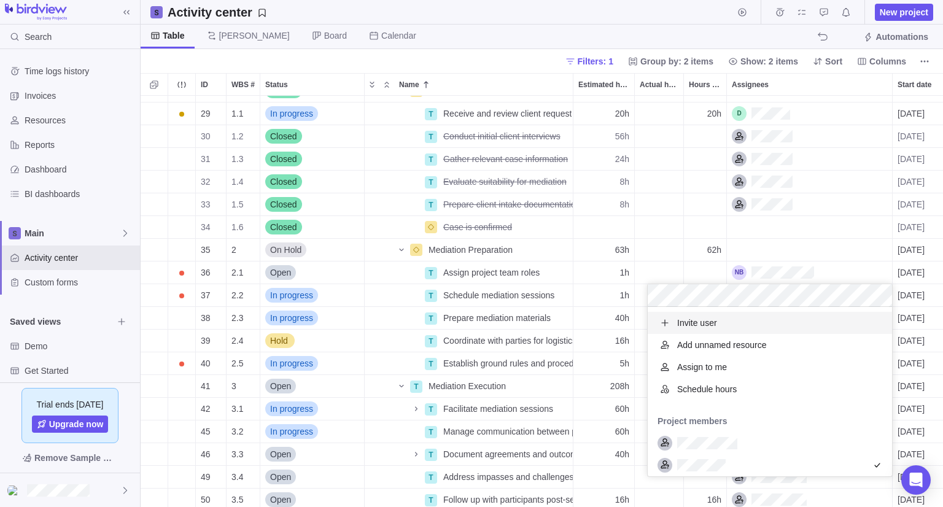
scroll to position [160, 235]
click at [850, 275] on div "28 1 Closed Client Intake & Assessment Details 116h 20h [DATE] [DATE] 6d 29 1.1…" at bounding box center [542, 302] width 803 height 412
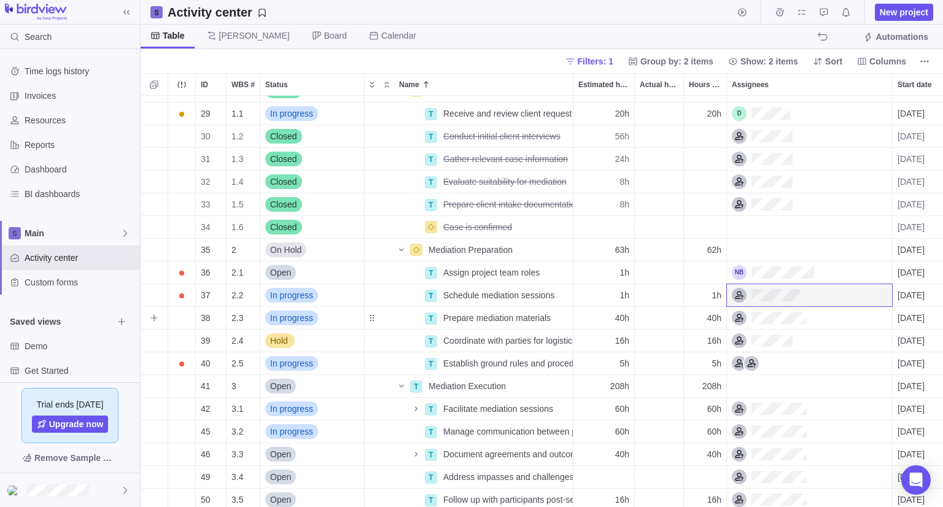
click at [811, 315] on div "Assignees" at bounding box center [809, 318] width 165 height 22
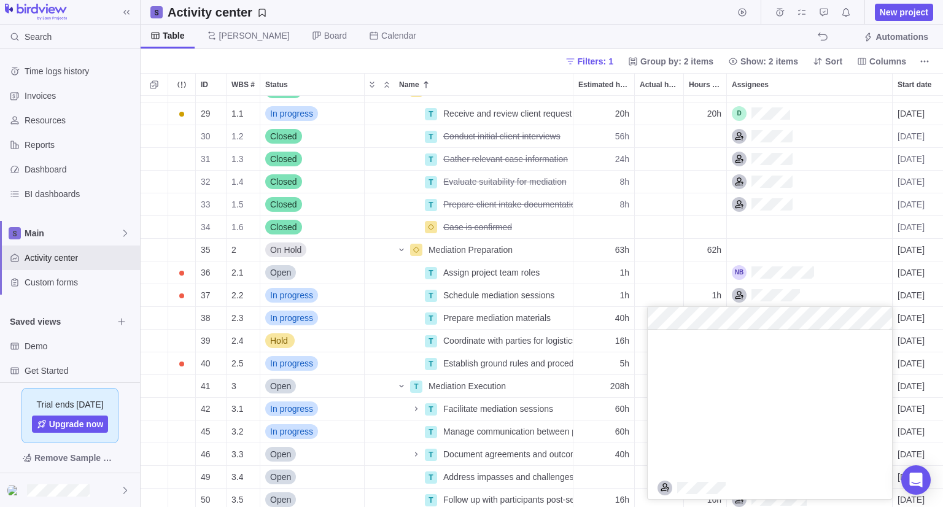
scroll to position [184, 0]
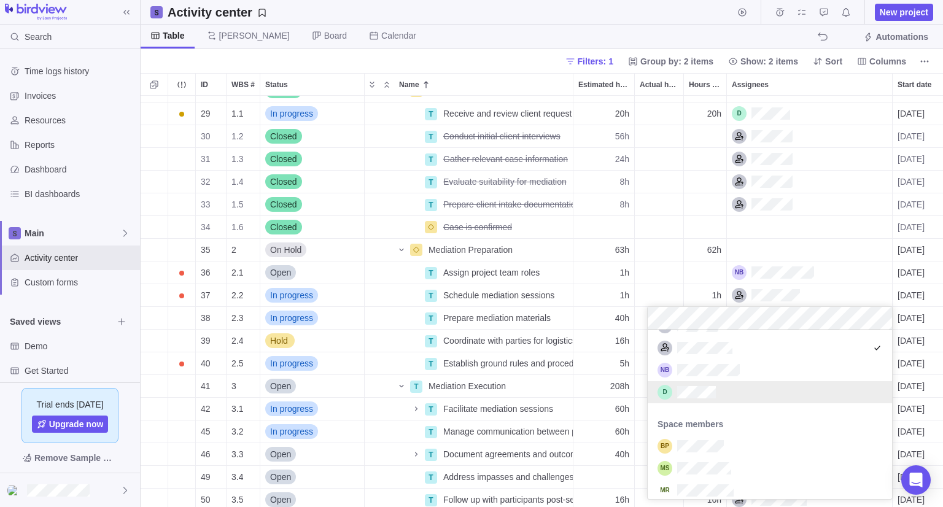
click at [741, 394] on div "grid" at bounding box center [770, 392] width 244 height 22
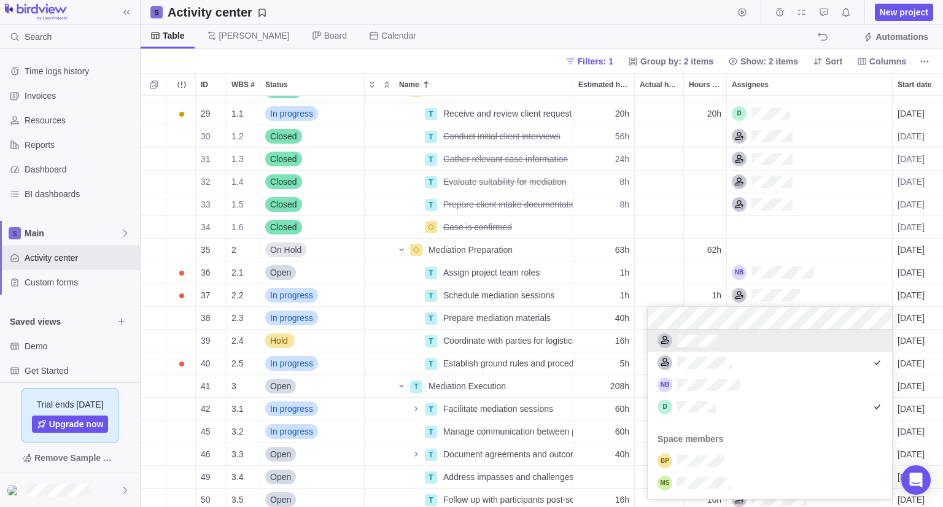
click at [869, 294] on div "28 1 Closed Client Intake & Assessment Details 116h 20h [DATE] [DATE] 6d 29 1.1…" at bounding box center [542, 302] width 803 height 412
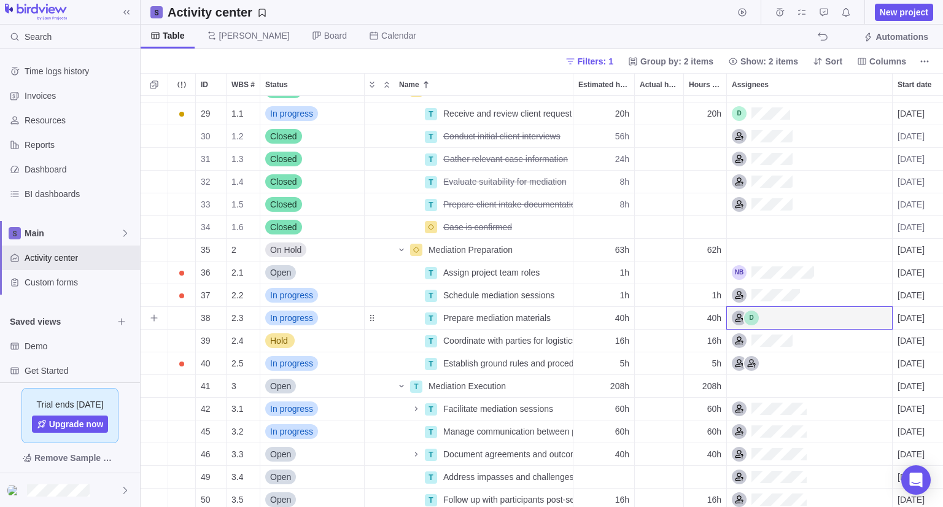
click at [794, 324] on div "Assignees" at bounding box center [809, 318] width 165 height 22
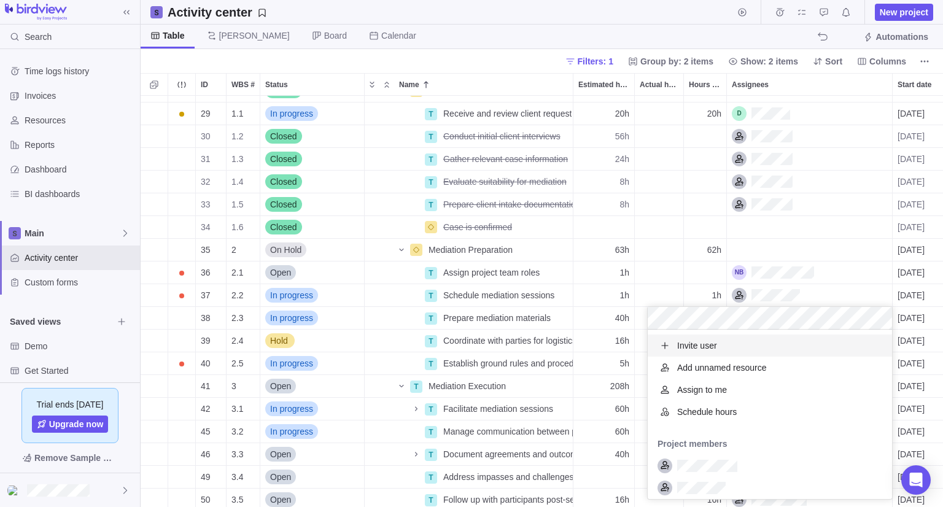
scroll to position [160, 235]
drag, startPoint x: 880, startPoint y: 282, endPoint x: 806, endPoint y: 378, distance: 121.0
click at [878, 283] on div "28 1 Closed Client Intake & Assessment Details 116h 20h [DATE] [DATE] 6d 29 1.1…" at bounding box center [542, 302] width 803 height 412
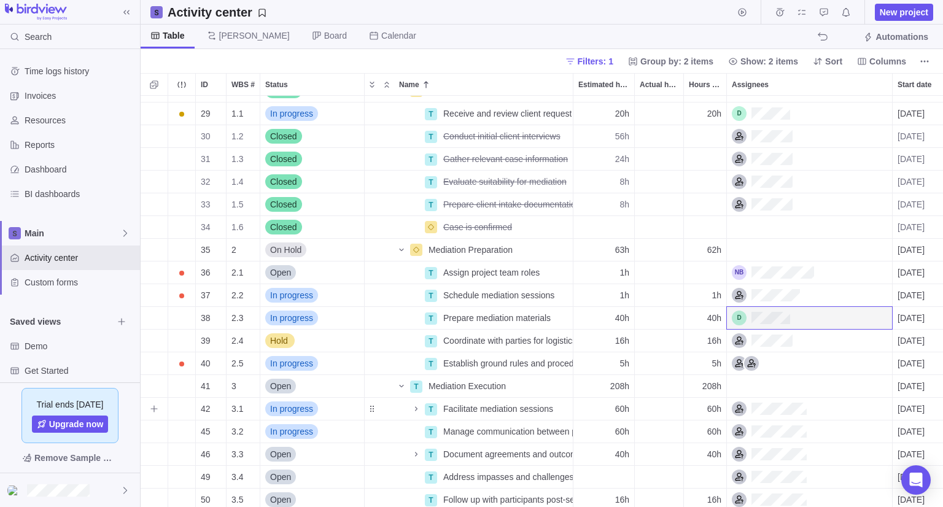
click at [778, 410] on div "Assignees" at bounding box center [769, 409] width 75 height 15
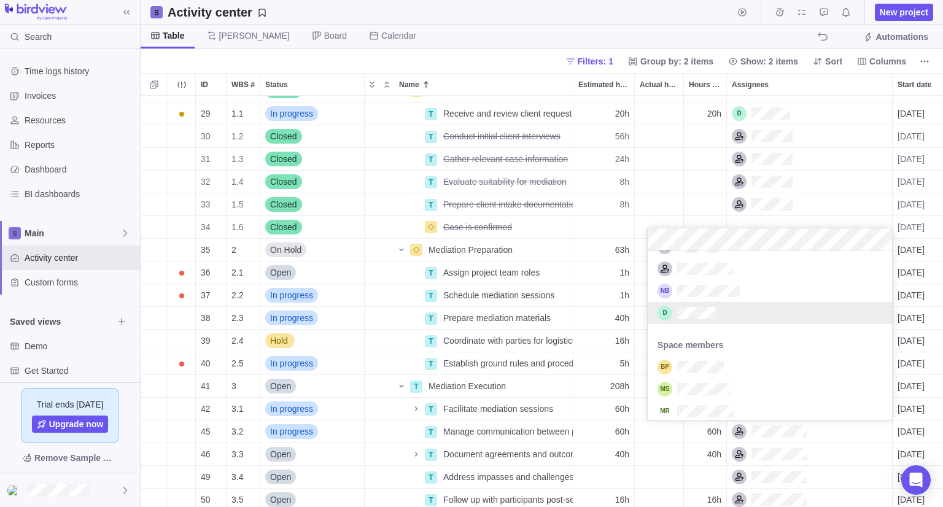
click at [727, 311] on div "grid" at bounding box center [770, 313] width 244 height 22
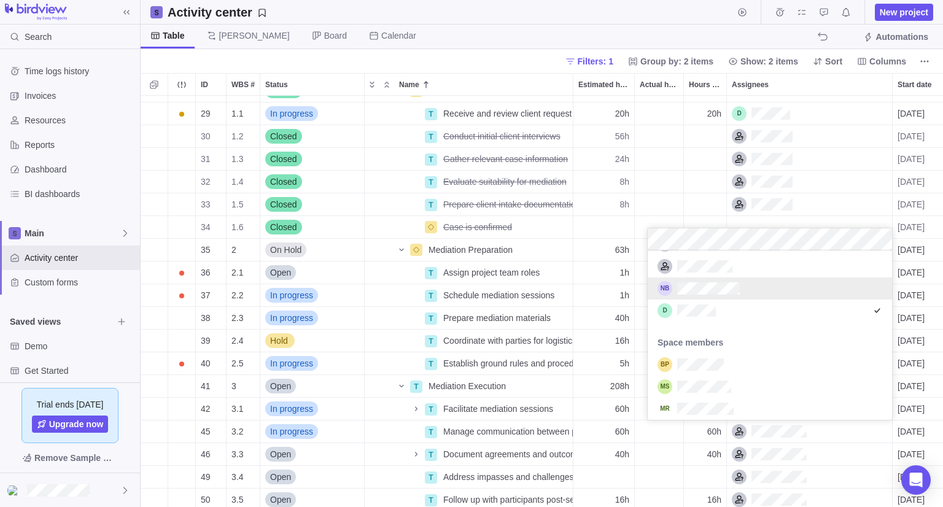
scroll to position [170, 0]
click at [901, 300] on div "28 1 Closed Client Intake & Assessment Details 116h 20h [DATE] [DATE] 6d 29 1.1…" at bounding box center [542, 302] width 803 height 412
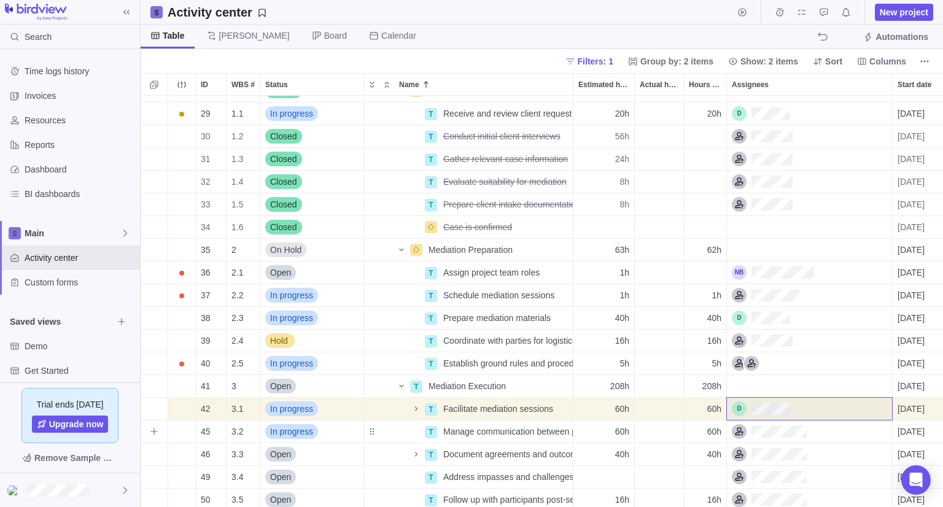
click at [790, 442] on div "Assignees" at bounding box center [809, 432] width 165 height 22
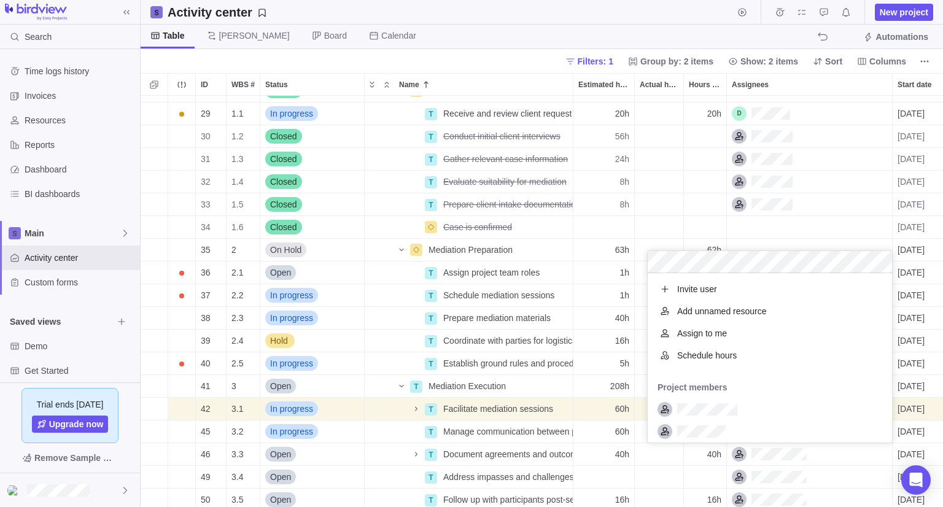
scroll to position [160, 235]
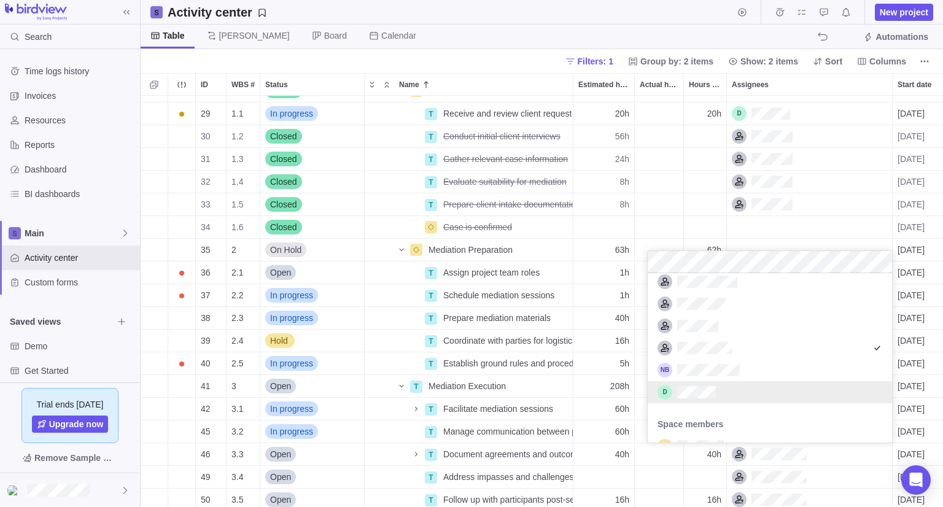
click at [720, 396] on div "grid" at bounding box center [770, 392] width 244 height 22
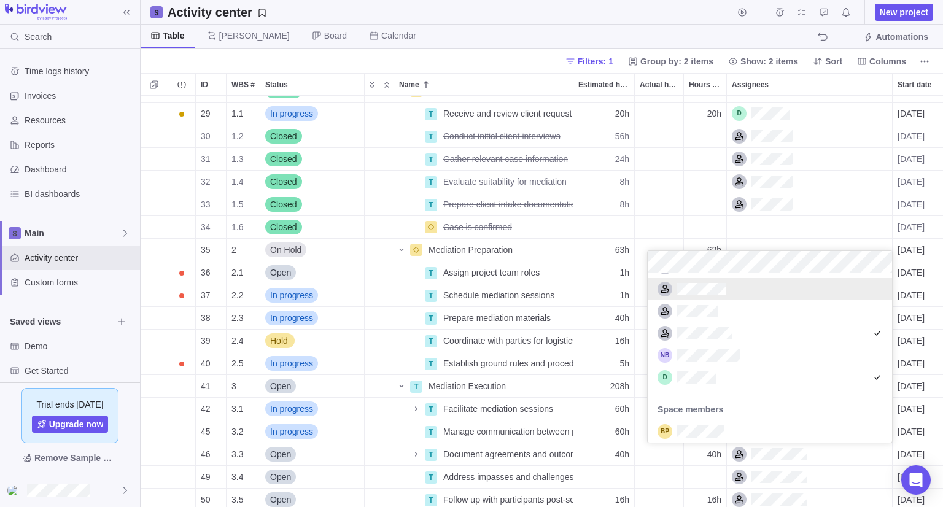
scroll to position [125, 0]
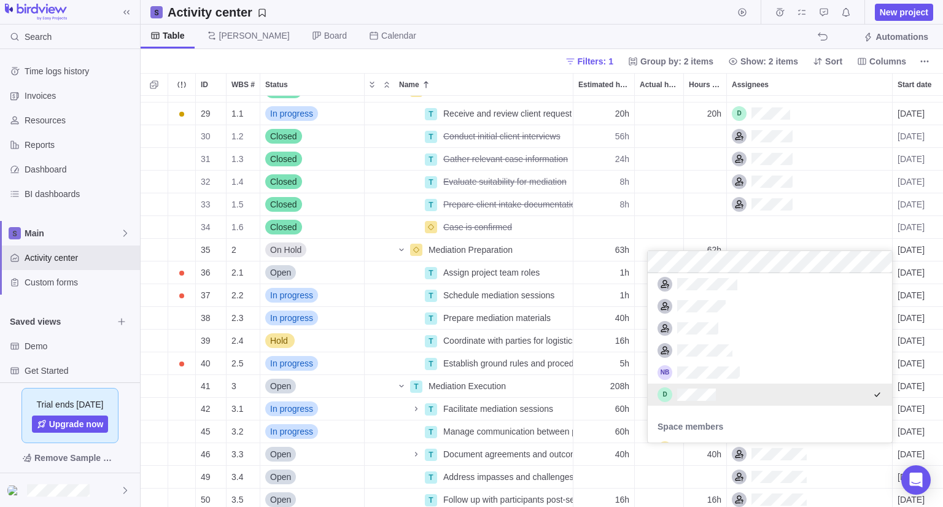
click at [902, 401] on div "28 1 Closed Client Intake & Assessment Details 116h 20h [DATE] [DATE] 6d 29 1.1…" at bounding box center [542, 302] width 803 height 412
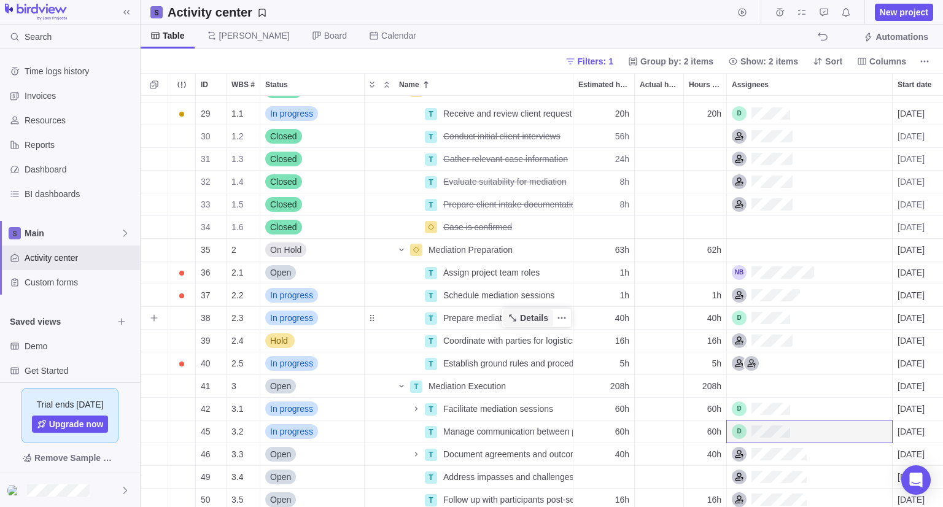
click at [529, 320] on span "Details" at bounding box center [534, 318] width 28 height 12
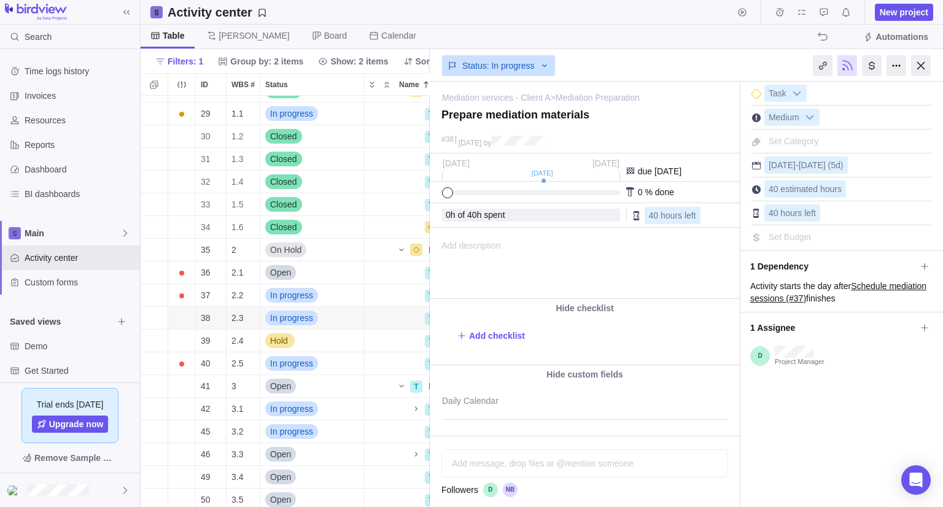
drag, startPoint x: 916, startPoint y: 69, endPoint x: 684, endPoint y: 259, distance: 299.9
click at [916, 69] on div at bounding box center [921, 65] width 20 height 21
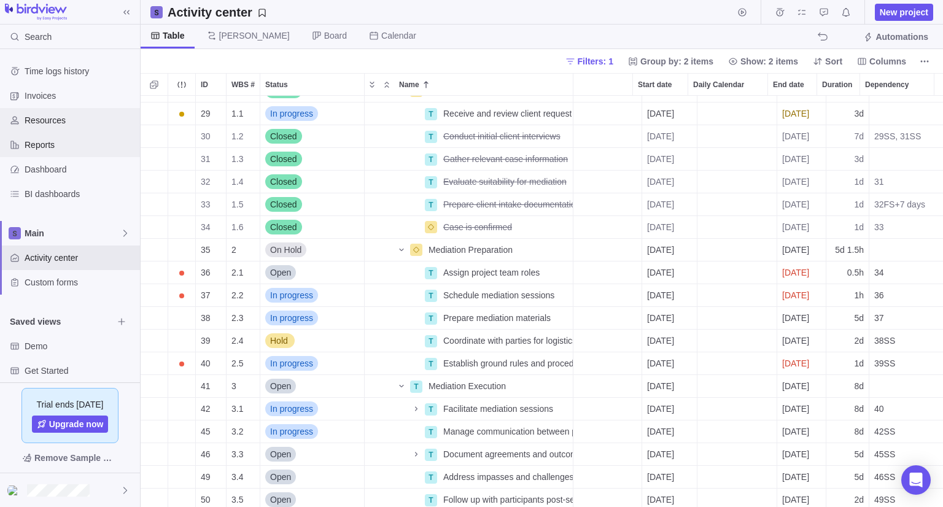
drag, startPoint x: 52, startPoint y: 128, endPoint x: 69, endPoint y: 138, distance: 19.8
click at [52, 128] on div "Resources" at bounding box center [70, 120] width 140 height 25
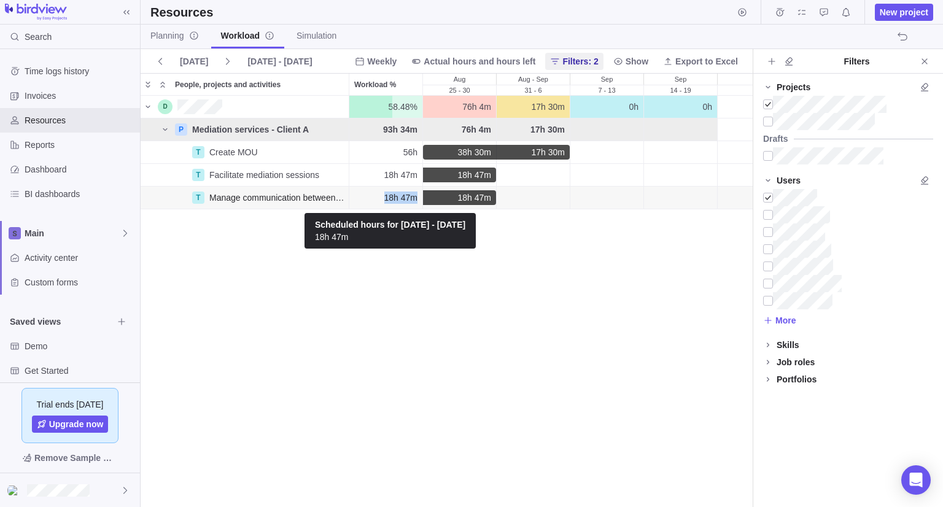
drag, startPoint x: 384, startPoint y: 197, endPoint x: 419, endPoint y: 202, distance: 35.4
click at [419, 202] on div "18h 47m" at bounding box center [385, 198] width 73 height 22
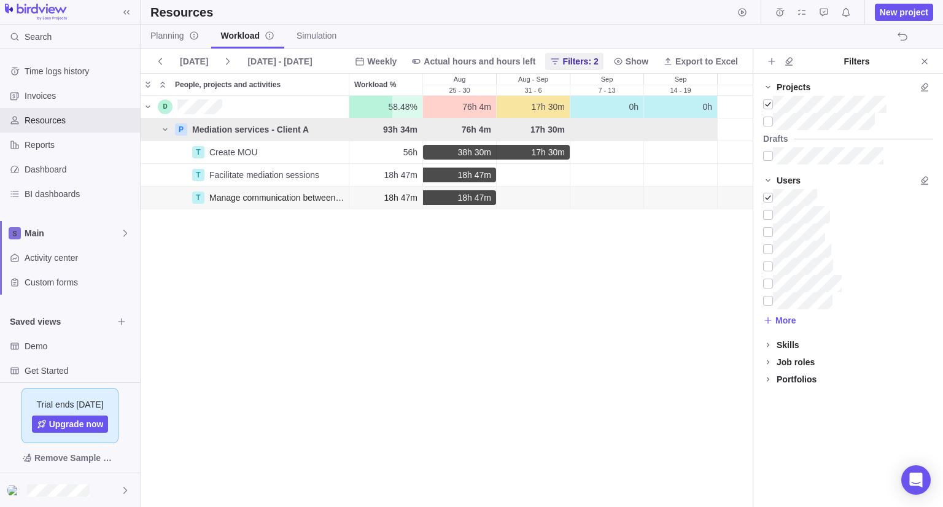
click at [437, 197] on div "25 - 30" at bounding box center [459, 197] width 73 height 15
click at [283, 67] on span "[DATE] - [DATE]" at bounding box center [280, 61] width 64 height 12
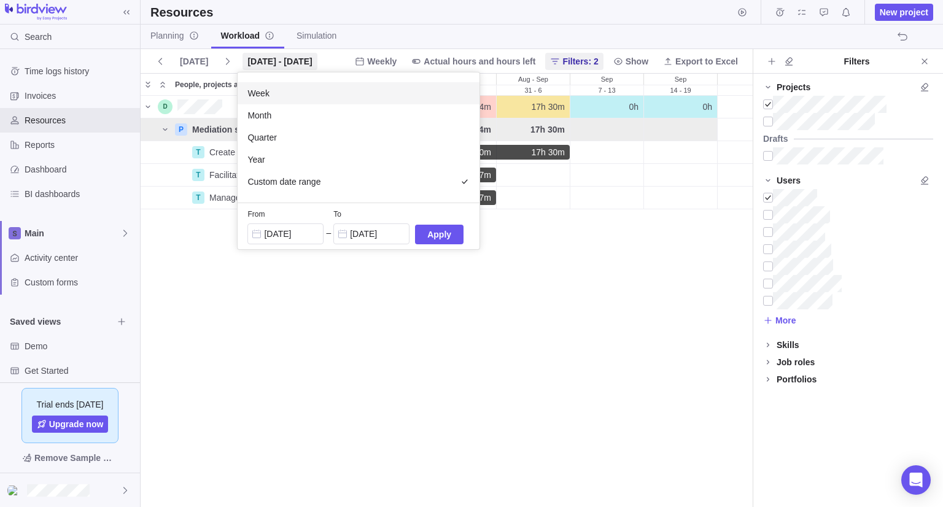
click at [310, 89] on div "Week" at bounding box center [359, 93] width 242 height 22
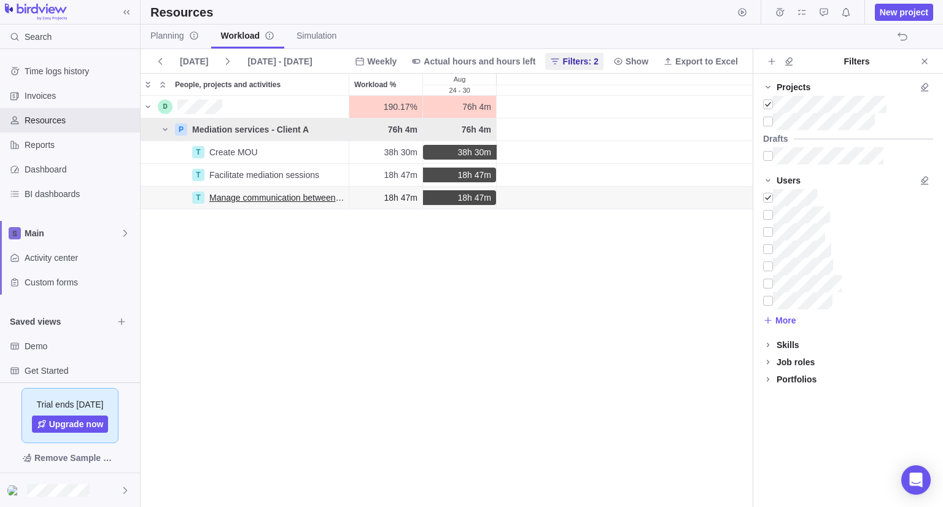
scroll to position [401, 603]
click at [57, 256] on span "Activity center" at bounding box center [80, 258] width 111 height 12
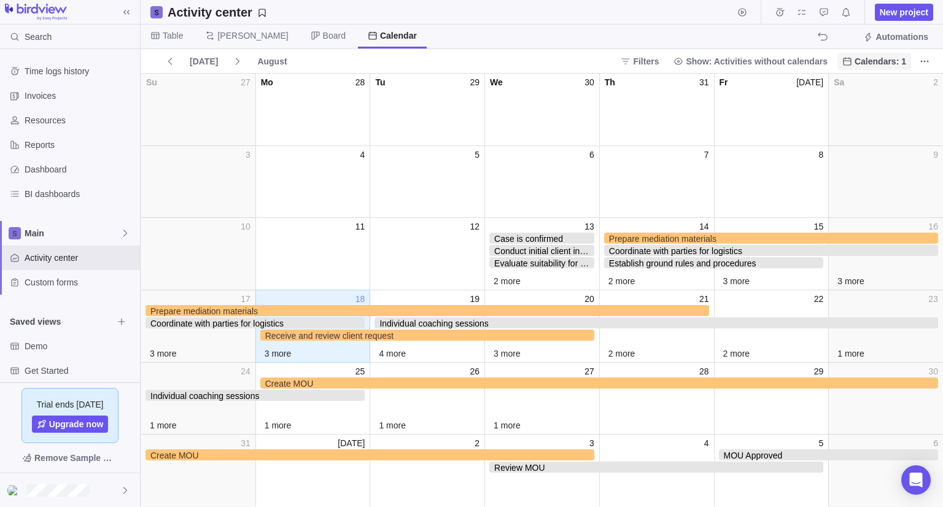
click at [889, 57] on span "Calendars: 1" at bounding box center [881, 61] width 52 height 12
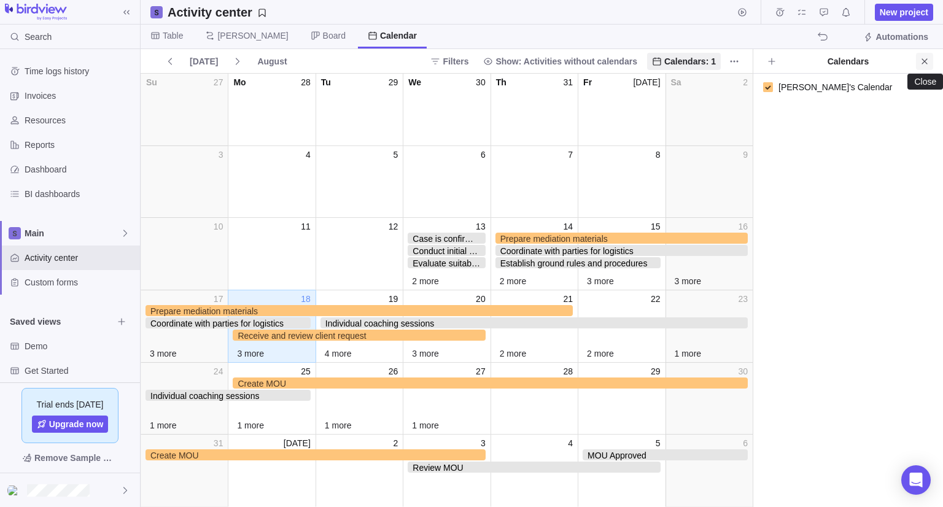
click at [925, 63] on icon "Close" at bounding box center [925, 62] width 10 height 10
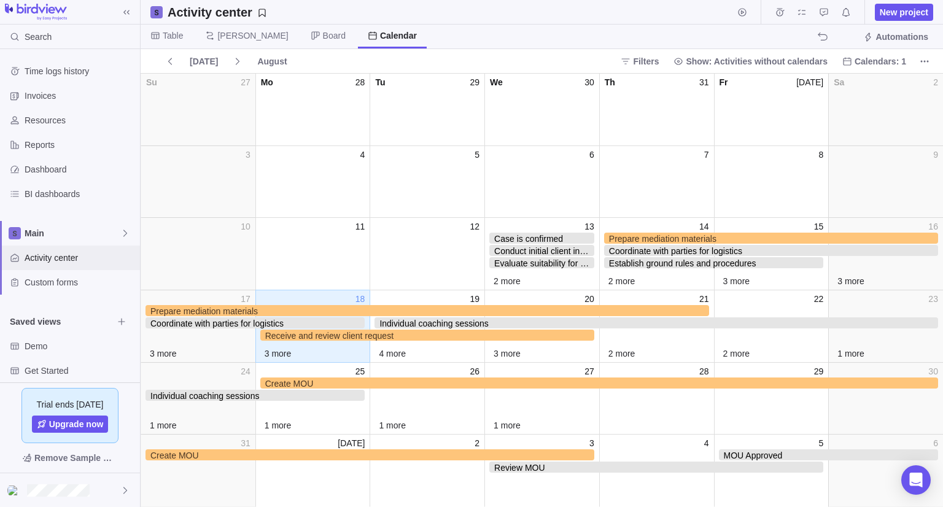
click at [62, 251] on div "Activity center" at bounding box center [70, 258] width 140 height 25
click at [179, 34] on span "Table" at bounding box center [173, 35] width 20 height 12
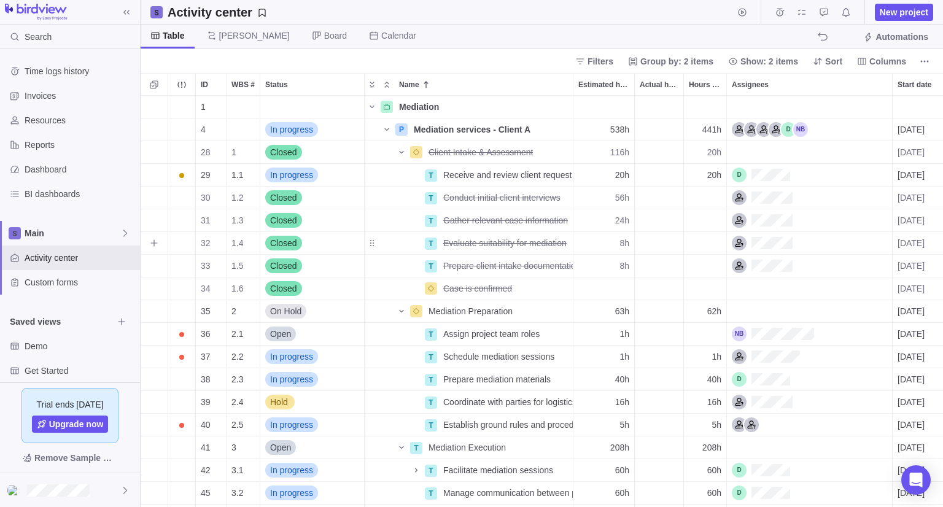
scroll to position [402, 794]
drag, startPoint x: 352, startPoint y: 37, endPoint x: 472, endPoint y: 40, distance: 119.8
click at [381, 36] on span "Calendar" at bounding box center [398, 35] width 35 height 12
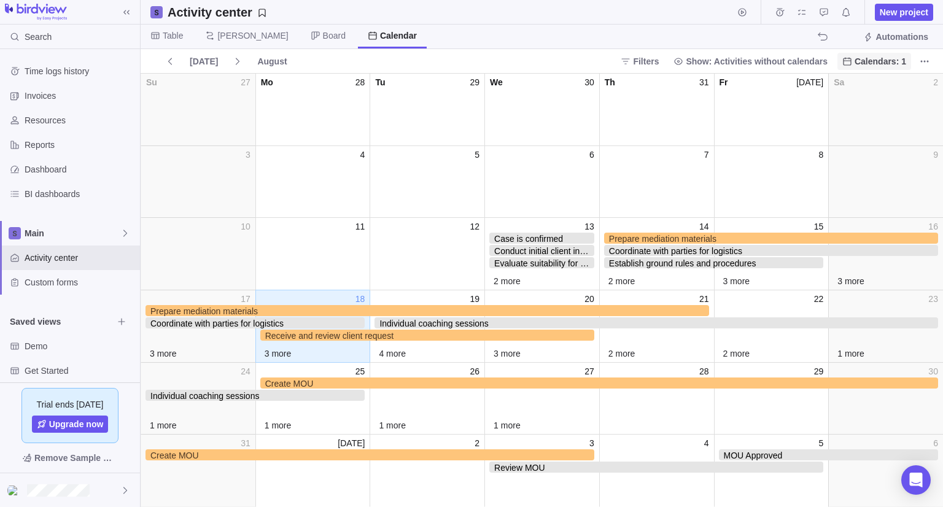
click at [887, 62] on span "Calendars: 1" at bounding box center [881, 61] width 52 height 12
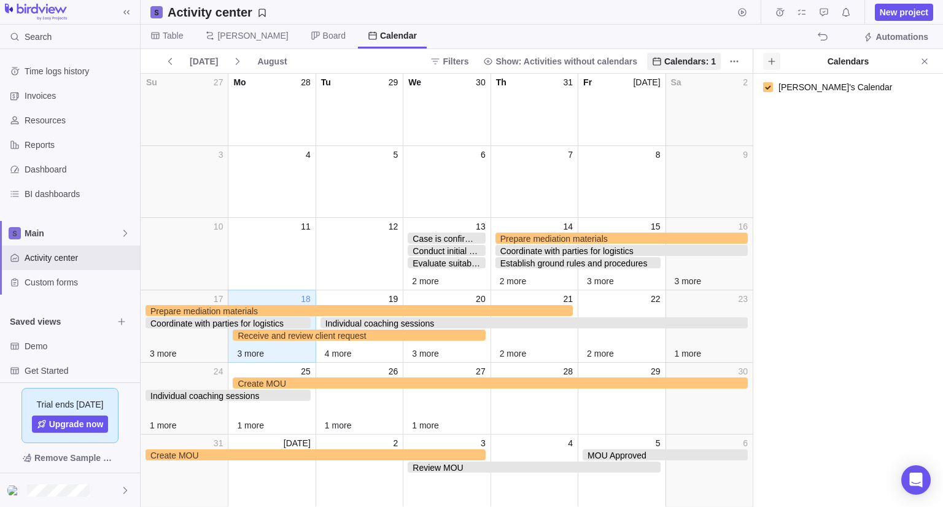
click at [771, 63] on icon at bounding box center [771, 61] width 7 height 7
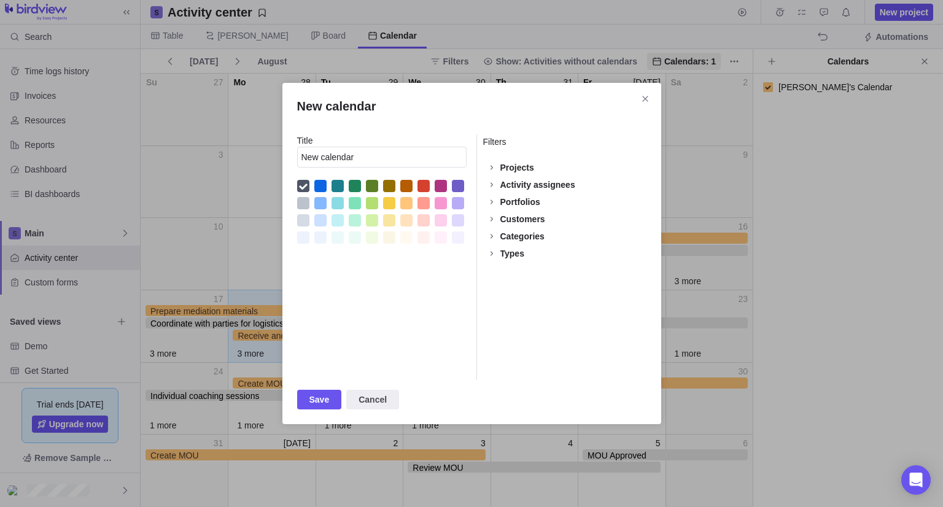
click at [523, 166] on div "Projects" at bounding box center [518, 168] width 34 height 12
click at [373, 407] on span "Cancel" at bounding box center [372, 400] width 53 height 20
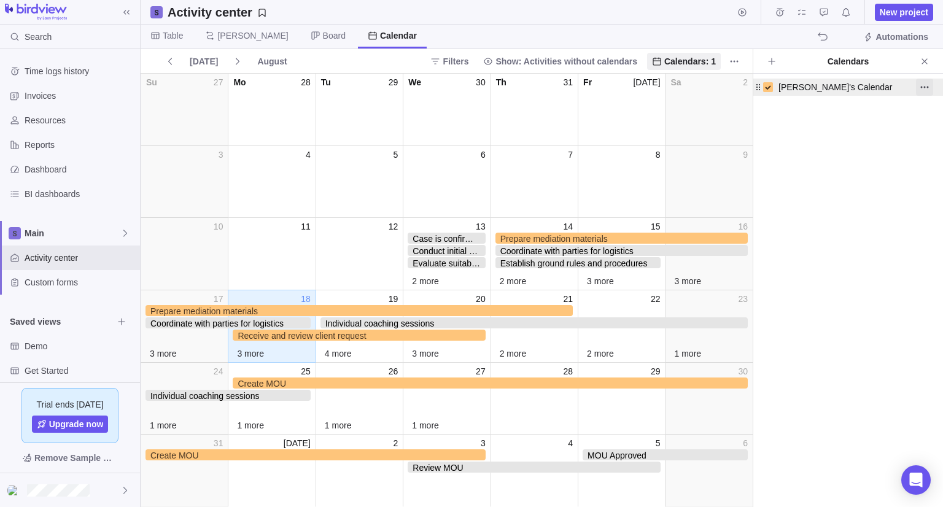
drag, startPoint x: 927, startPoint y: 85, endPoint x: 918, endPoint y: 91, distance: 10.2
click at [927, 86] on icon "More actions" at bounding box center [925, 87] width 10 height 10
click at [909, 109] on div "Edit" at bounding box center [901, 114] width 66 height 20
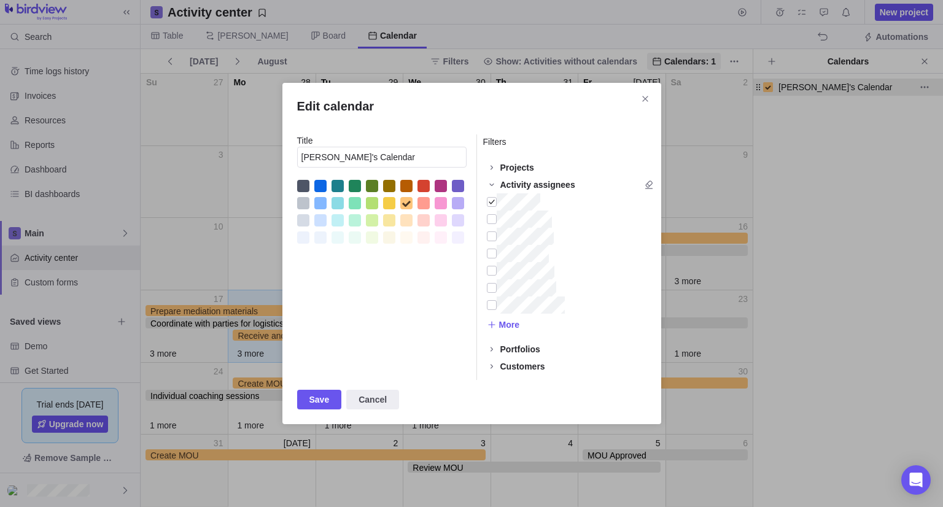
click at [527, 166] on div "Projects" at bounding box center [518, 168] width 34 height 12
click at [307, 393] on span "Save" at bounding box center [319, 400] width 45 height 20
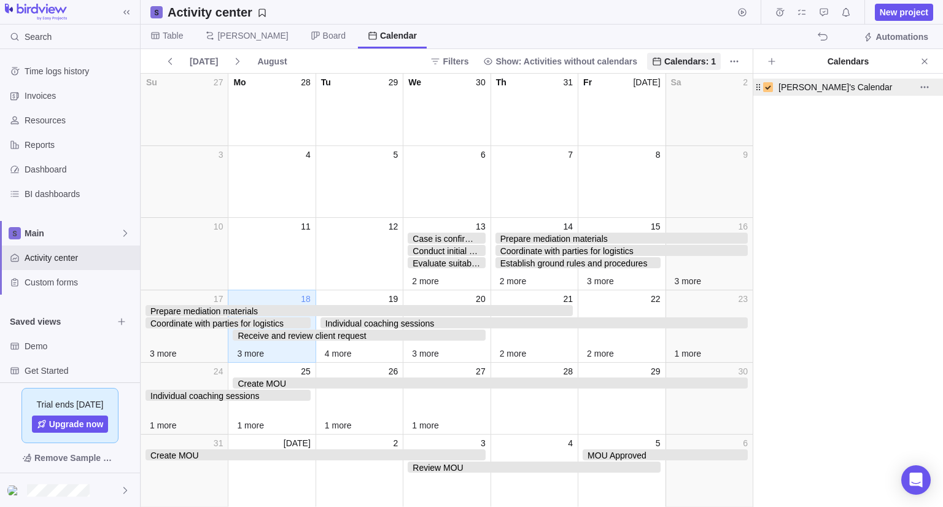
click at [870, 89] on div "[PERSON_NAME]'s Calendar" at bounding box center [839, 87] width 153 height 17
click at [920, 84] on icon "More actions" at bounding box center [925, 87] width 10 height 10
click at [899, 109] on span "Edit" at bounding box center [900, 113] width 15 height 12
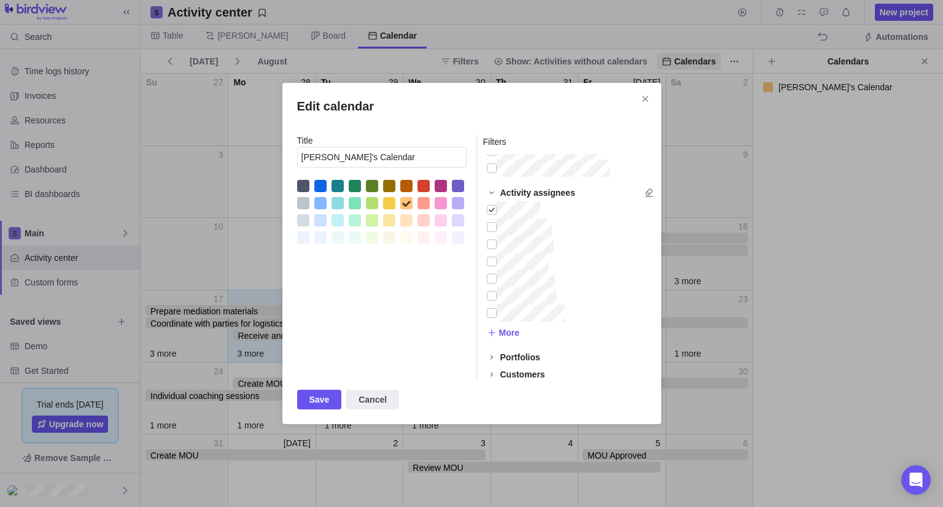
scroll to position [0, 0]
click at [323, 399] on span "Save" at bounding box center [320, 399] width 20 height 15
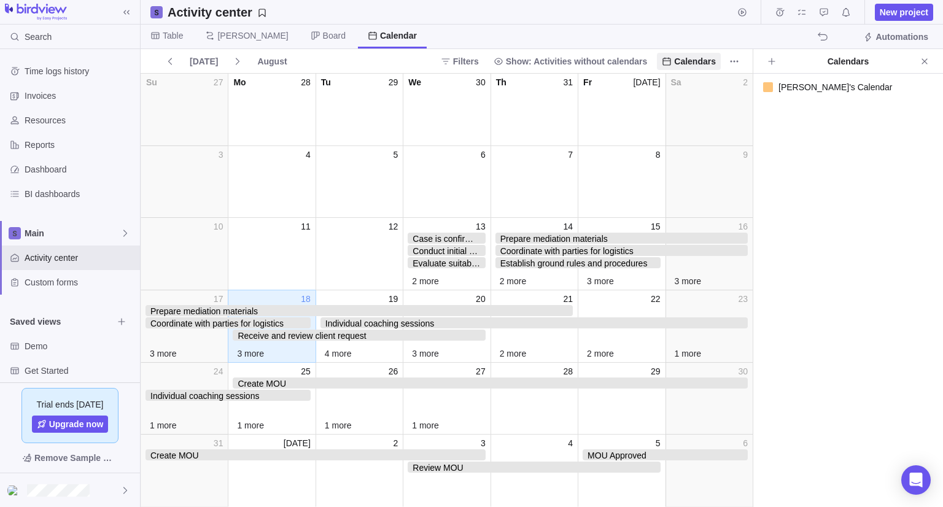
click at [927, 87] on icon "More actions" at bounding box center [925, 87] width 10 height 10
click at [891, 113] on div "Edit" at bounding box center [901, 114] width 66 height 20
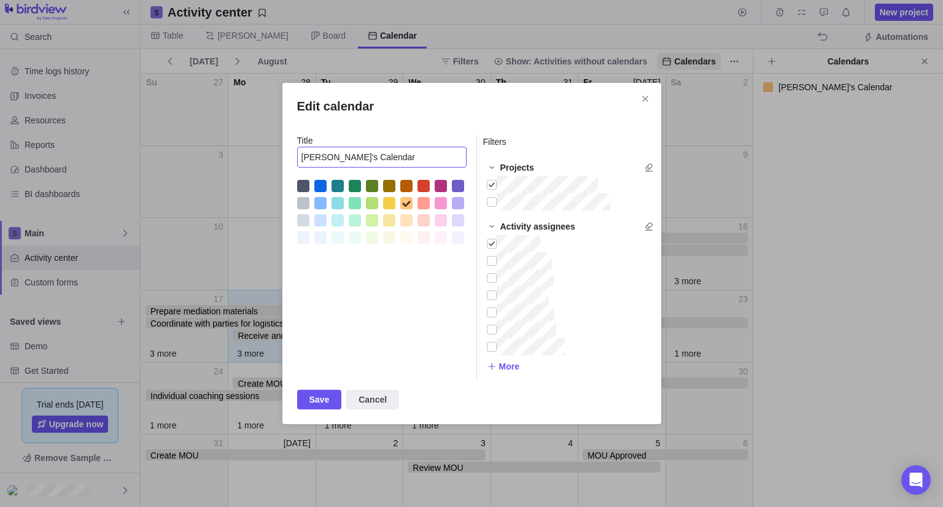
click at [377, 158] on input "[PERSON_NAME]'s Calendar" at bounding box center [382, 157] width 170 height 21
type input "[PERSON_NAME]'s Calendar - Internal"
click at [308, 394] on span "Save" at bounding box center [319, 400] width 45 height 20
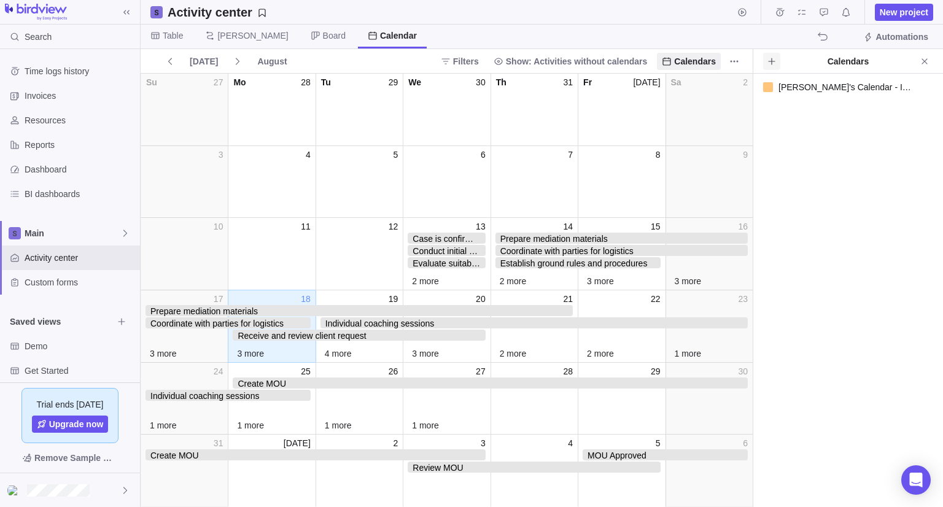
click at [771, 64] on icon at bounding box center [772, 62] width 10 height 10
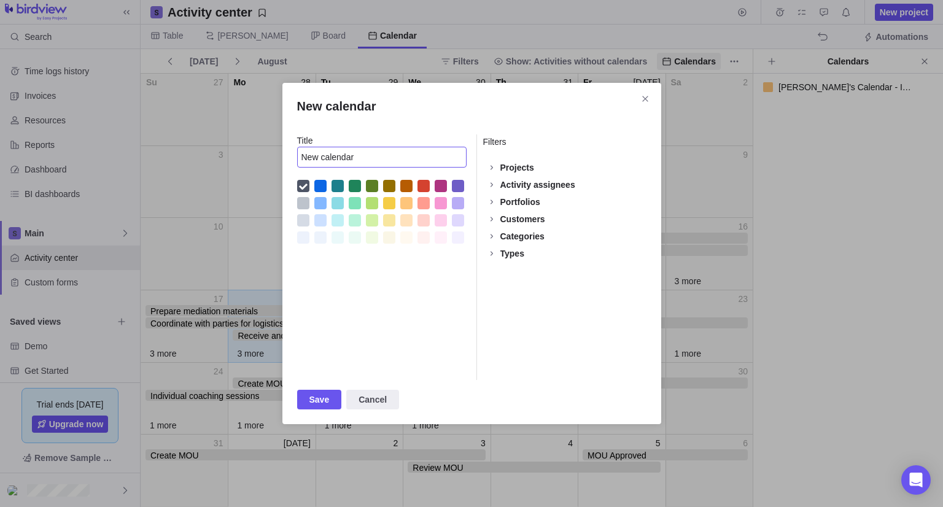
click at [435, 157] on input "New calendar" at bounding box center [382, 157] width 170 height 21
type input "[PERSON_NAME] External"
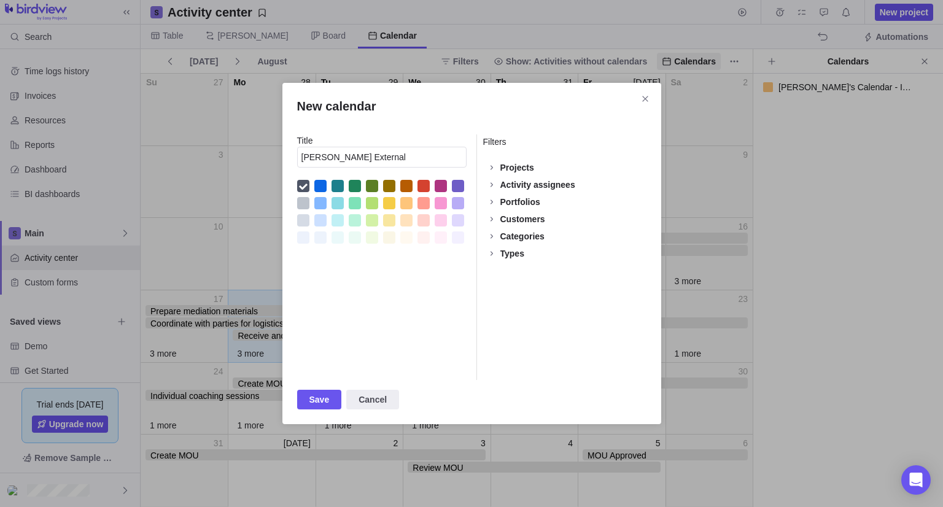
click at [321, 181] on div "New calendar" at bounding box center [320, 186] width 12 height 12
click at [525, 168] on div "Projects" at bounding box center [518, 168] width 34 height 12
click at [523, 229] on div "Activity assignees" at bounding box center [538, 226] width 75 height 12
click at [520, 228] on div "Activity assignees" at bounding box center [538, 226] width 75 height 12
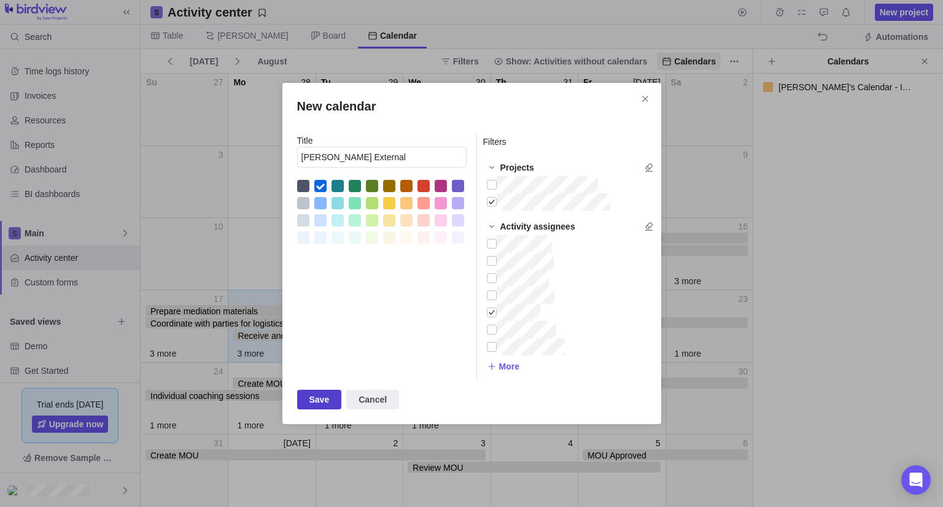
click at [314, 404] on span "Save" at bounding box center [320, 399] width 20 height 15
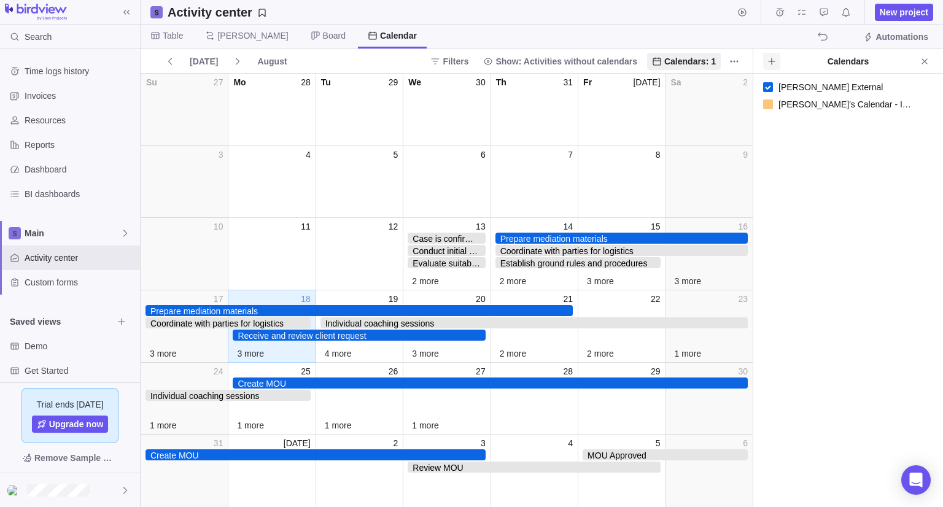
click at [769, 58] on icon at bounding box center [772, 62] width 10 height 10
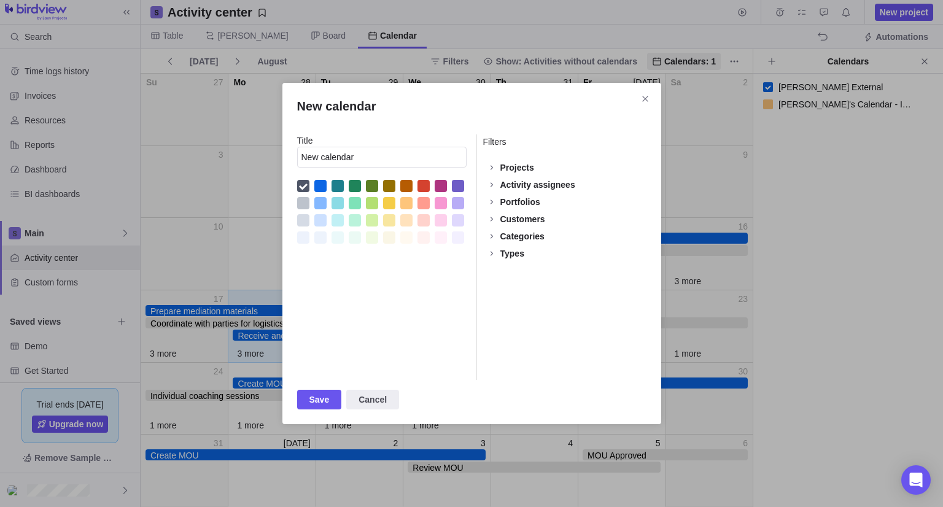
click at [528, 218] on div "Customers" at bounding box center [523, 219] width 45 height 12
click at [649, 98] on icon "Close" at bounding box center [646, 99] width 10 height 10
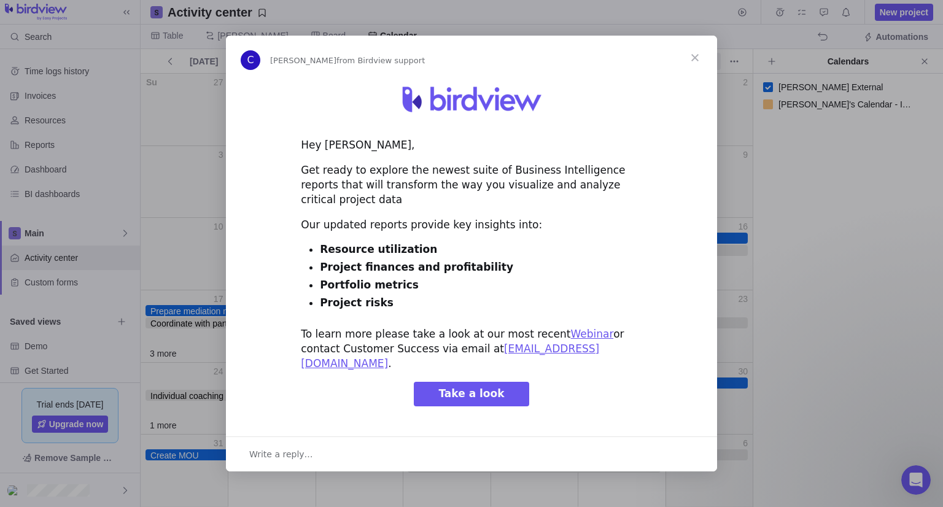
click at [693, 69] on span "Close" at bounding box center [695, 58] width 44 height 44
